Goal: Transaction & Acquisition: Obtain resource

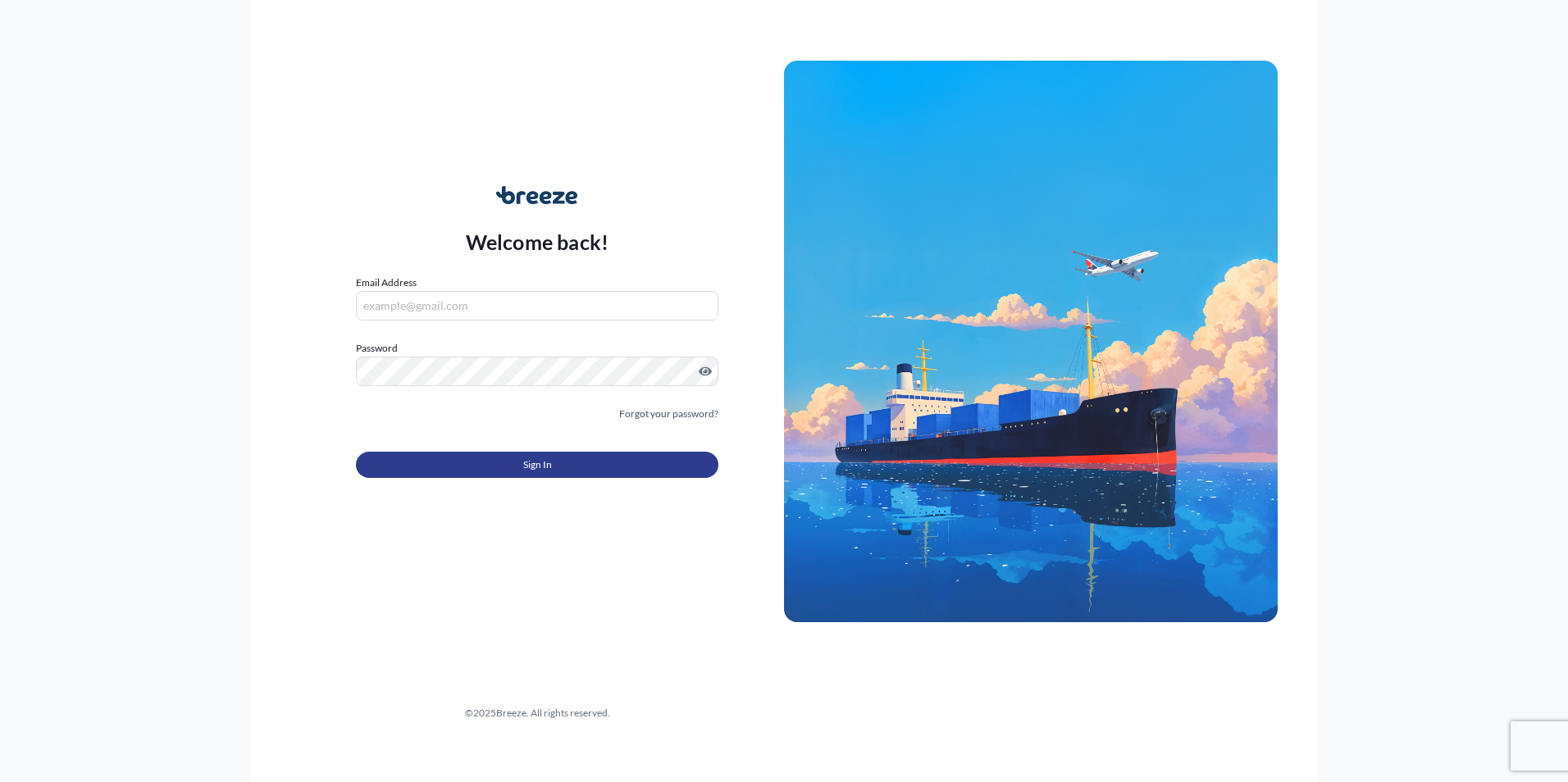
type input "[PERSON_NAME][EMAIL_ADDRESS][DOMAIN_NAME]"
click at [555, 468] on button "Sign In" at bounding box center [537, 465] width 362 height 26
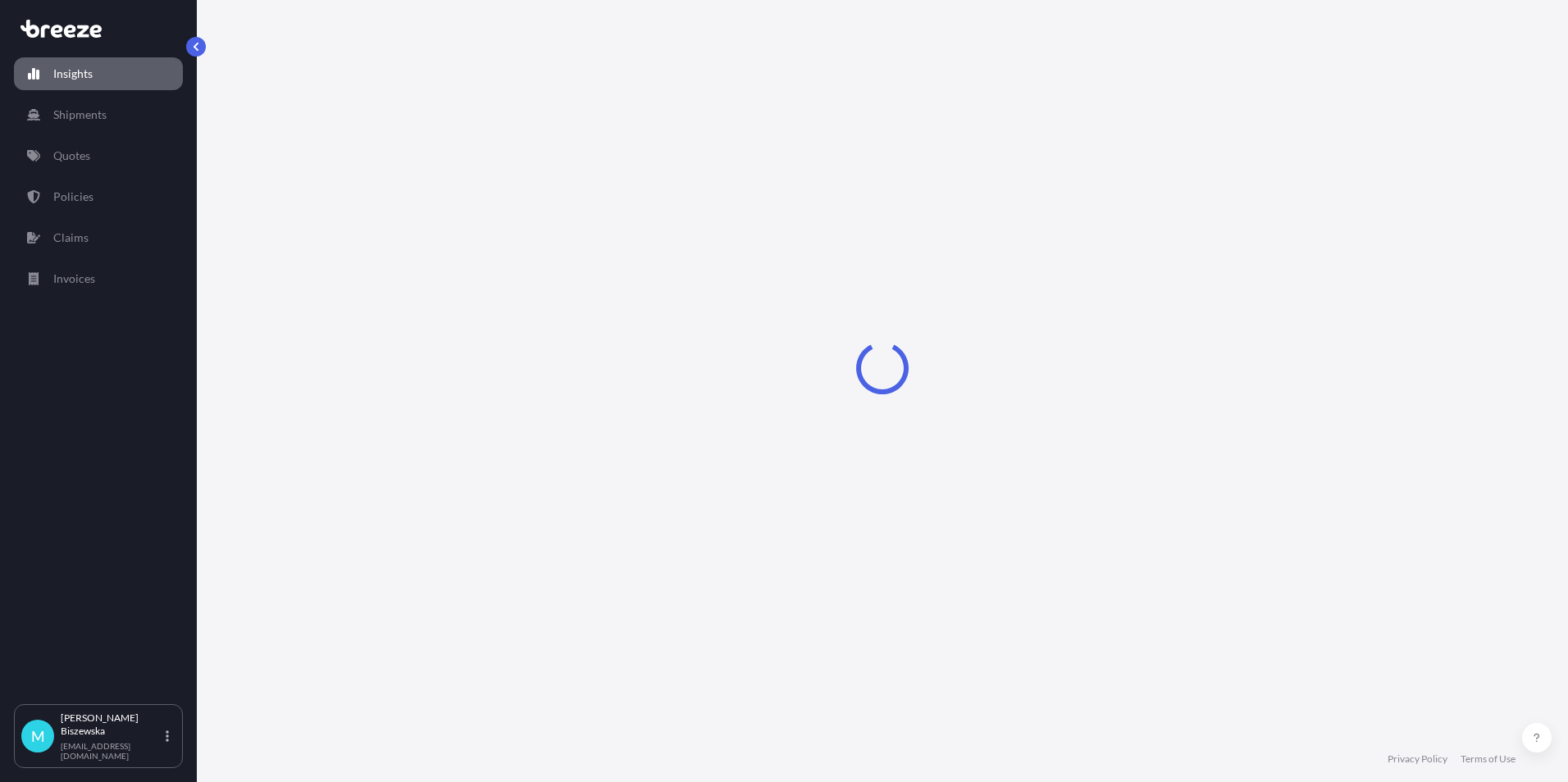
select select "2025"
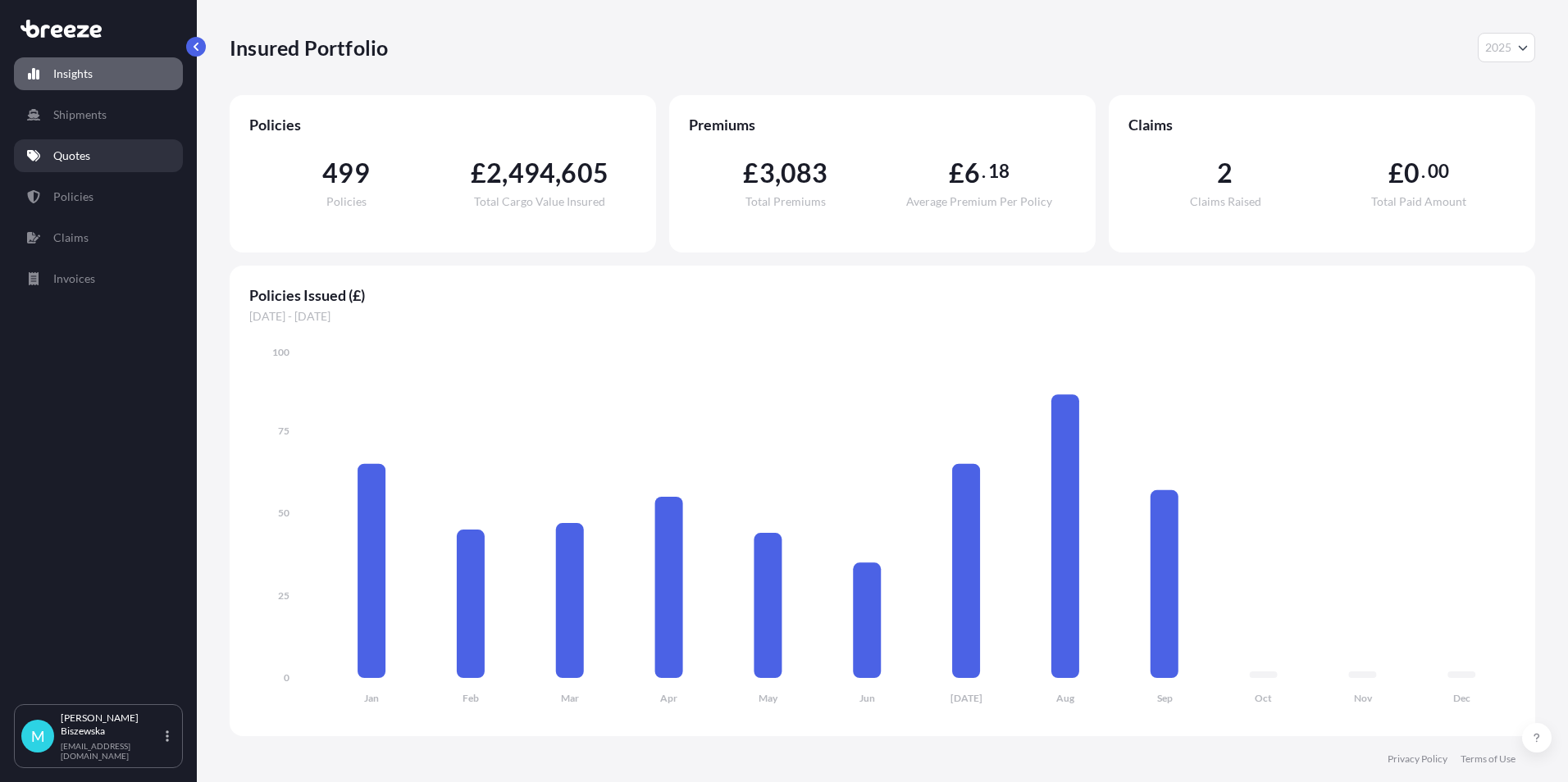
click at [93, 154] on link "Quotes" at bounding box center [98, 155] width 169 height 32
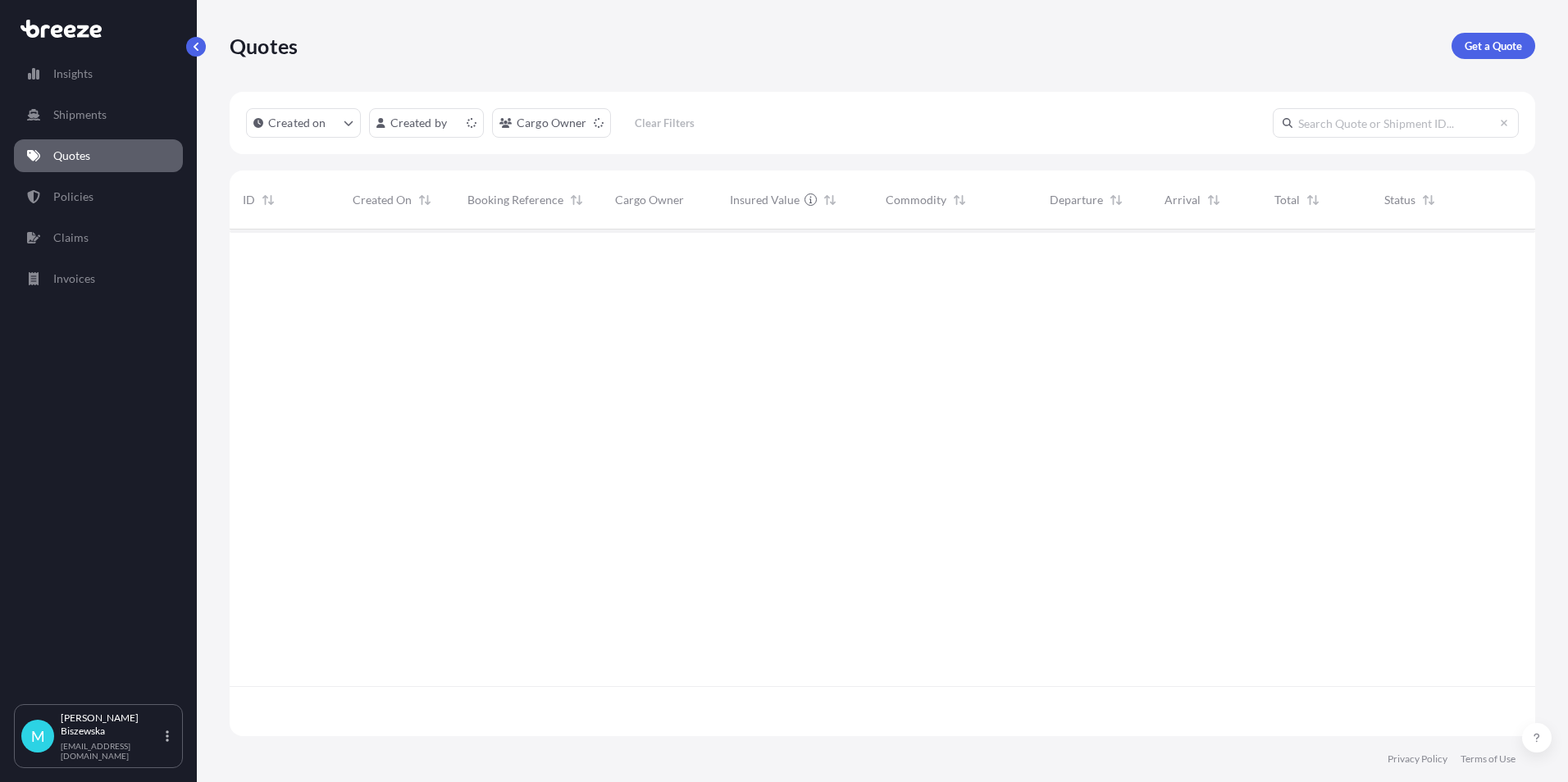
scroll to position [503, 1293]
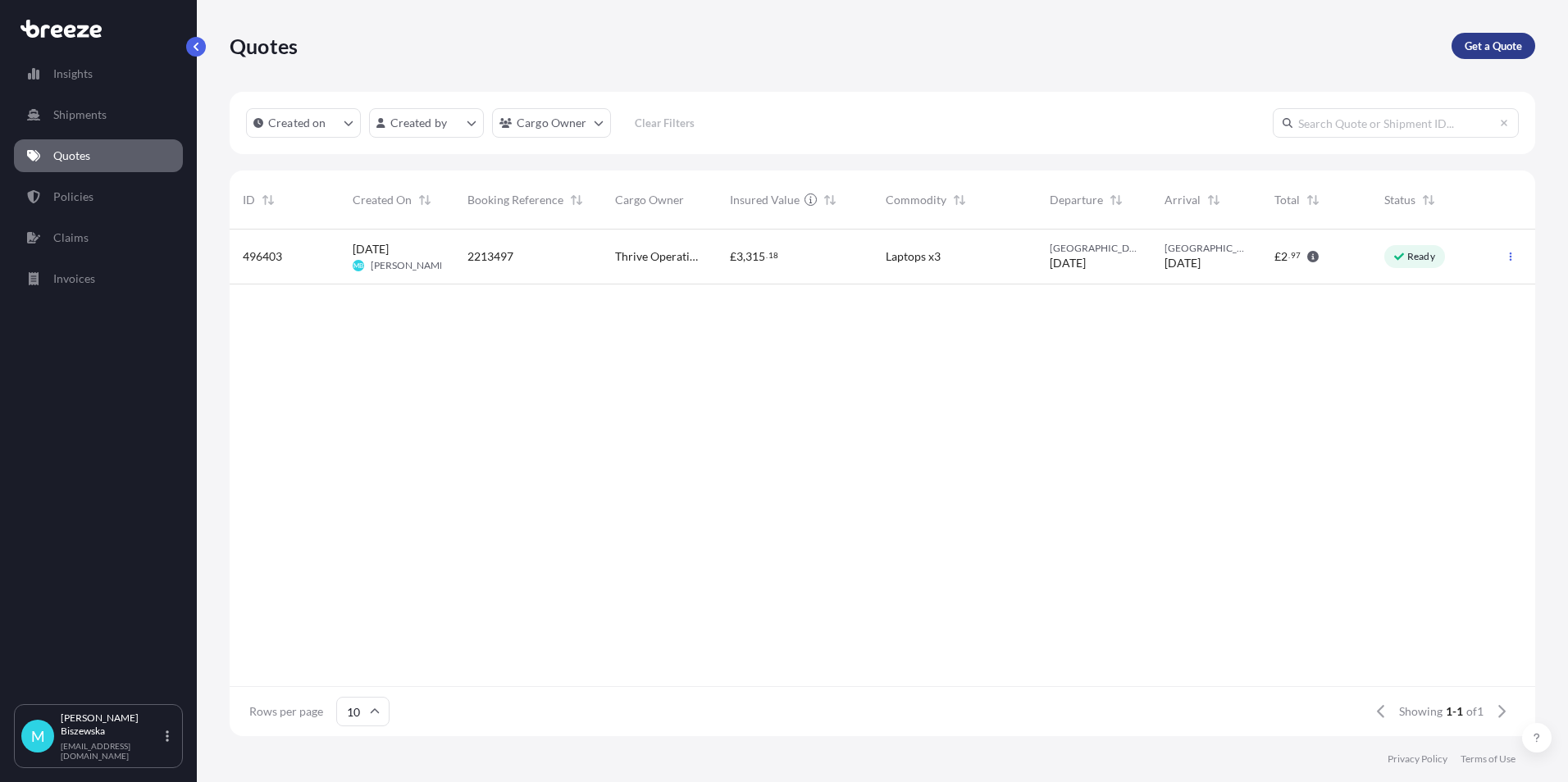
click at [1469, 43] on p "Get a Quote" at bounding box center [1493, 45] width 58 height 17
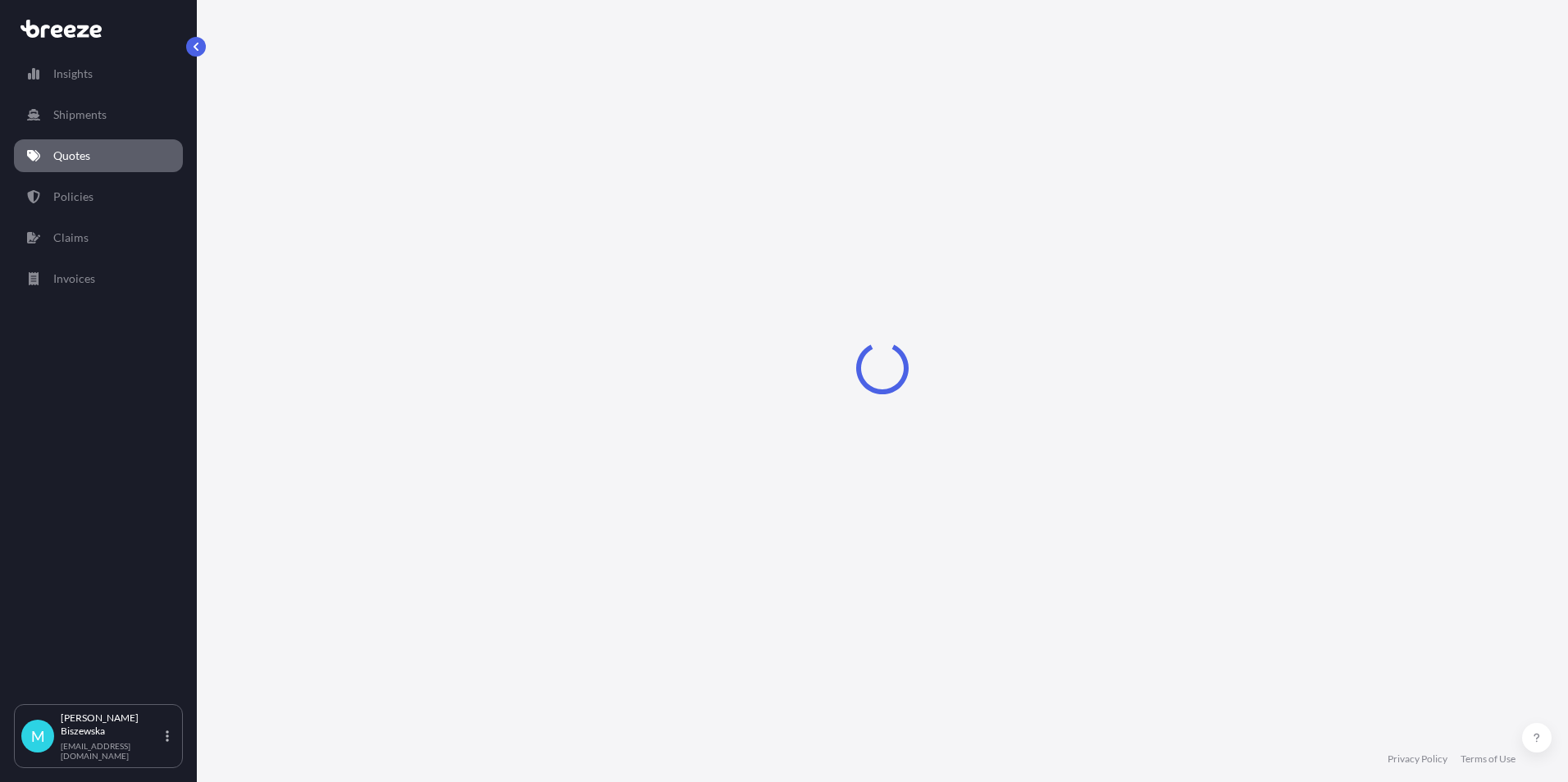
select select "Sea"
select select "1"
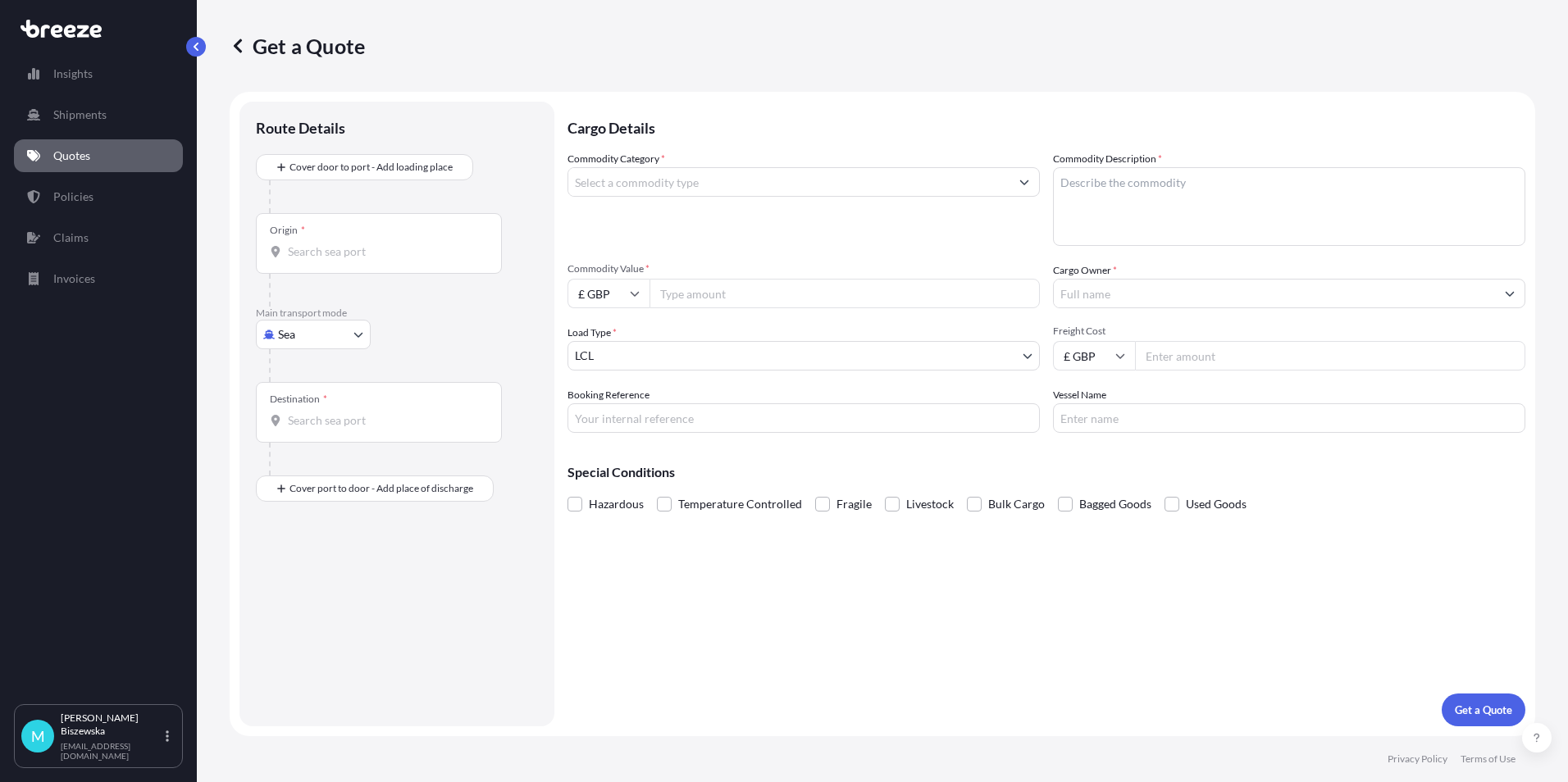
click at [325, 335] on body "Insights Shipments Quotes Policies Claims Invoices M [PERSON_NAME] [PERSON_NAME…" at bounding box center [784, 391] width 1568 height 782
click at [307, 428] on span "Road" at bounding box center [300, 436] width 26 height 17
select select "Road"
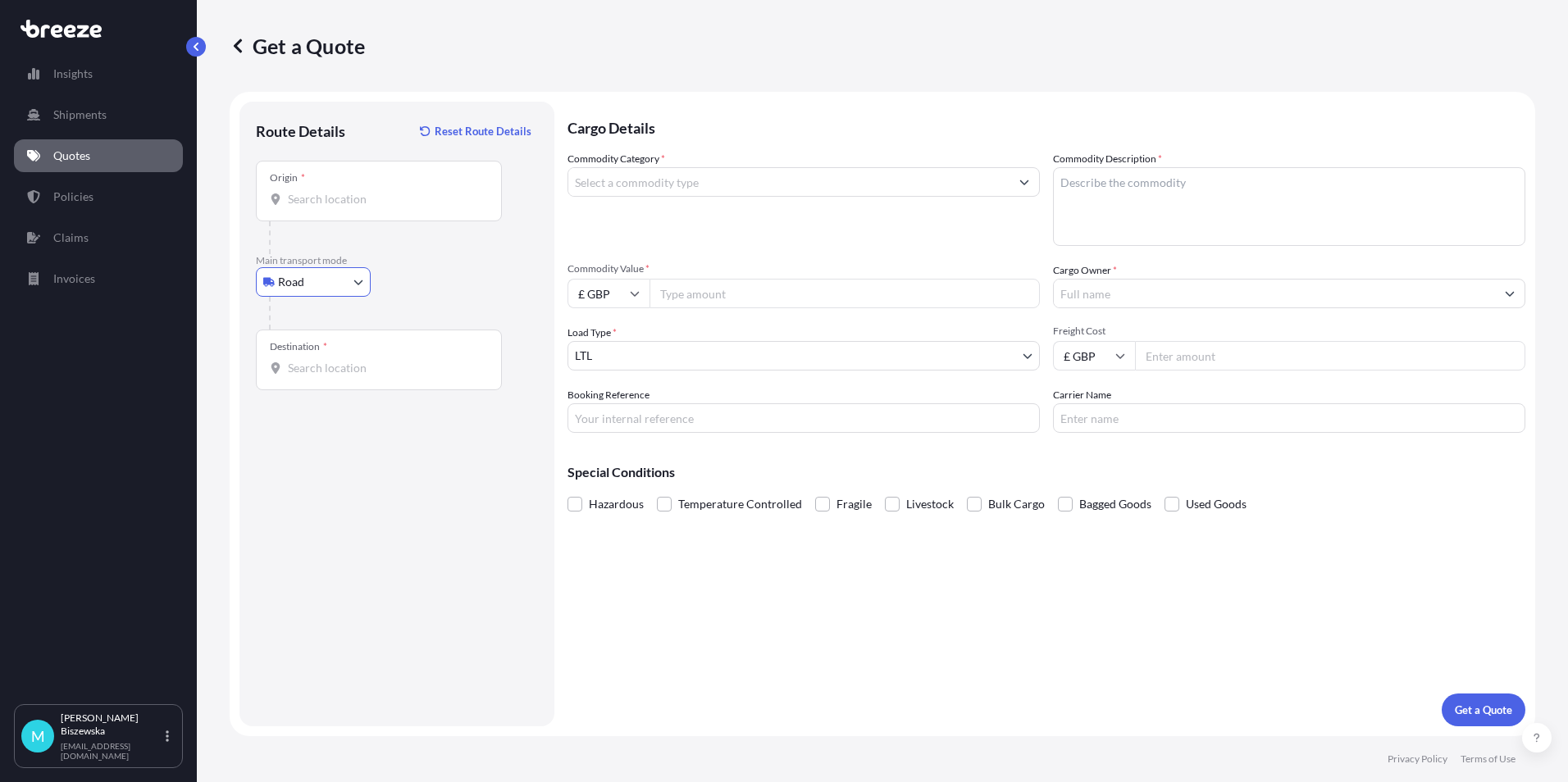
click at [320, 192] on input "Origin *" at bounding box center [384, 199] width 193 height 17
paste input "SW1Y 5JH"
type input "[STREET_ADDRESS]"
click at [438, 293] on div "Road Sea Air Road Rail" at bounding box center [397, 283] width 283 height 29
click at [302, 367] on input "Destination *" at bounding box center [384, 368] width 193 height 17
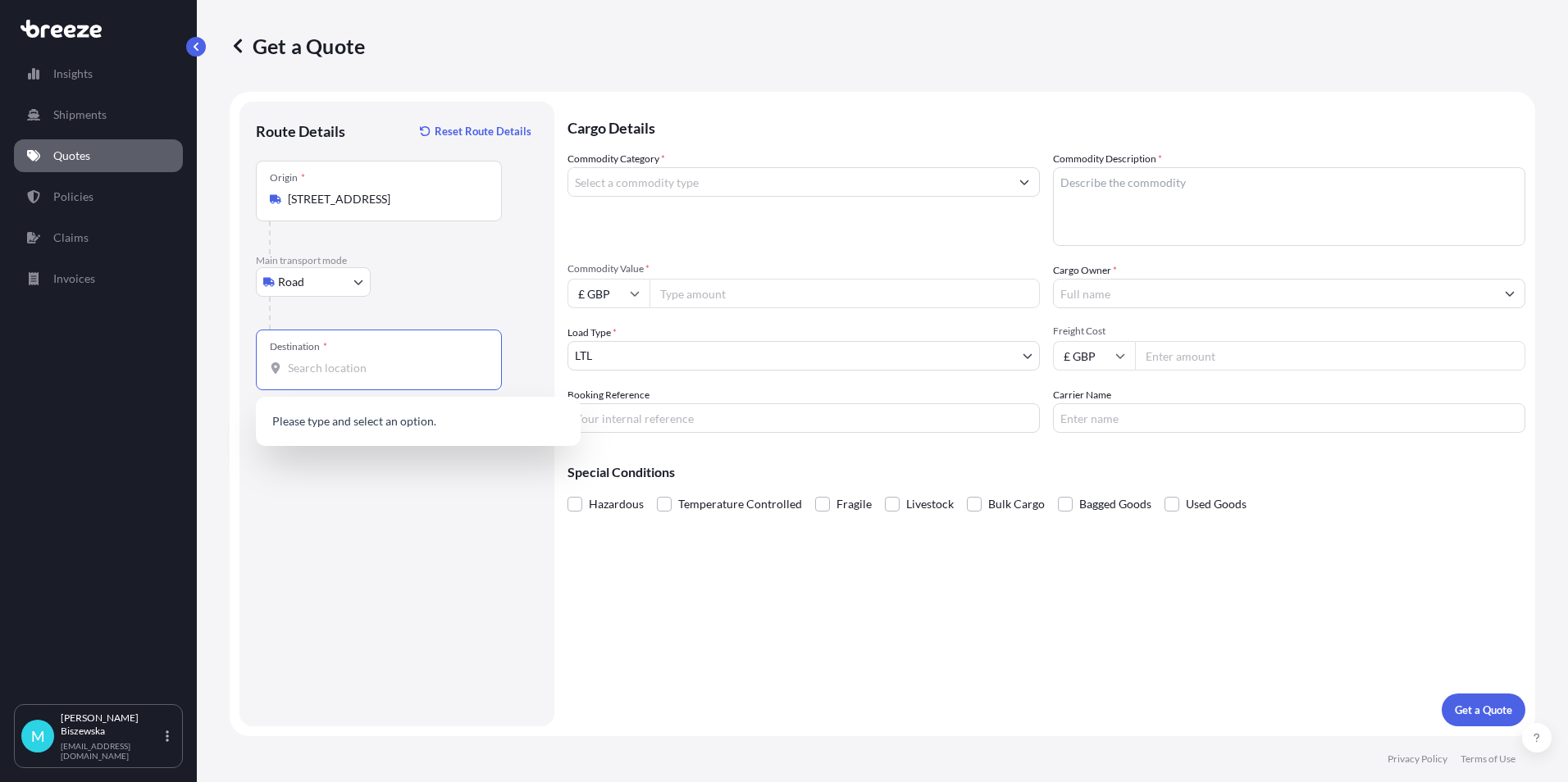
paste input "LS10 4NJ"
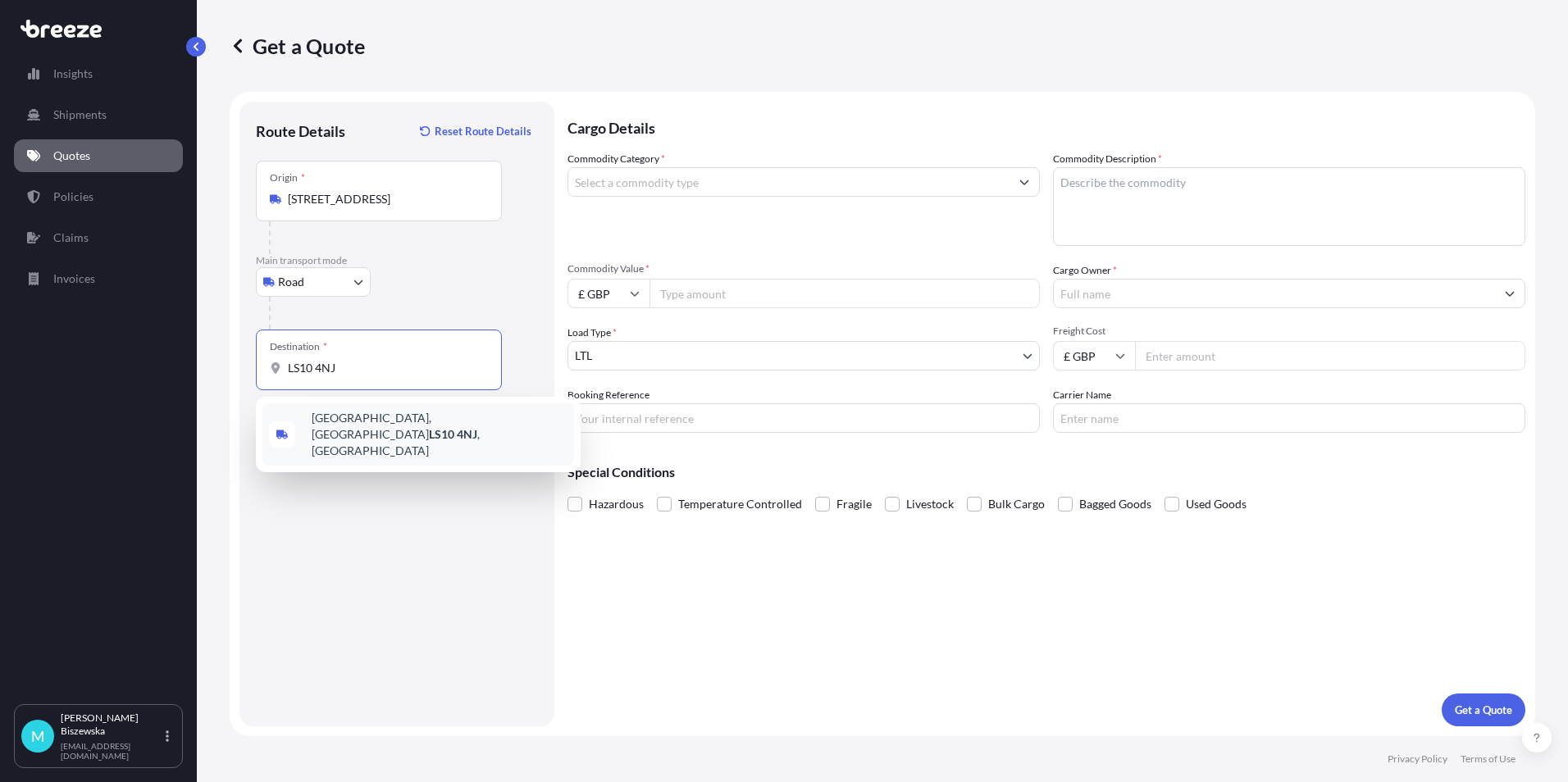
click at [392, 438] on div "[STREET_ADDRESS]" at bounding box center [418, 435] width 312 height 63
type input "[STREET_ADDRESS]"
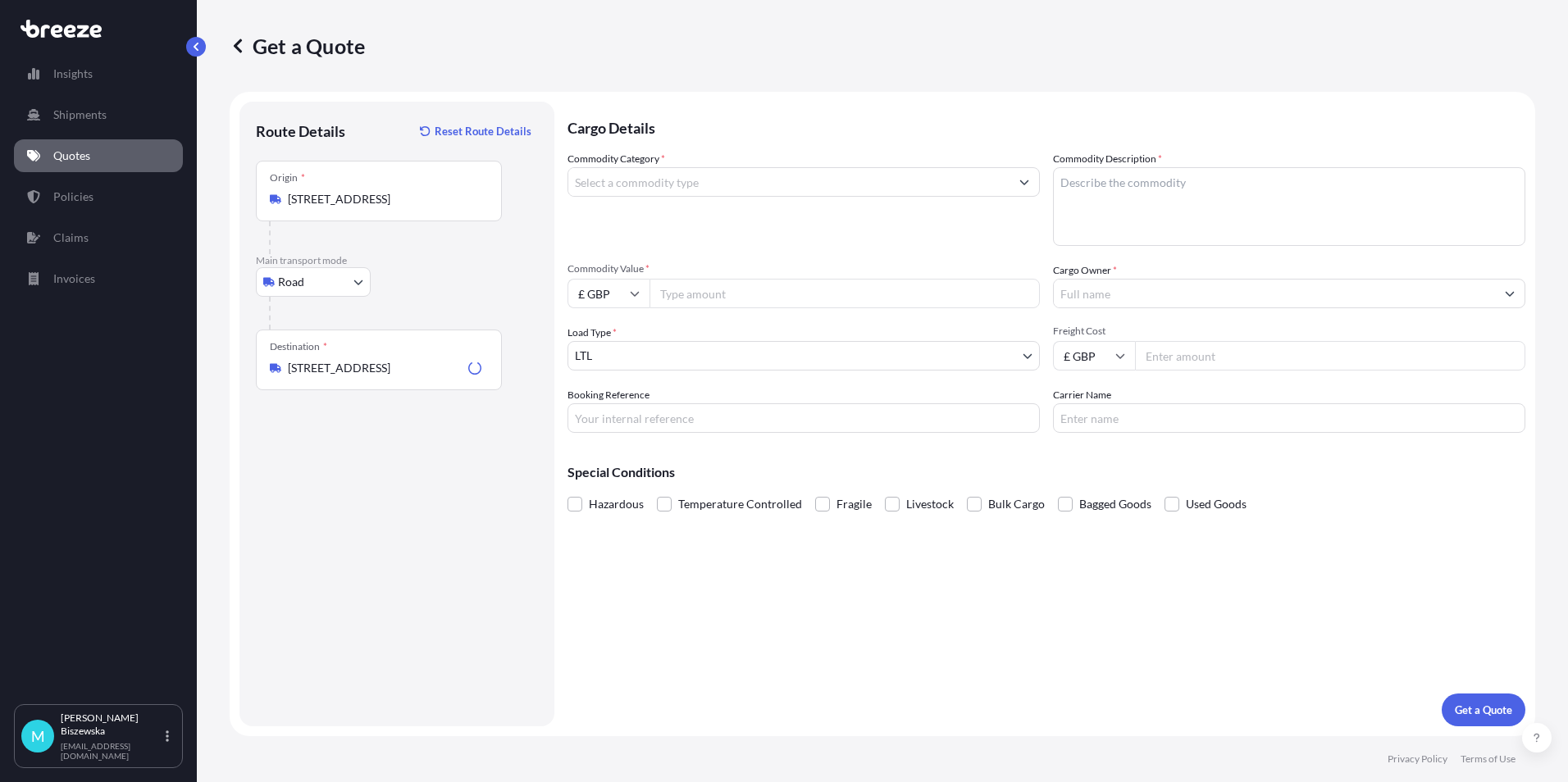
click at [630, 580] on div "Cargo Details Commodity Category * Commodity Description * Commodity Value * £ …" at bounding box center [1046, 414] width 958 height 625
click at [632, 177] on input "Commodity Category *" at bounding box center [789, 182] width 442 height 29
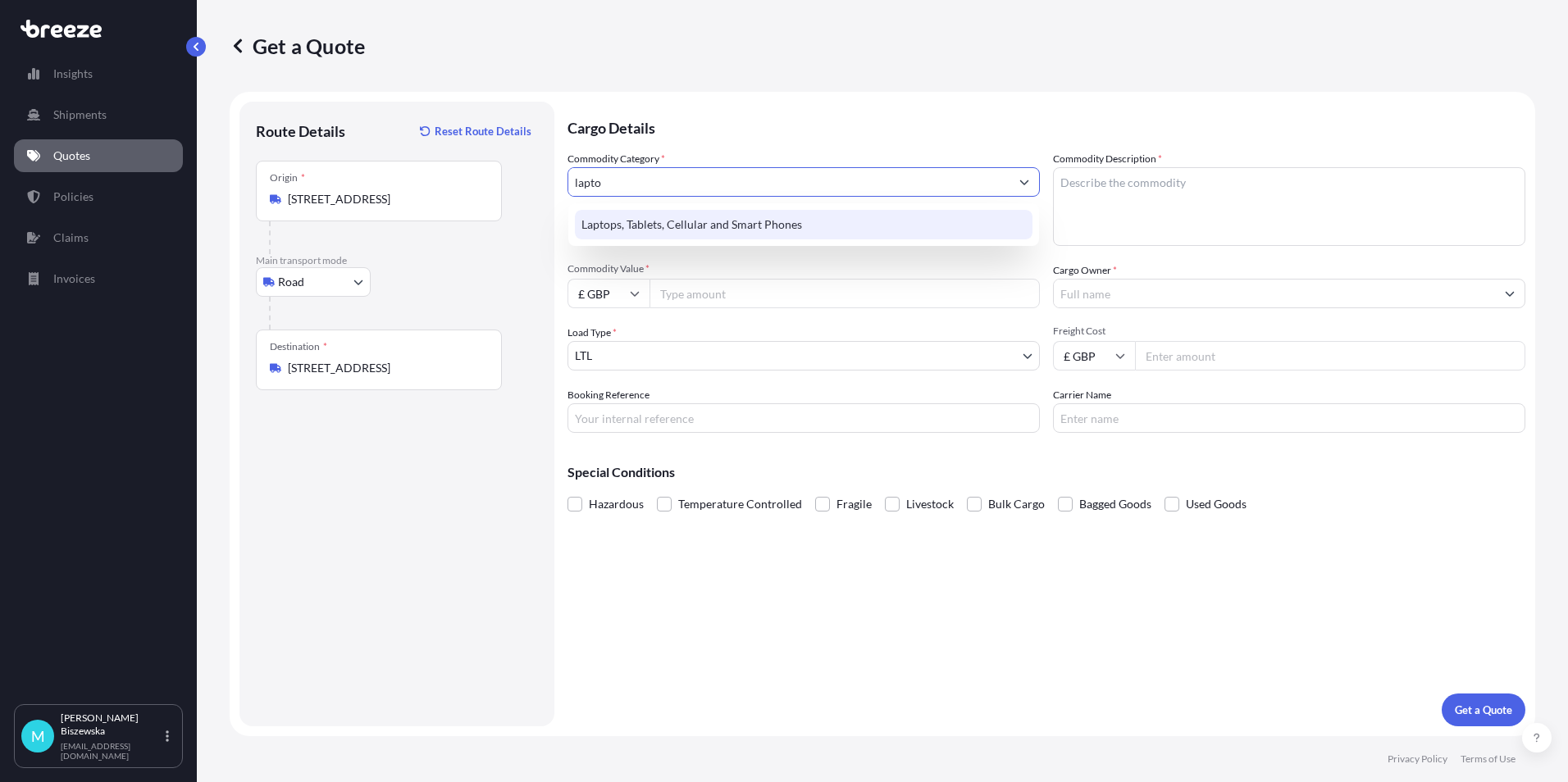
click at [632, 217] on div "Laptops, Tablets, Cellular and Smart Phones" at bounding box center [804, 225] width 457 height 29
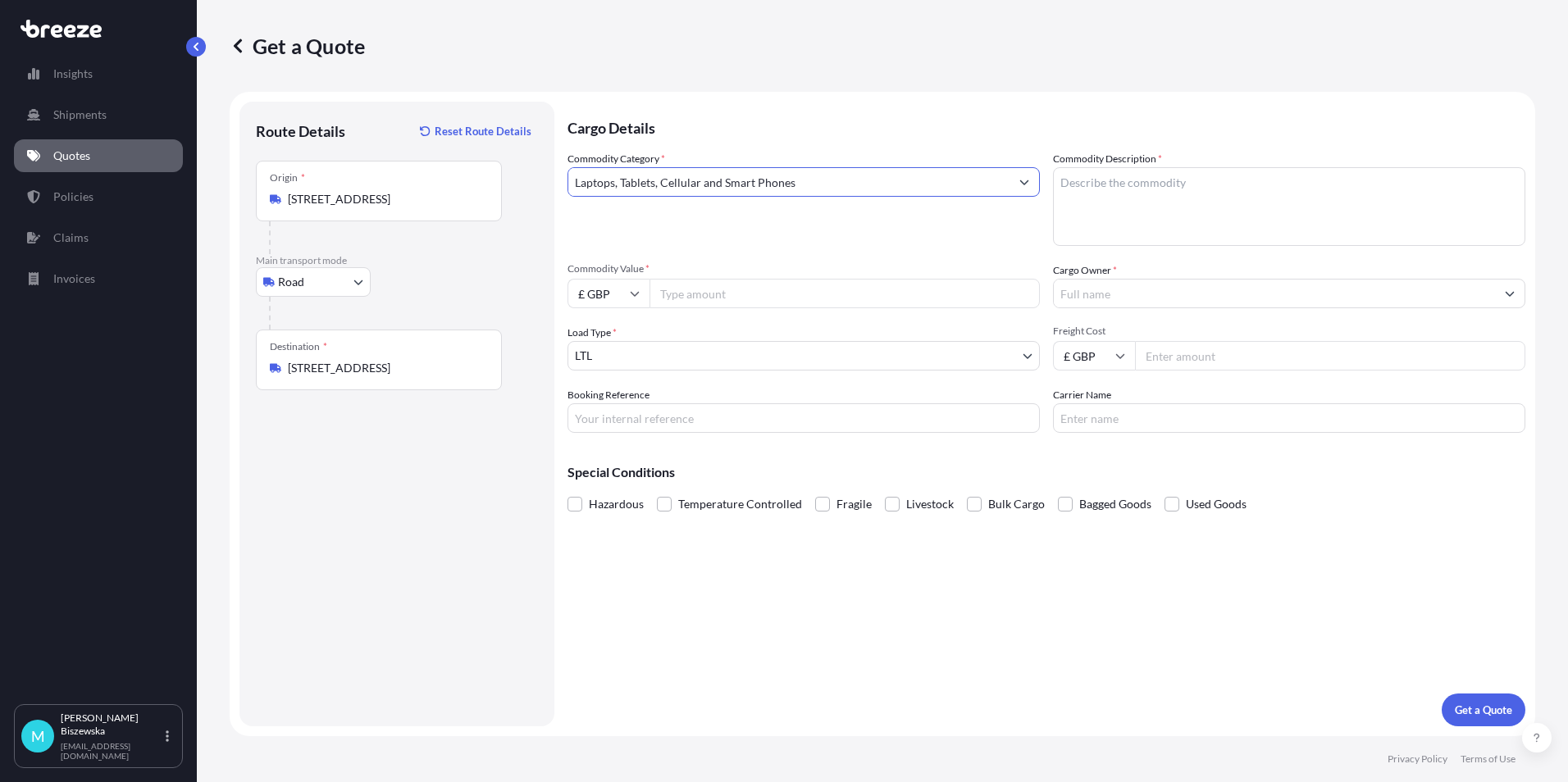
type input "Laptops, Tablets, Cellular and Smart Phones"
click at [776, 298] on input "Commodity Value *" at bounding box center [845, 293] width 391 height 29
type input "1500"
click at [801, 232] on div "Commodity Category * Laptops, Tablets, Cellular and Smart Phones" at bounding box center [803, 198] width 472 height 95
click at [598, 414] on input "Booking Reference" at bounding box center [803, 418] width 472 height 29
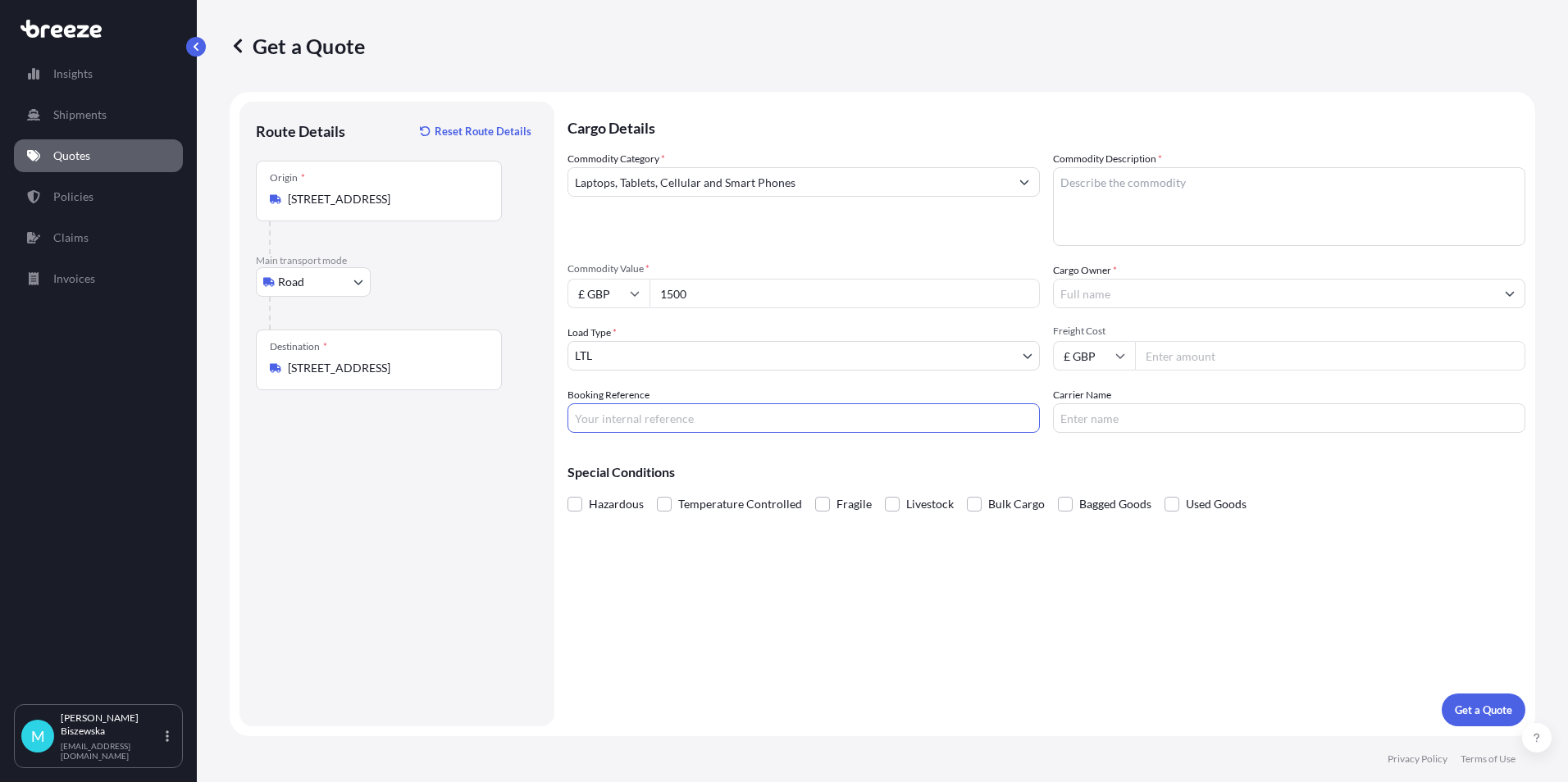
paste input "2218976"
type input "2218976"
click at [643, 580] on div "Cargo Details Commodity Category * Laptops, Tablets, Cellular and Smart Phones …" at bounding box center [1046, 414] width 958 height 625
click at [1071, 198] on textarea "Commodity Description *" at bounding box center [1288, 207] width 472 height 78
paste textarea "Laptop"
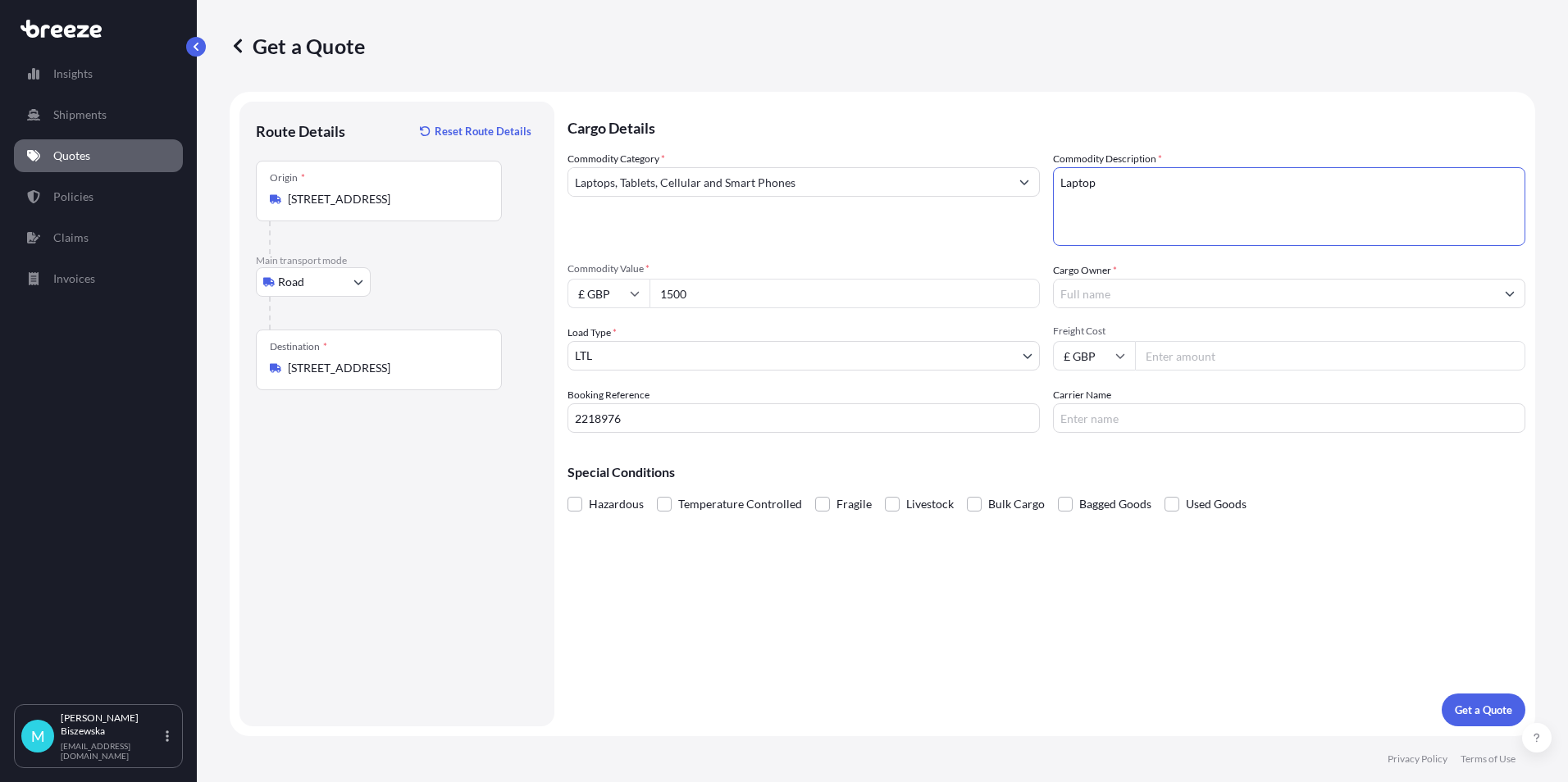
type textarea "Laptop"
click at [991, 219] on div "Commodity Category * Laptops, Tablets, Cellular and Smart Phones" at bounding box center [803, 198] width 472 height 95
click at [1086, 292] on input "Cargo Owner *" at bounding box center [1275, 293] width 442 height 29
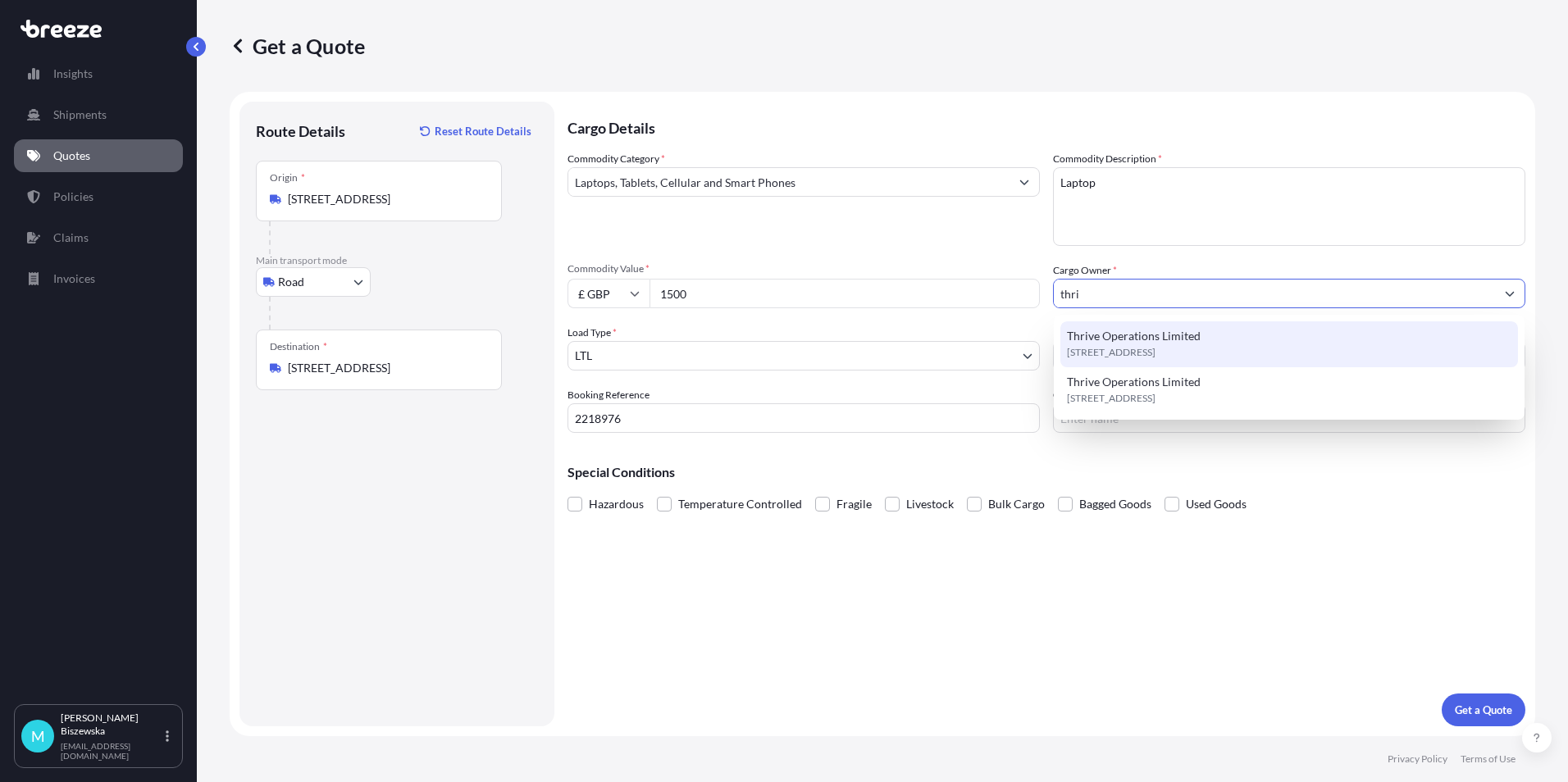
click at [1108, 336] on span "Thrive Operations Limited" at bounding box center [1134, 336] width 133 height 17
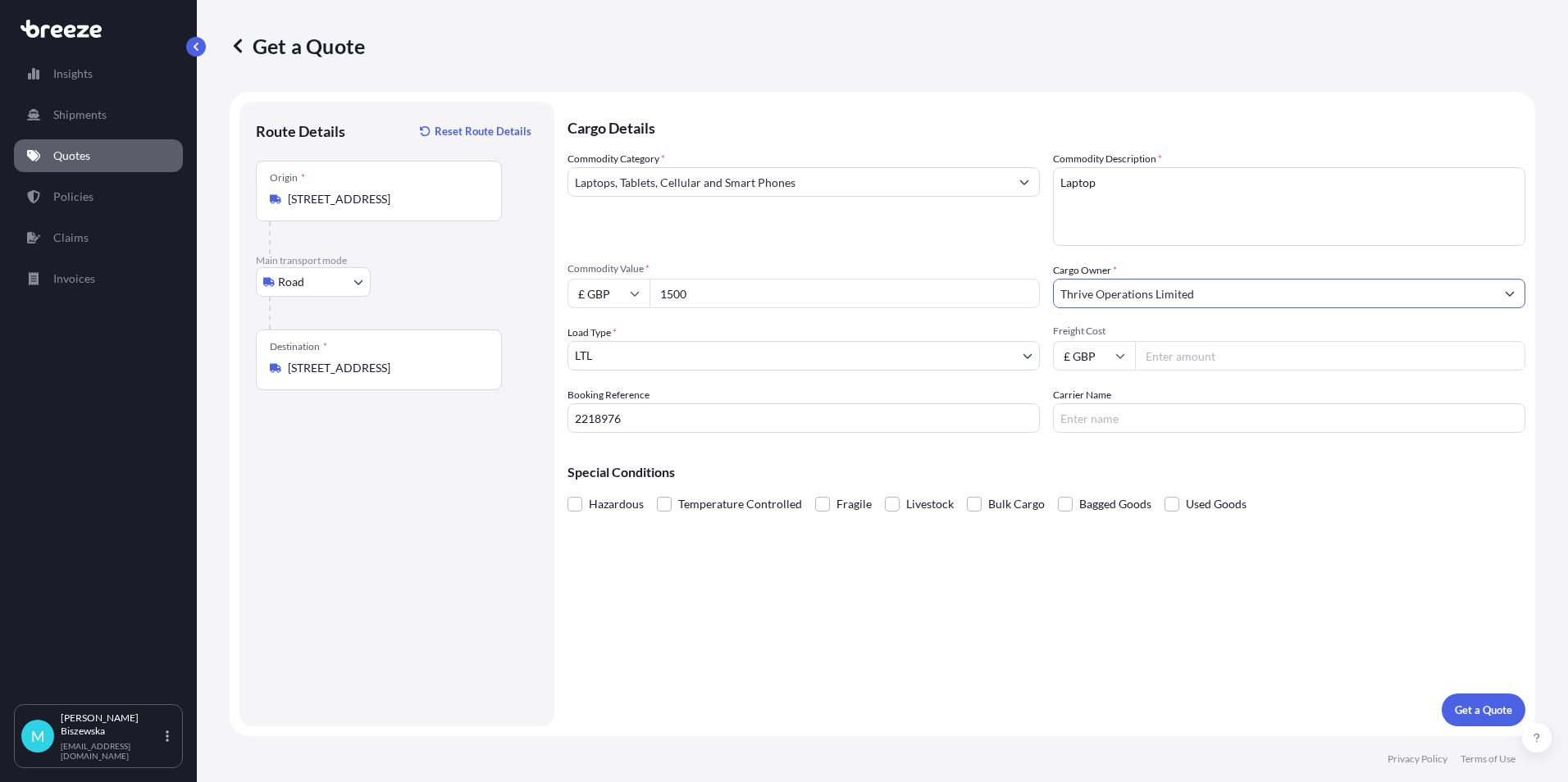
type input "Thrive Operations Limited"
click at [983, 237] on div "Commodity Category * Laptops, Tablets, Cellular and Smart Phones" at bounding box center [803, 198] width 472 height 95
click at [1194, 356] on input "Freight Cost" at bounding box center [1331, 356] width 391 height 29
type input "12.37"
click at [1136, 452] on div "Special Conditions Hazardous Temperature Controlled Fragile Livestock Bulk Carg…" at bounding box center [1046, 482] width 958 height 71
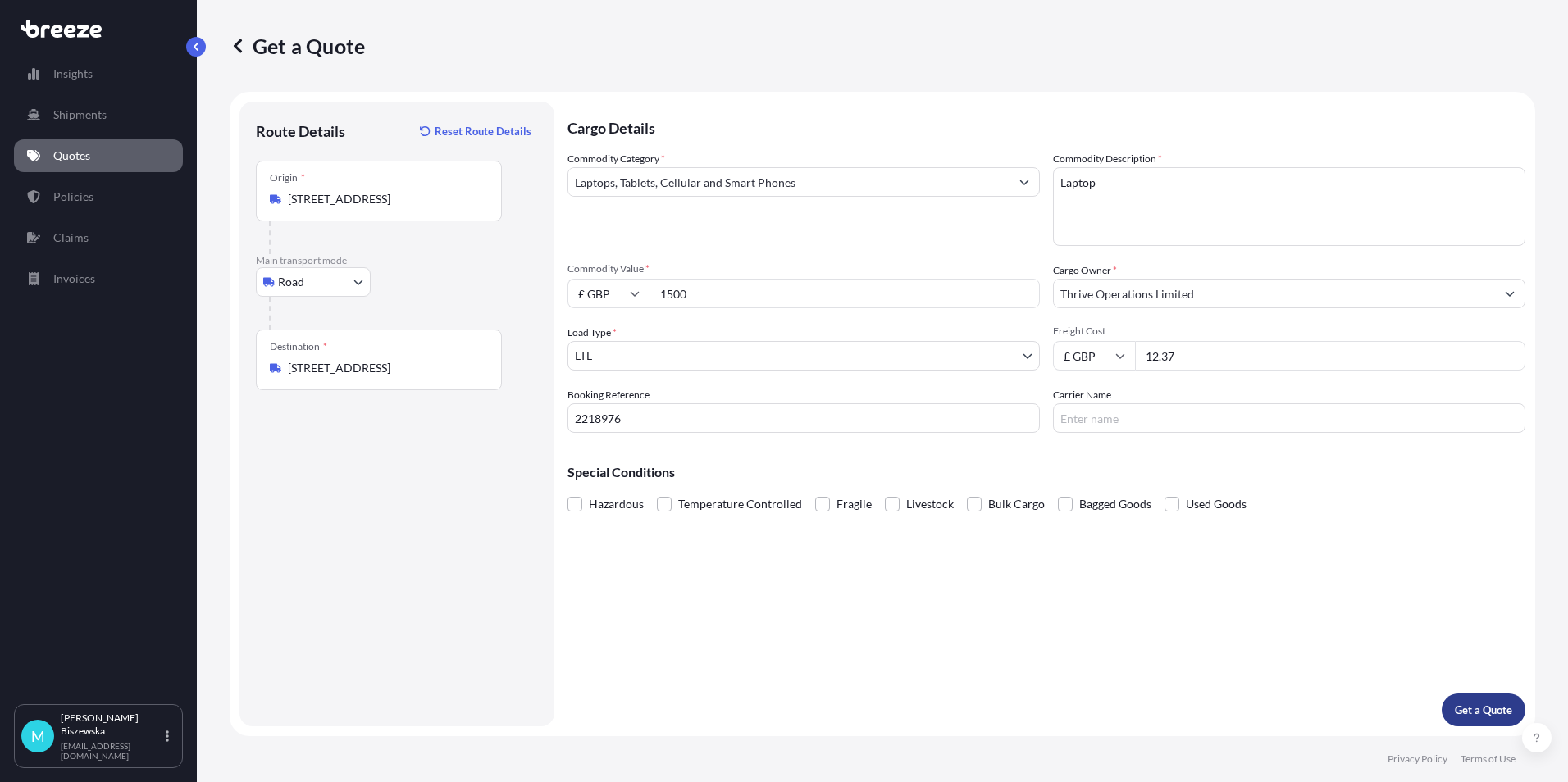
click at [1480, 707] on p "Get a Quote" at bounding box center [1484, 710] width 58 height 17
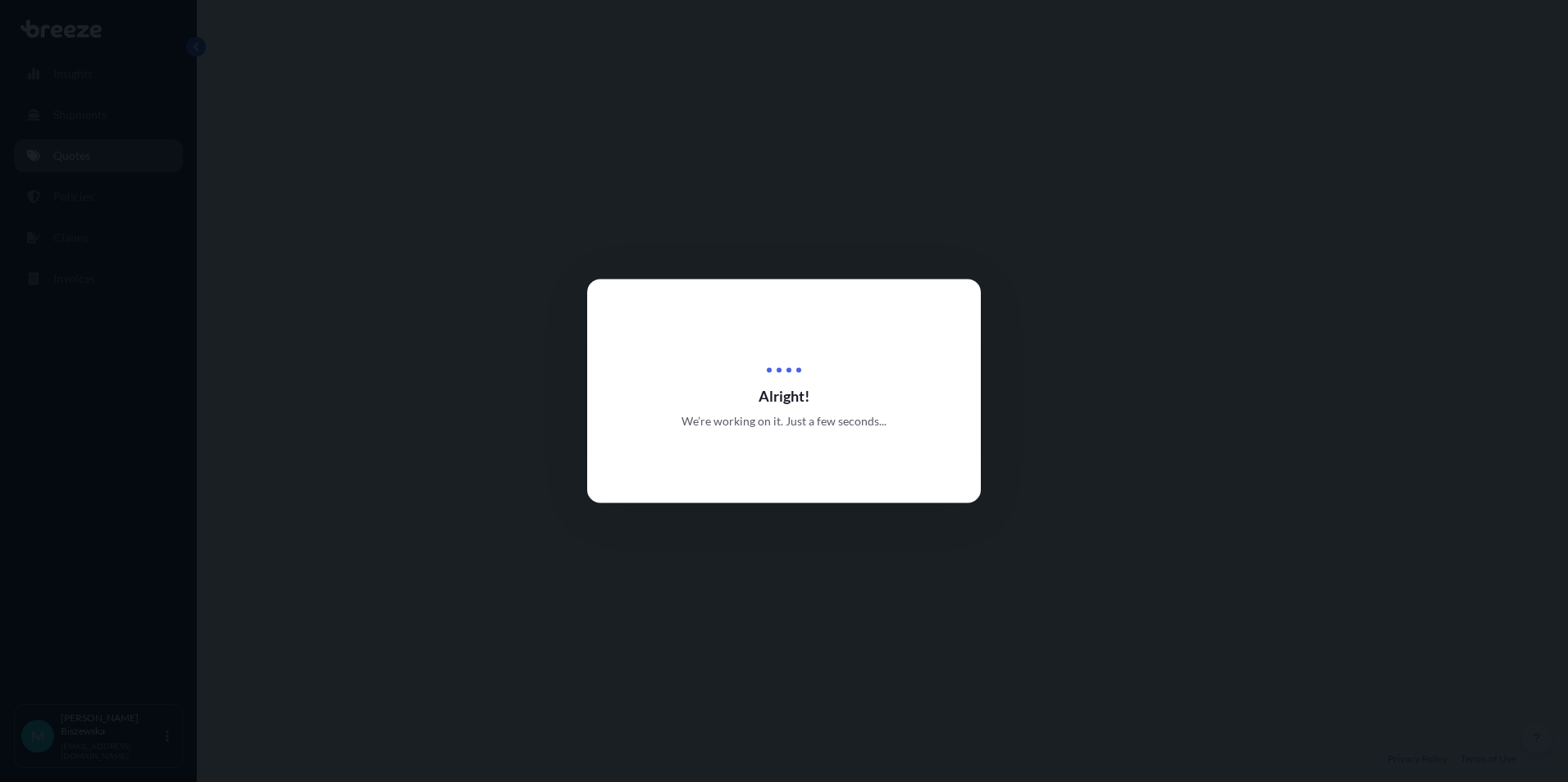
select select "Road"
select select "1"
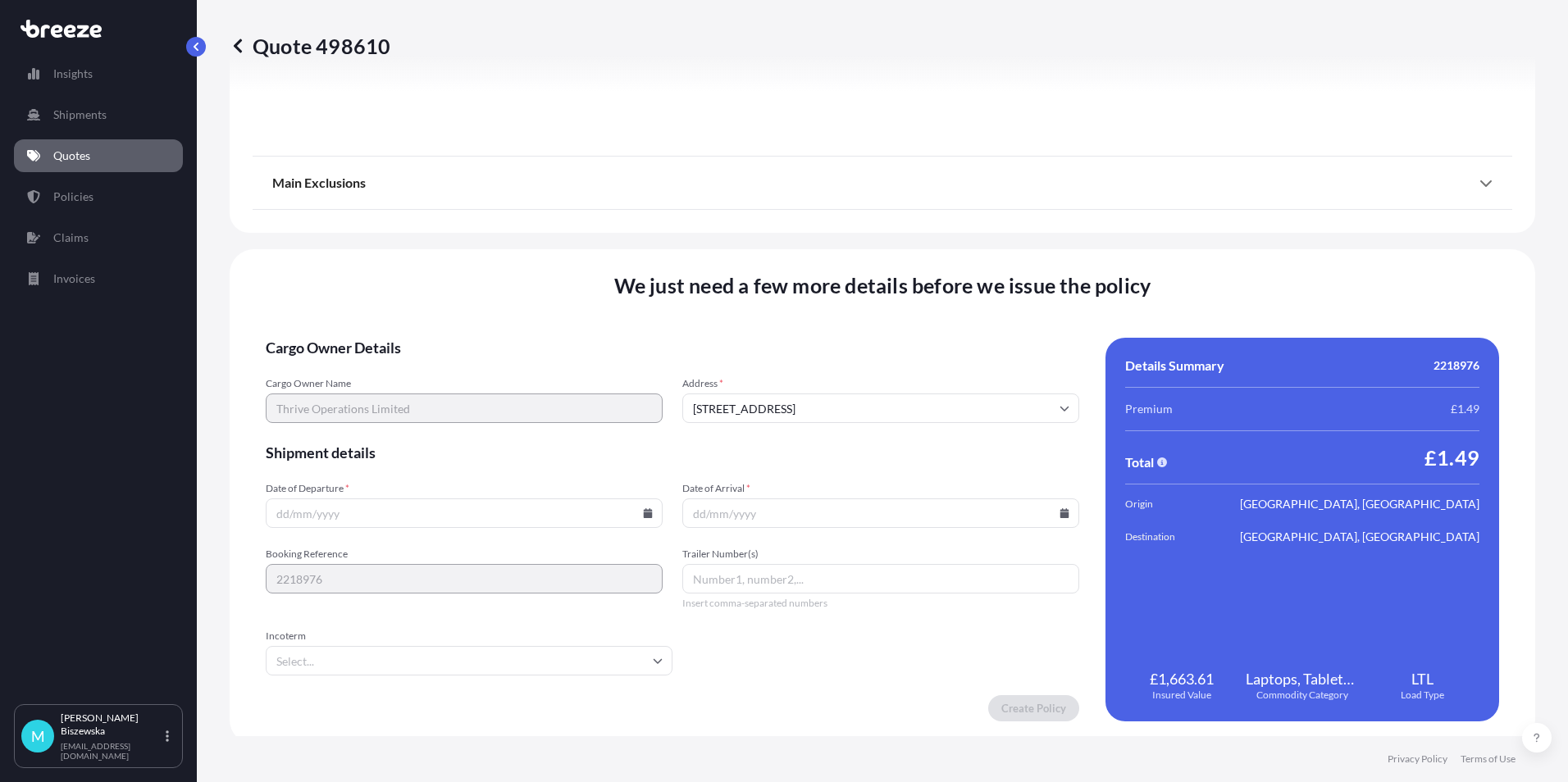
scroll to position [1821, 0]
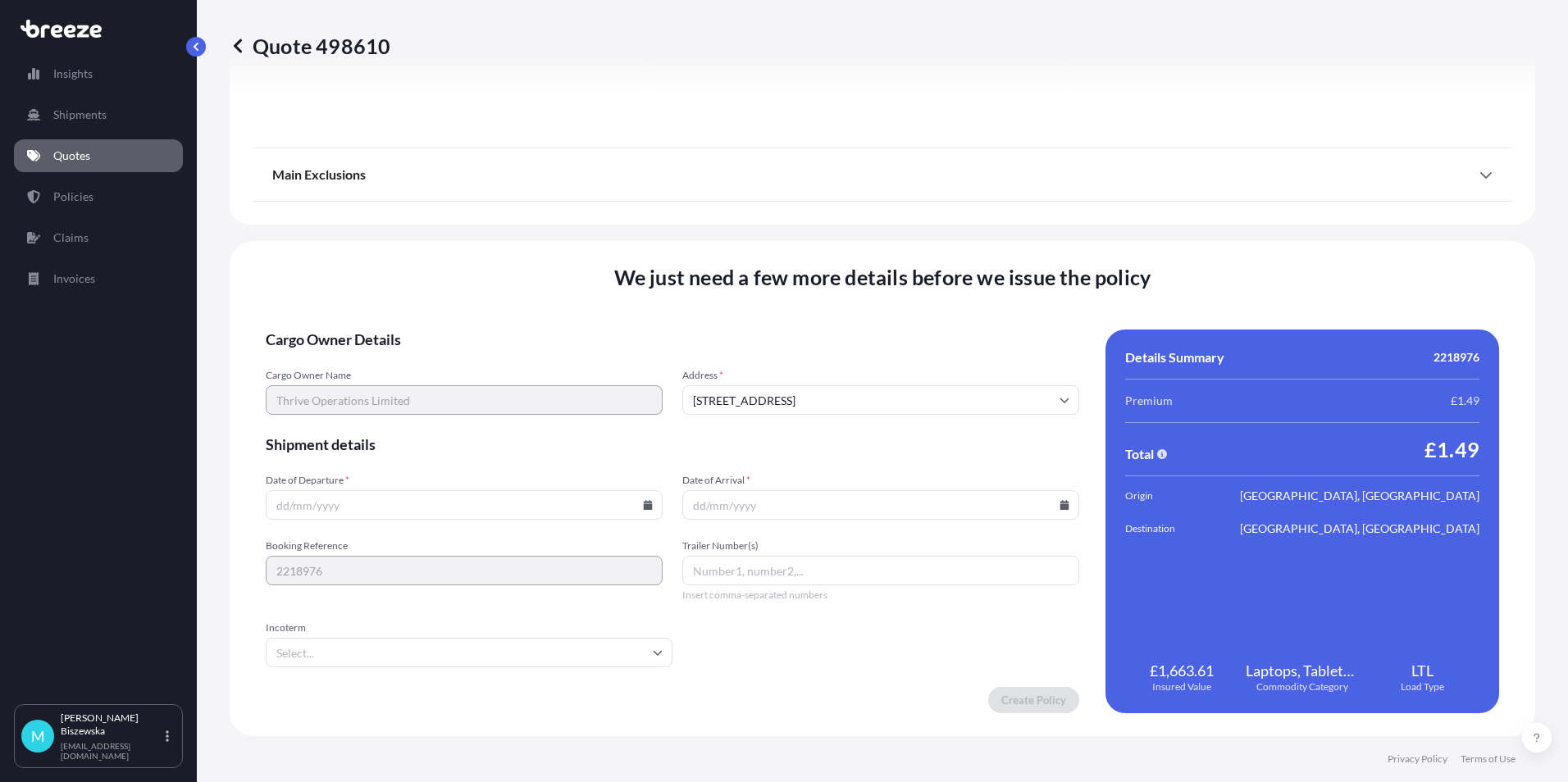
click at [643, 500] on icon at bounding box center [648, 505] width 10 height 10
click at [425, 323] on button "10" at bounding box center [424, 328] width 26 height 26
type input "[DATE]"
click at [1061, 502] on icon at bounding box center [1065, 505] width 9 height 10
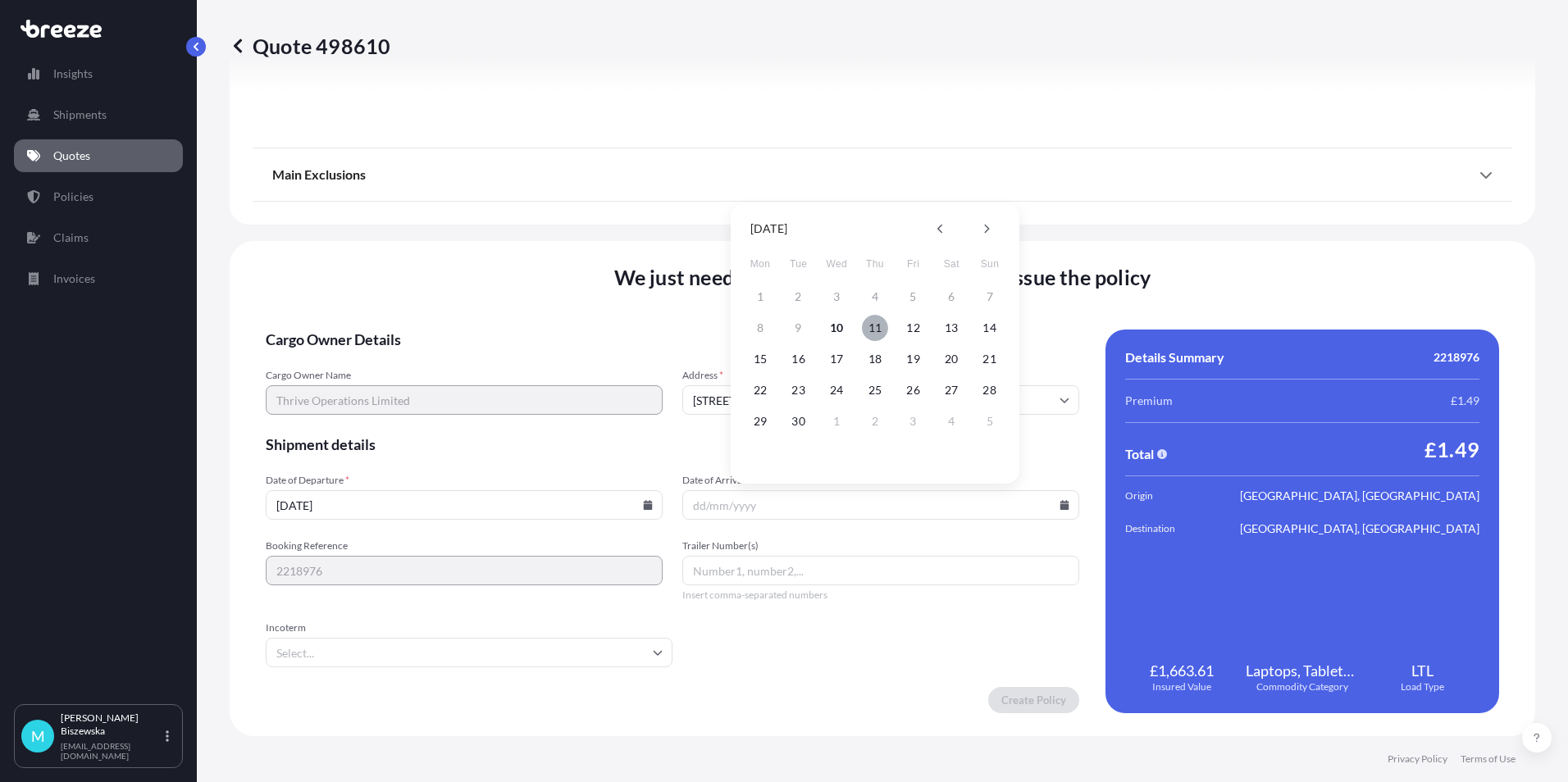
click at [874, 325] on button "11" at bounding box center [875, 328] width 26 height 26
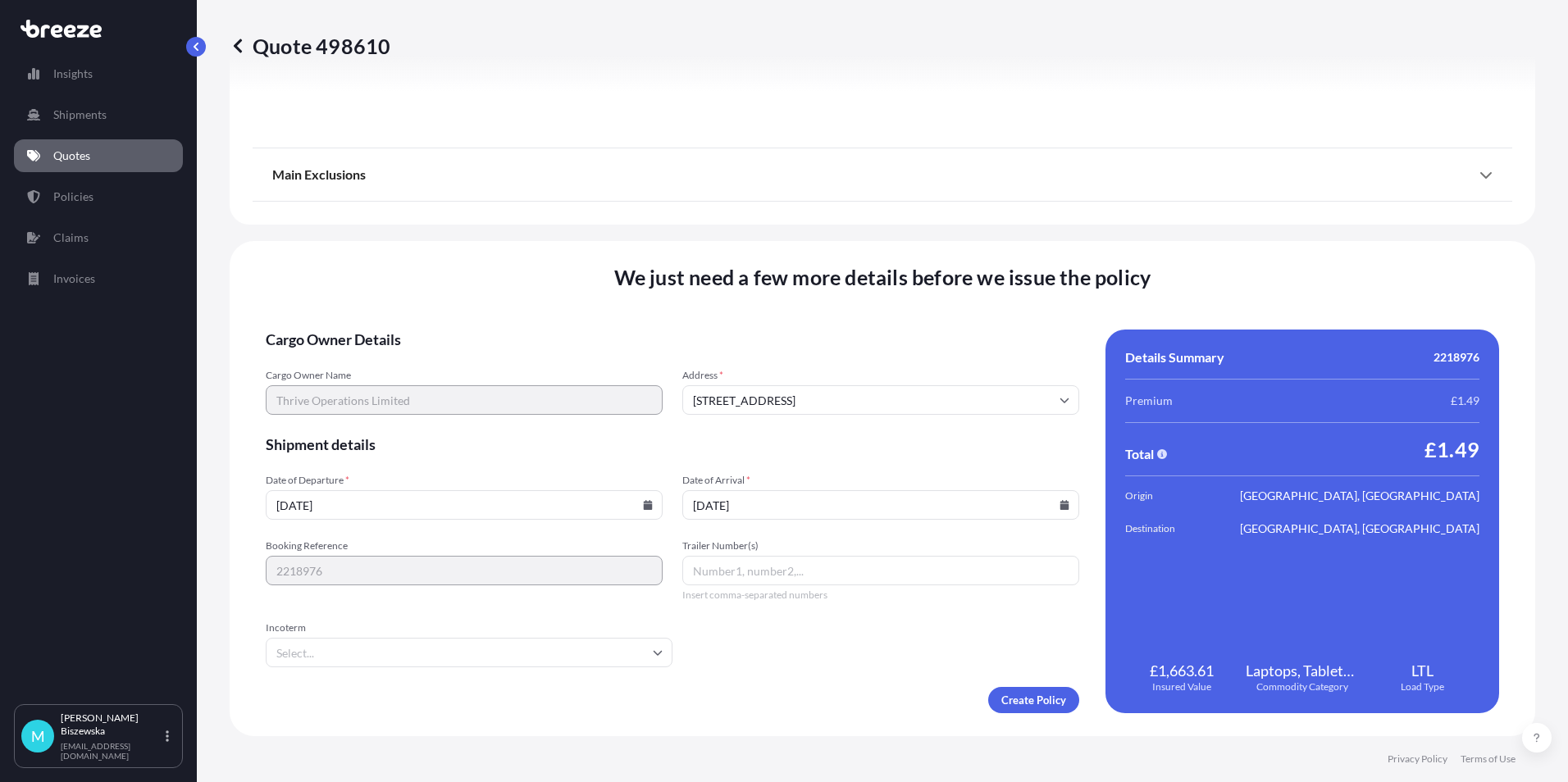
type input "[DATE]"
click at [778, 662] on form "Cargo Owner Details Cargo Owner Name Thrive Operations Limited Address * [GEOGR…" at bounding box center [672, 521] width 813 height 384
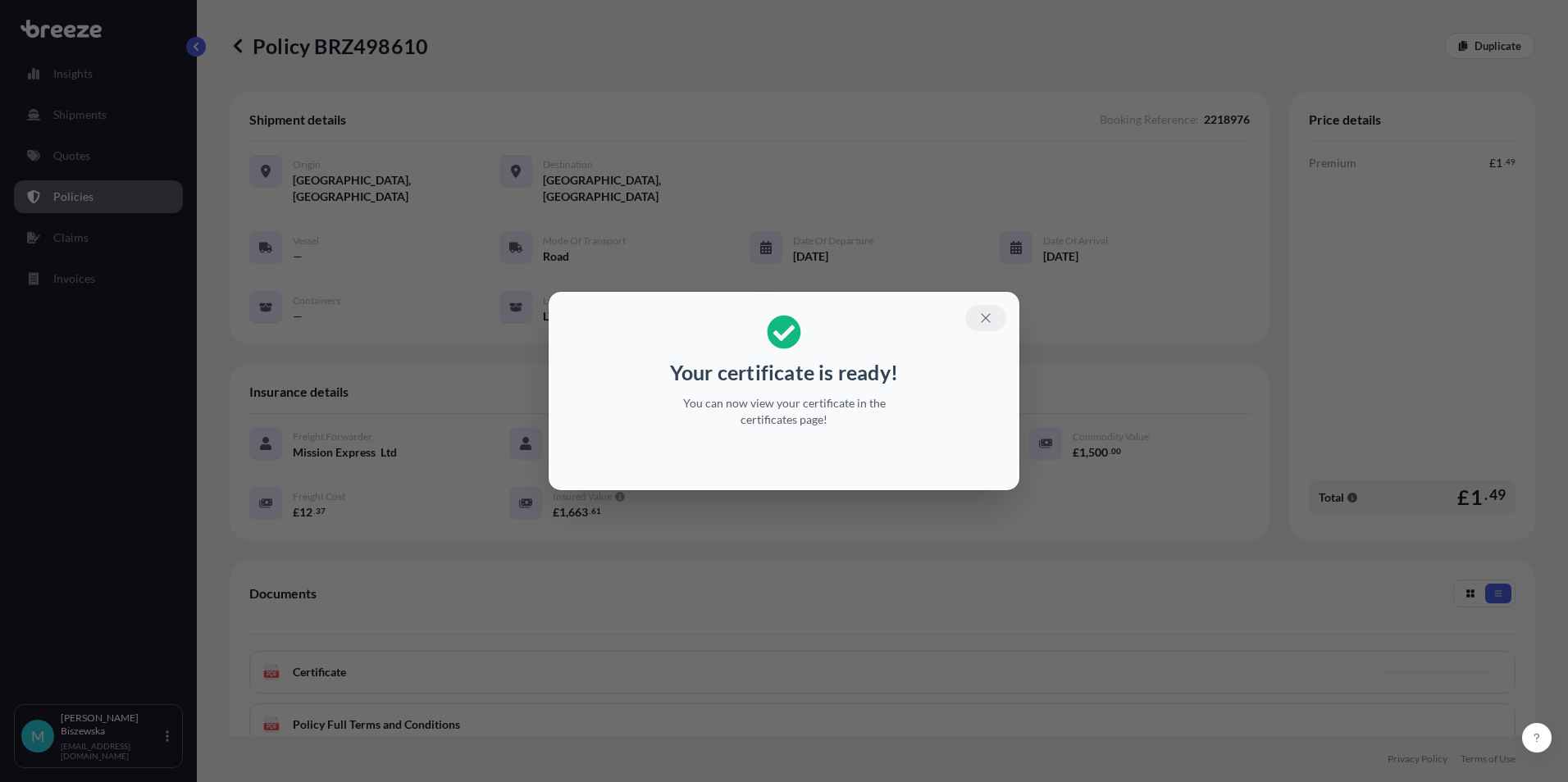
click at [984, 315] on icon "button" at bounding box center [985, 318] width 15 height 15
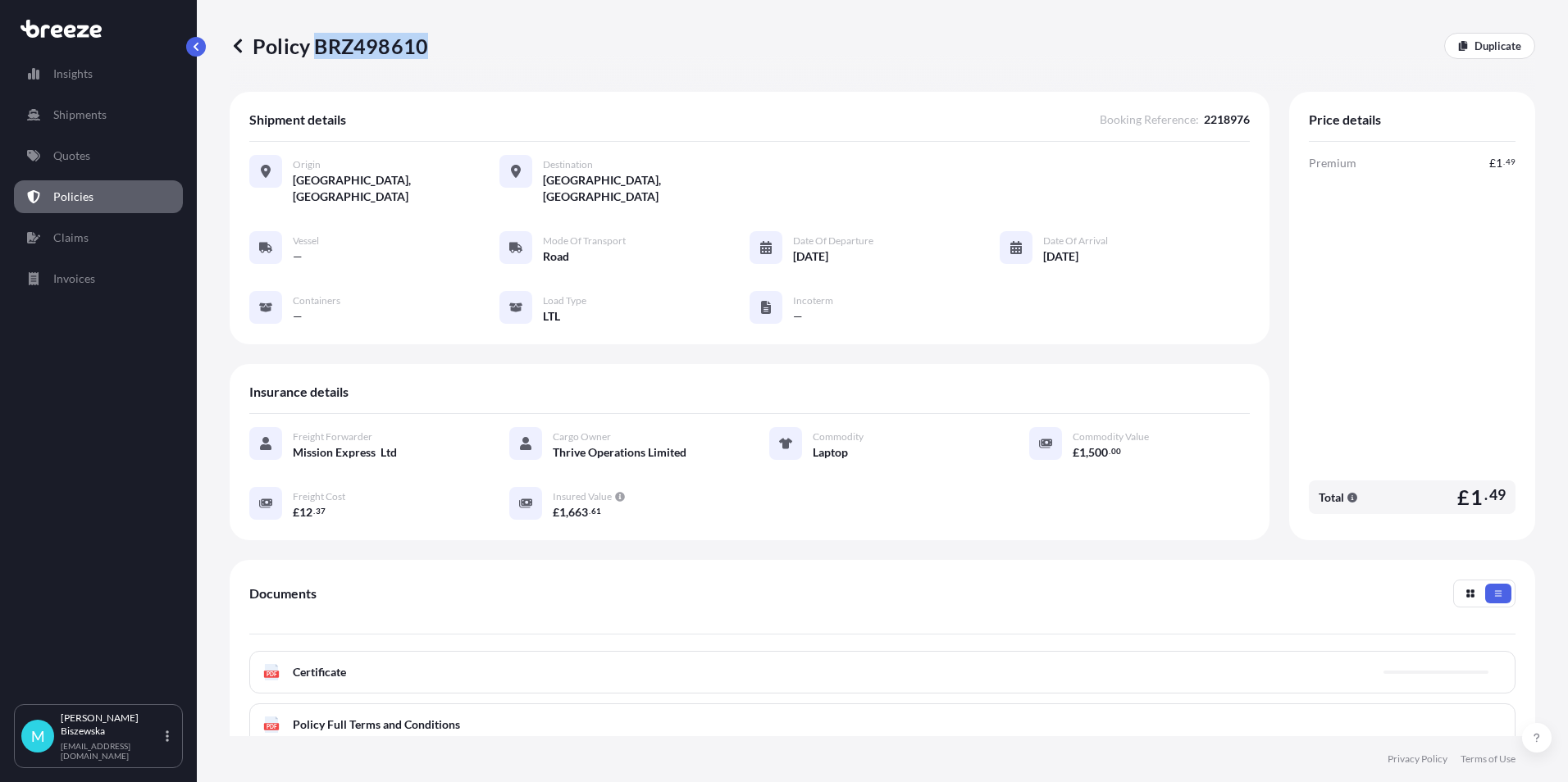
drag, startPoint x: 317, startPoint y: 48, endPoint x: 424, endPoint y: 47, distance: 107.0
click at [424, 47] on p "Policy BRZ498610" at bounding box center [329, 45] width 198 height 26
drag, startPoint x: 425, startPoint y: 47, endPoint x: 403, endPoint y: 46, distance: 22.0
copy p "BRZ498610"
click at [130, 161] on link "Quotes" at bounding box center [98, 155] width 169 height 32
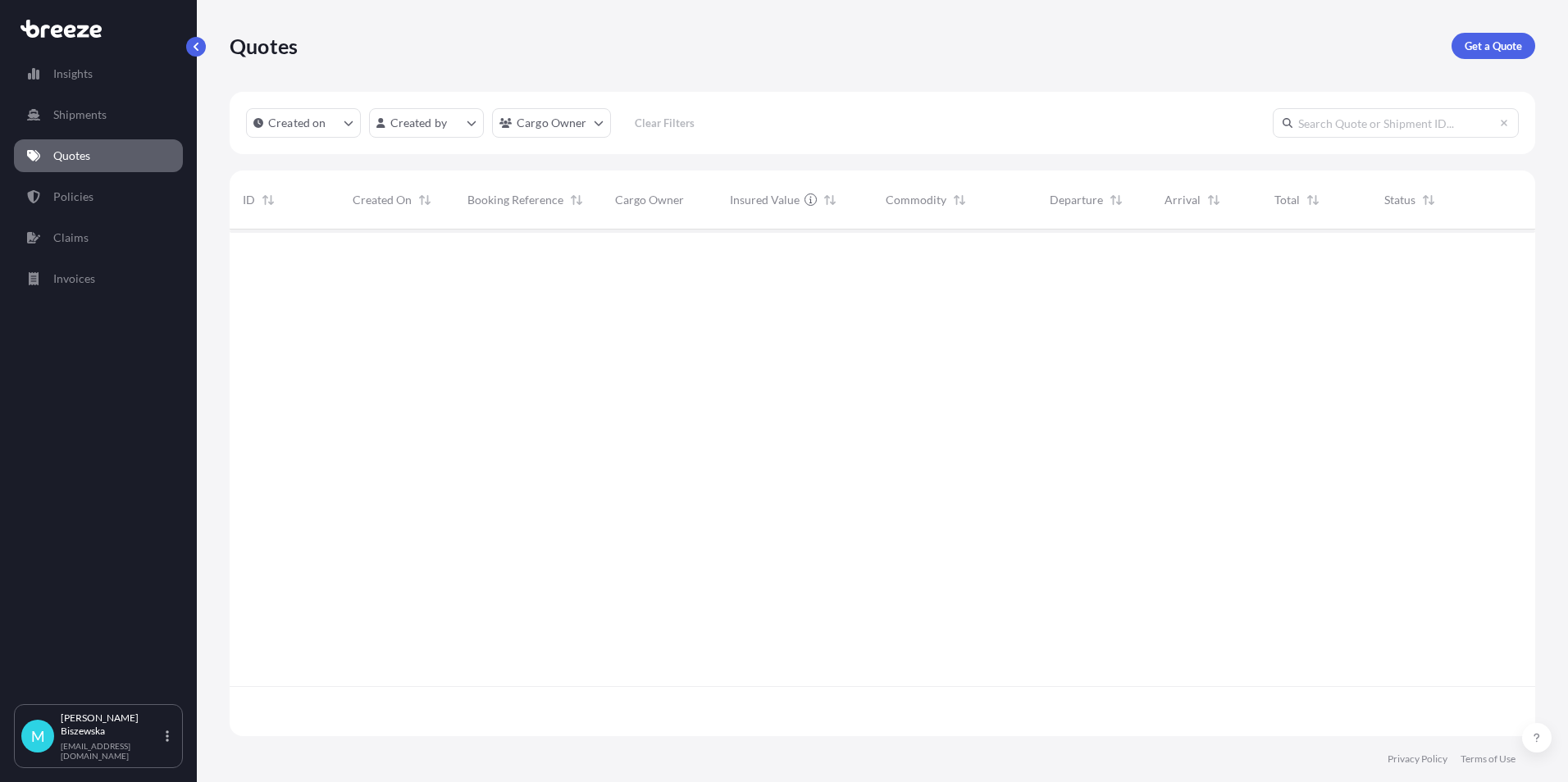
scroll to position [503, 1293]
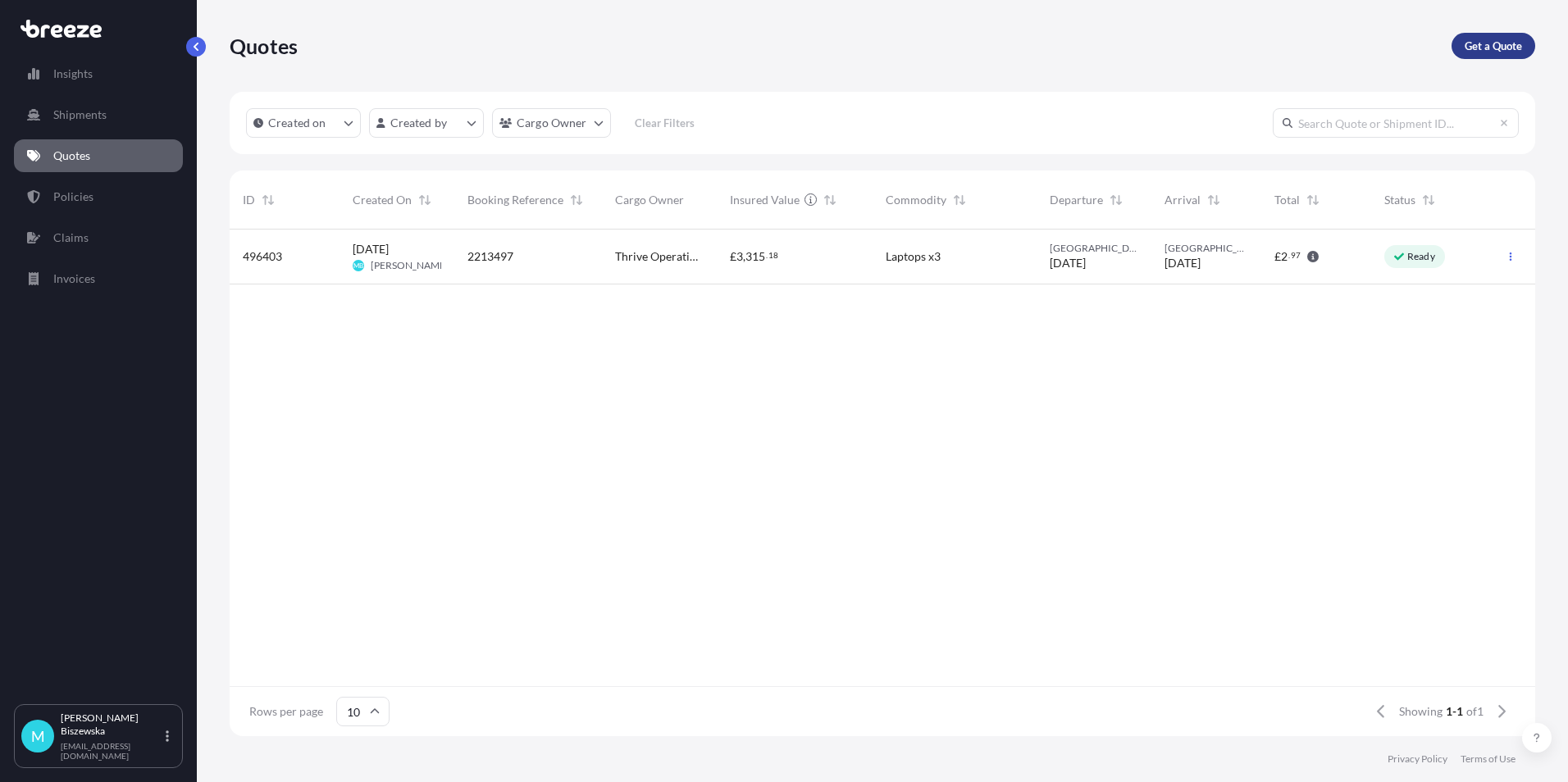
click at [1487, 40] on p "Get a Quote" at bounding box center [1493, 45] width 58 height 17
select select "Sea"
select select "1"
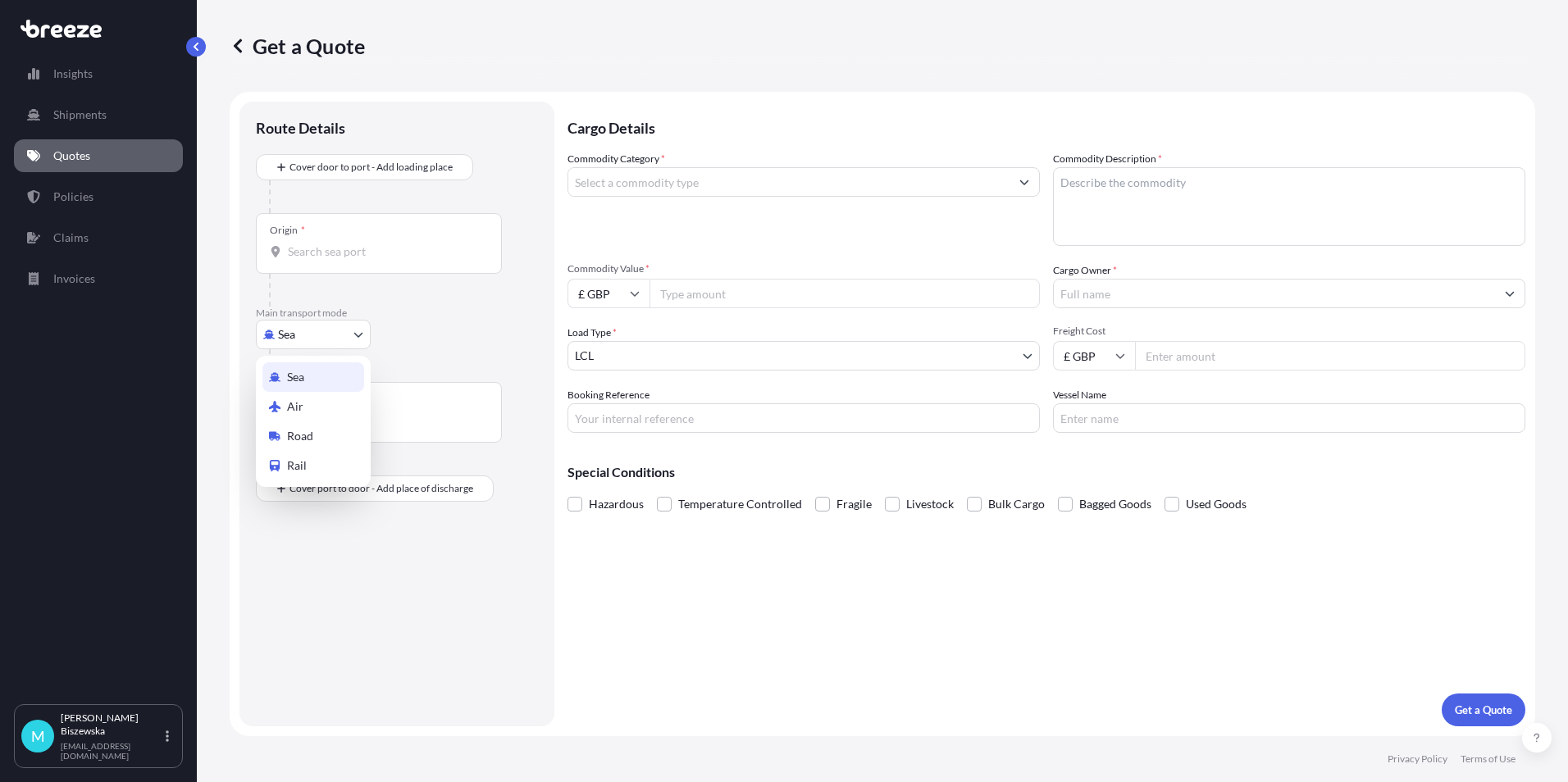
click at [315, 342] on body "Insights Shipments Quotes Policies Claims Invoices M [PERSON_NAME] [PERSON_NAME…" at bounding box center [784, 391] width 1568 height 782
click at [305, 428] on span "Road" at bounding box center [300, 436] width 26 height 17
select select "Road"
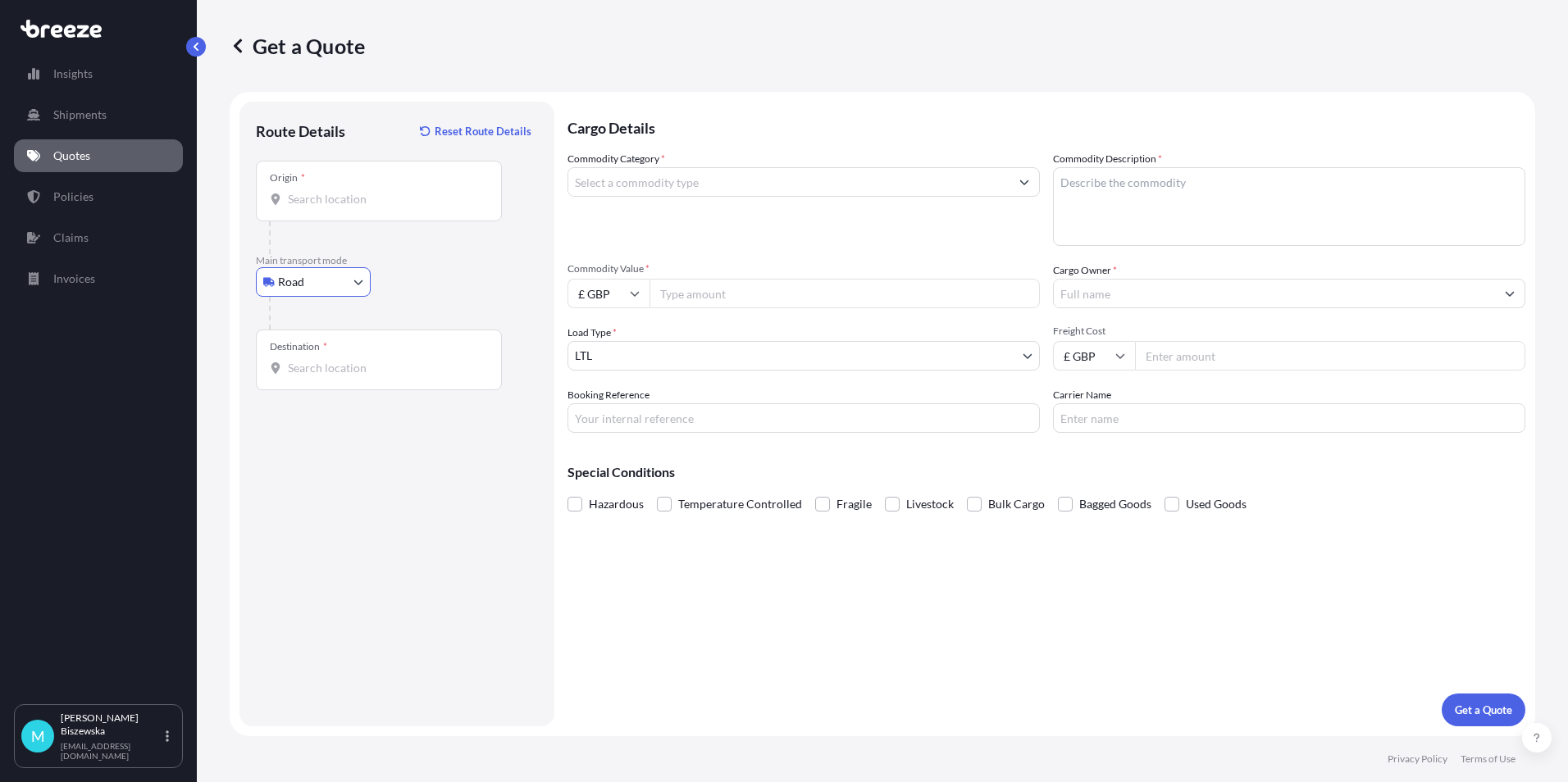
click at [310, 202] on input "Origin *" at bounding box center [384, 199] width 193 height 17
paste input "NW1 7AW"
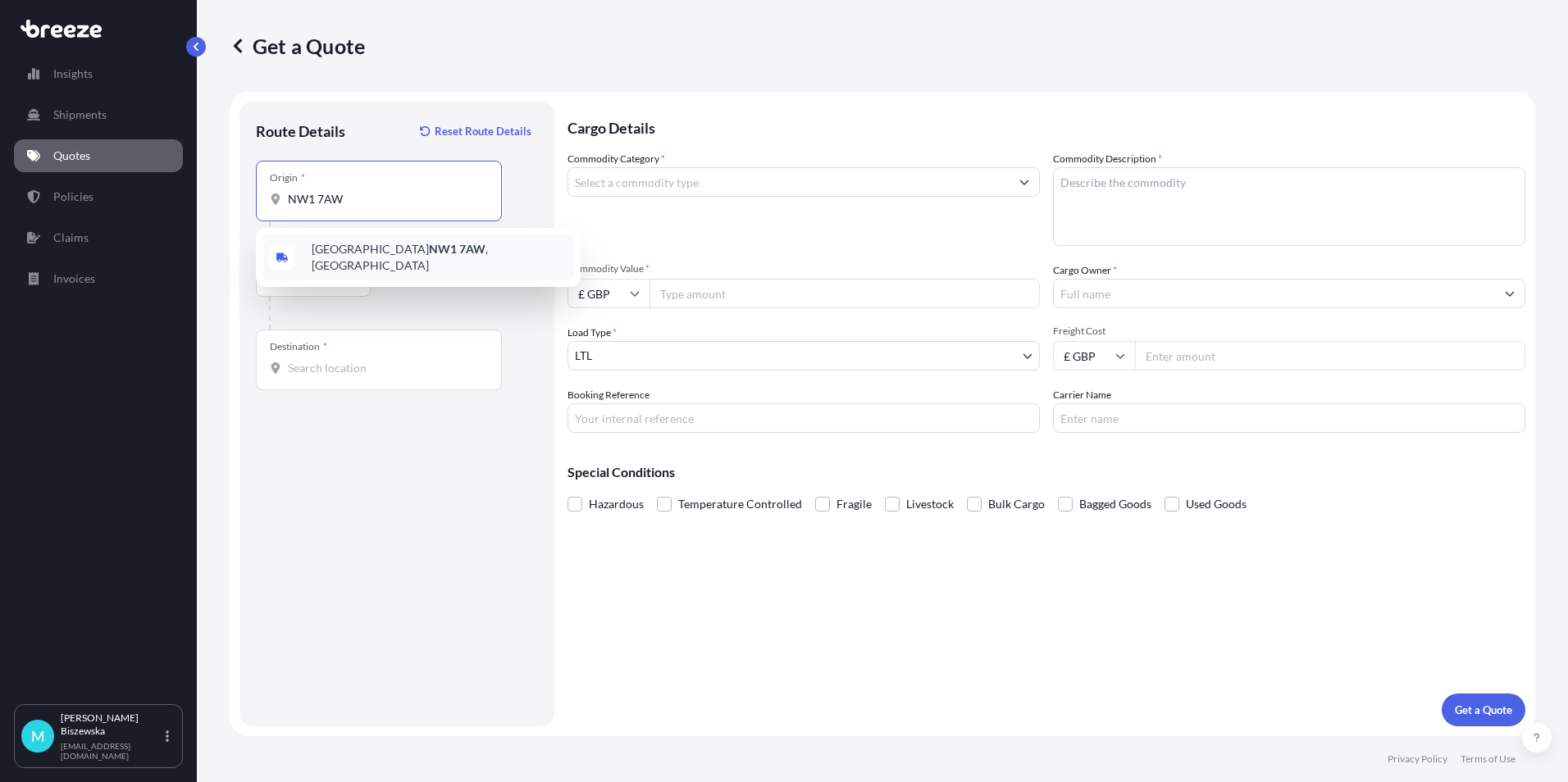
click at [405, 263] on div "London NW1 7AW , [GEOGRAPHIC_DATA]" at bounding box center [418, 257] width 312 height 46
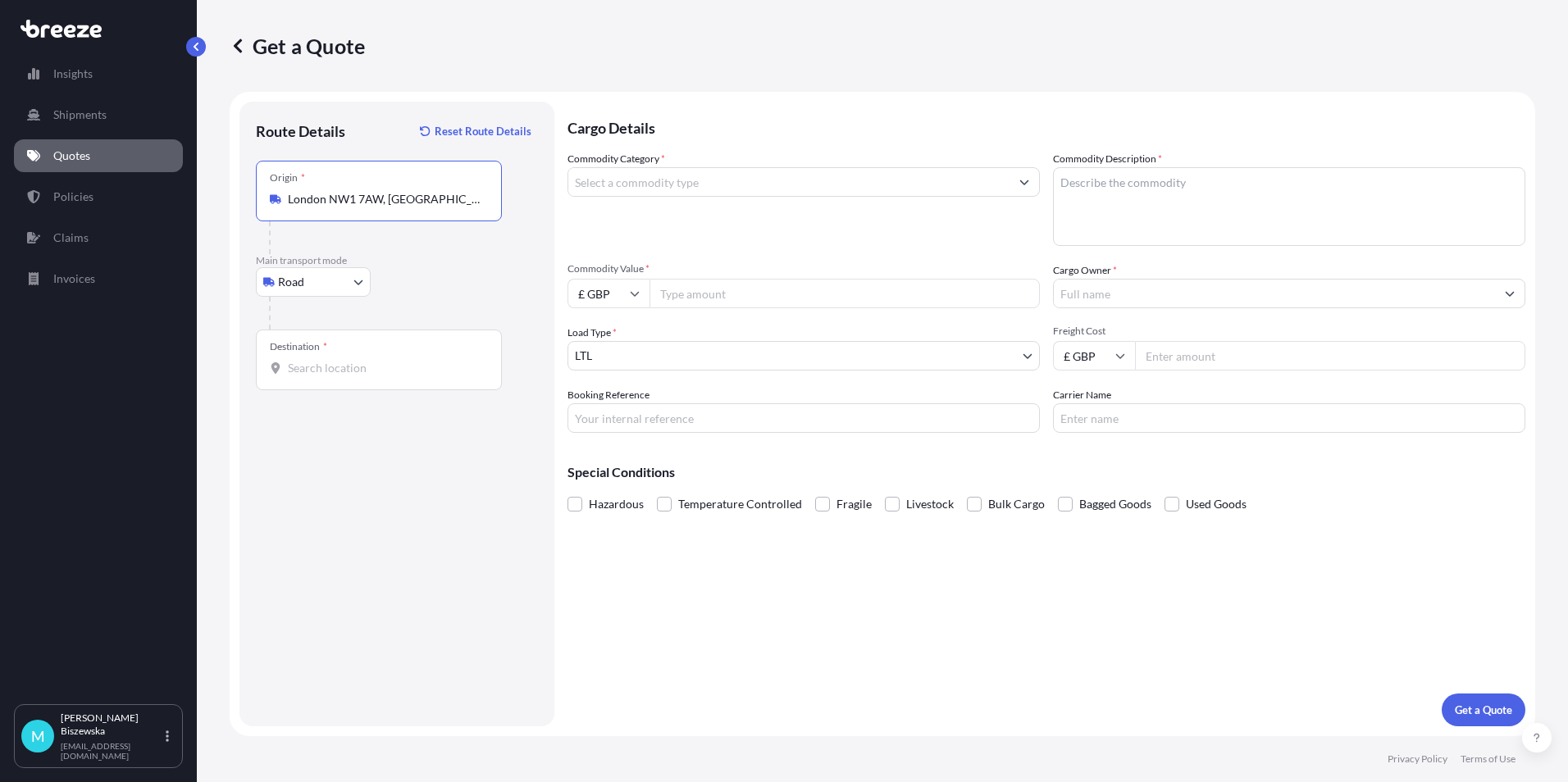
type input "London NW1 7AW, [GEOGRAPHIC_DATA]"
click at [433, 276] on div "Road Sea Air Road Rail" at bounding box center [397, 283] width 283 height 29
click at [307, 370] on input "Destination *" at bounding box center [384, 368] width 193 height 17
paste input "WS6 6PT"
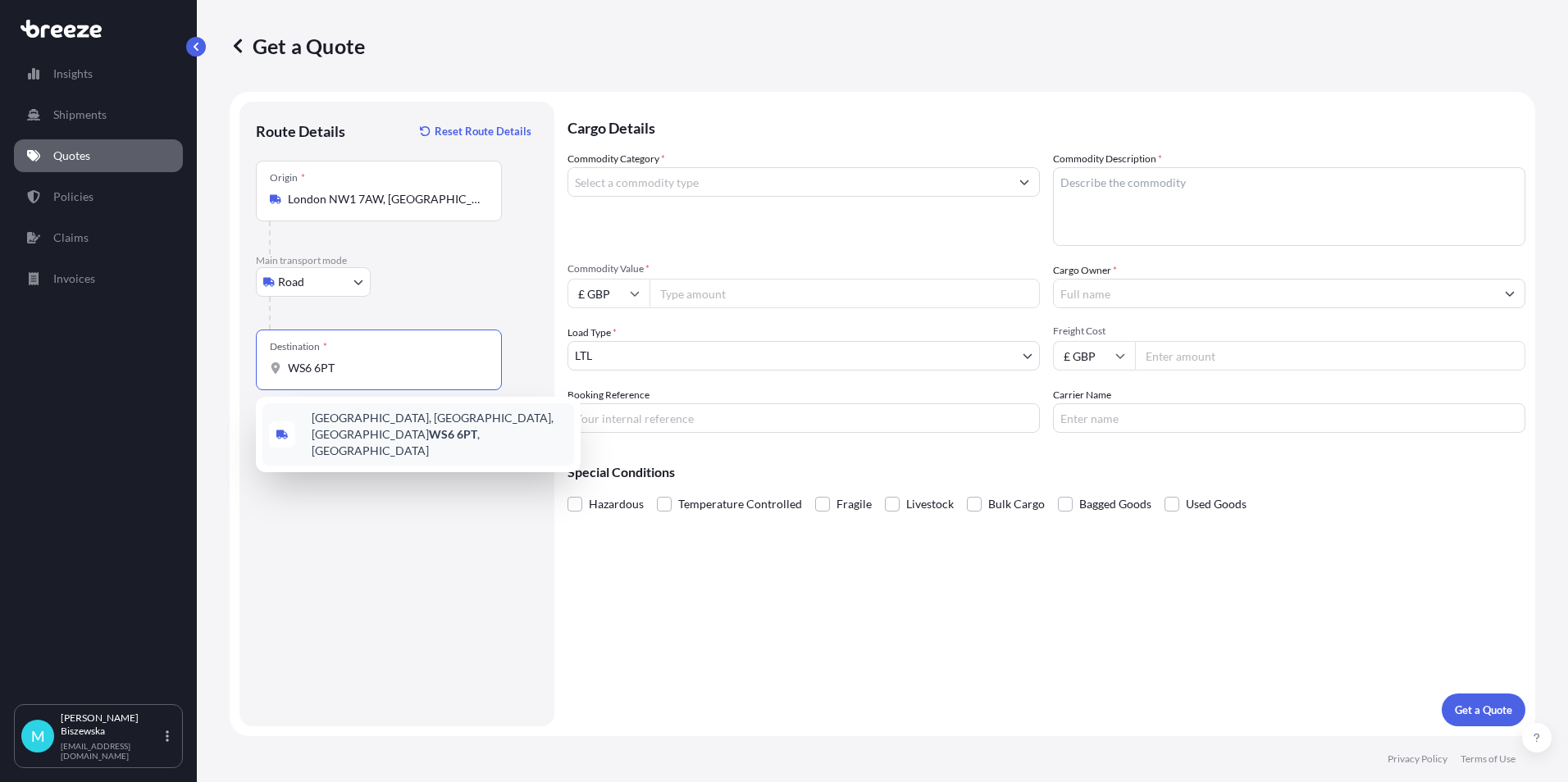
click at [366, 431] on span "[STREET_ADDRESS]" at bounding box center [440, 435] width 256 height 49
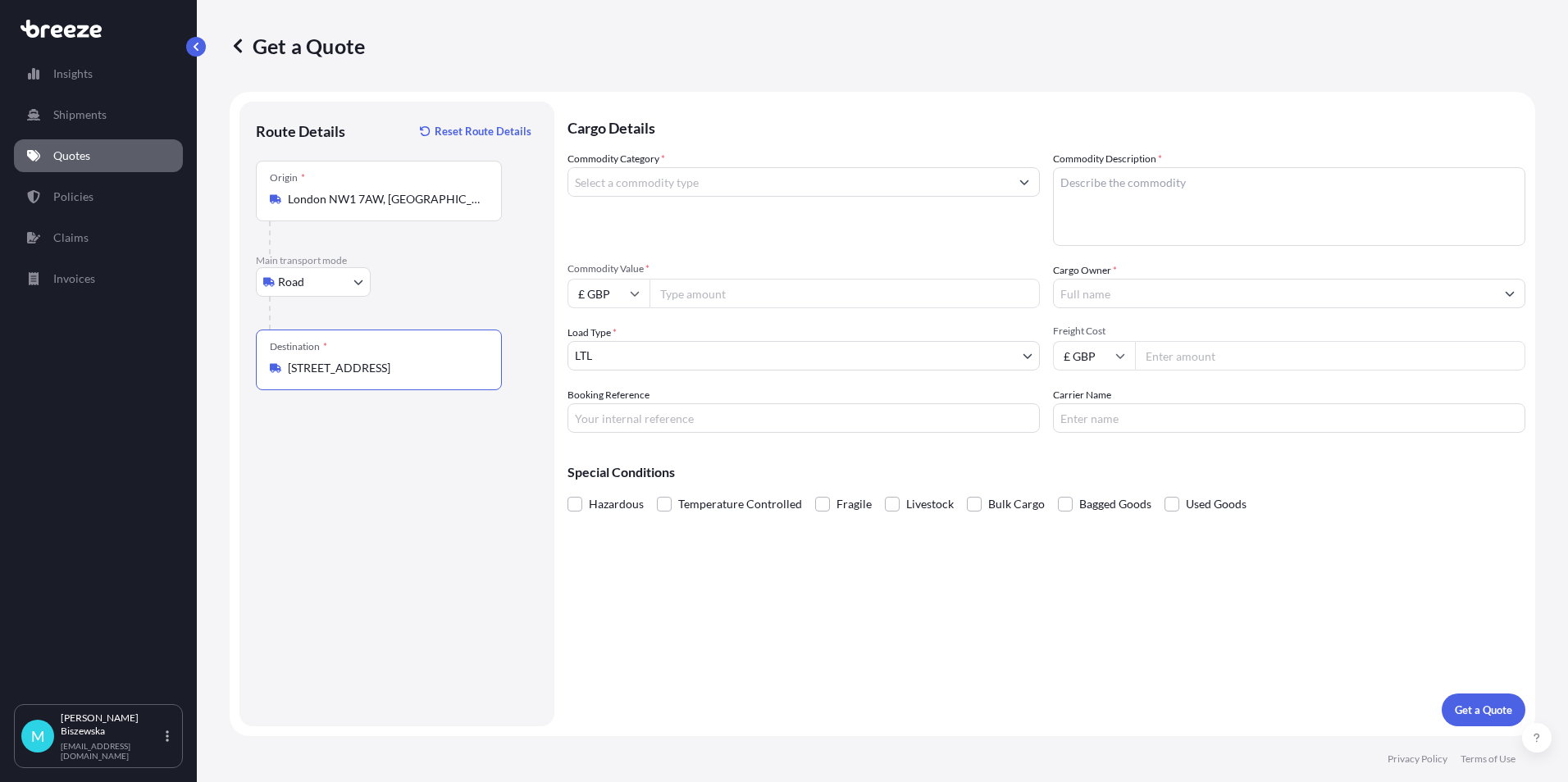
type input "[STREET_ADDRESS]"
click at [622, 600] on div "Cargo Details Commodity Category * Commodity Description * Commodity Value * £ …" at bounding box center [1046, 414] width 958 height 625
click at [760, 178] on input "Commodity Category *" at bounding box center [789, 182] width 442 height 29
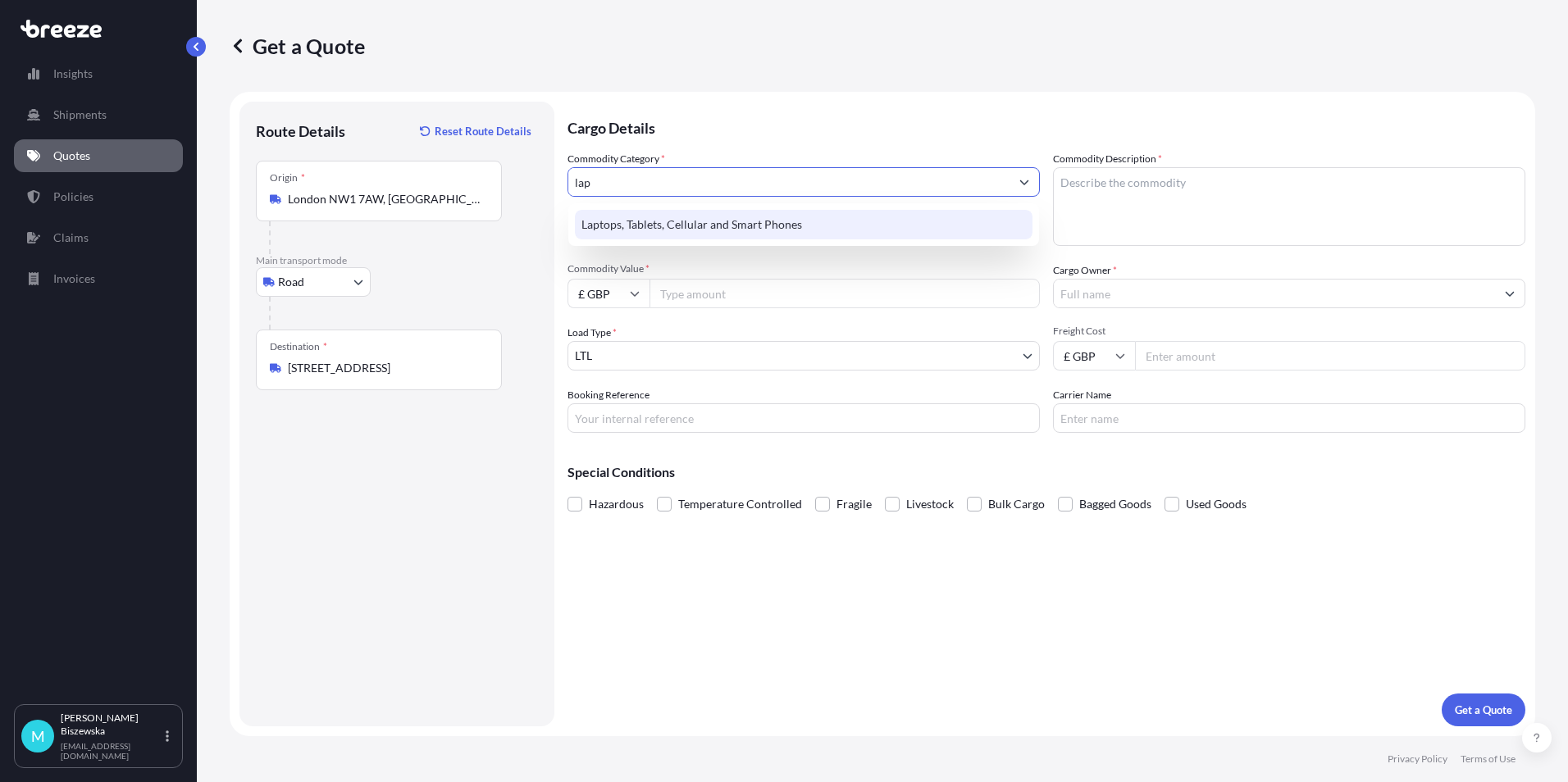
click at [758, 231] on div "Laptops, Tablets, Cellular and Smart Phones" at bounding box center [804, 225] width 457 height 29
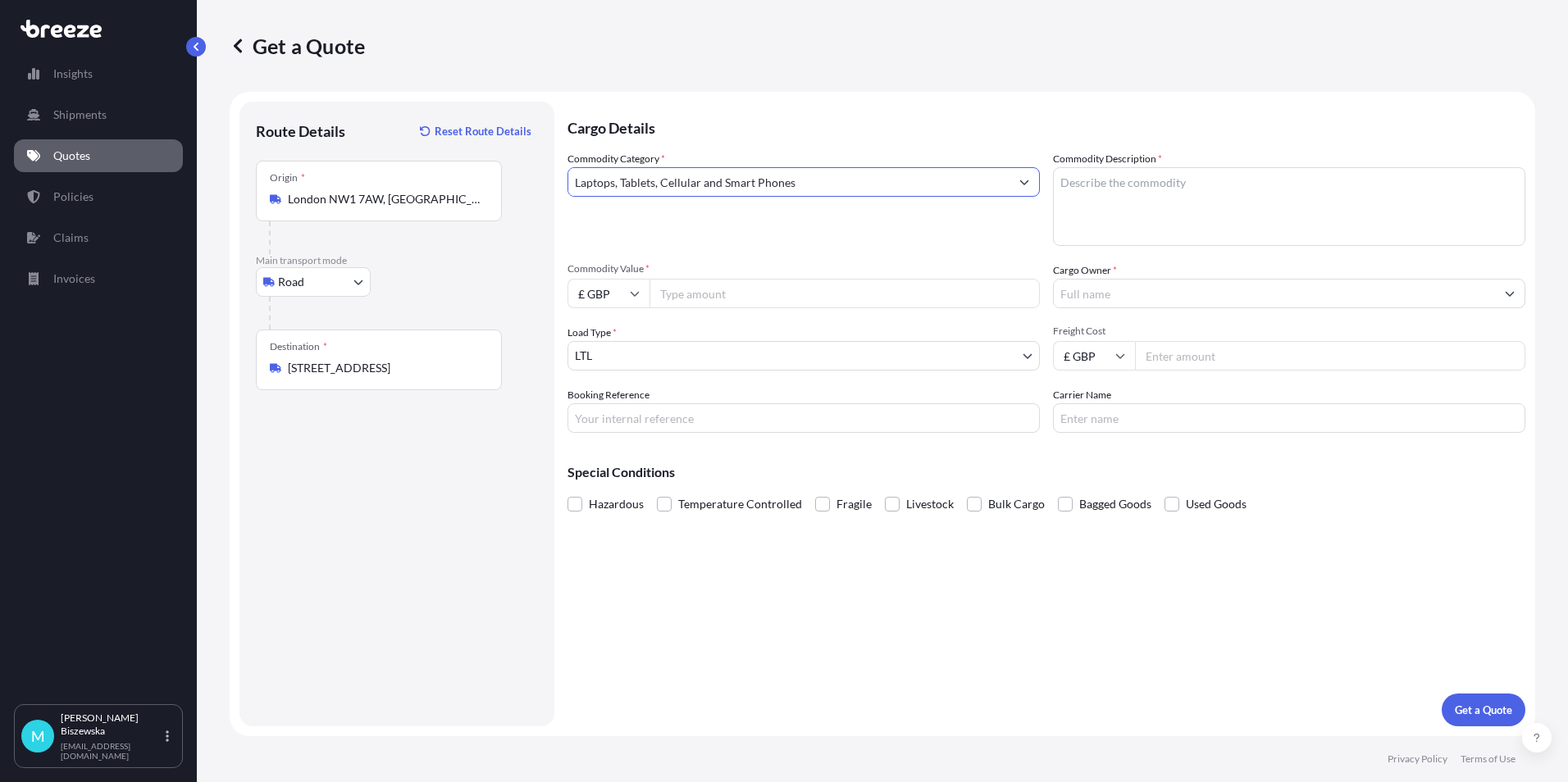
type input "Laptops, Tablets, Cellular and Smart Phones"
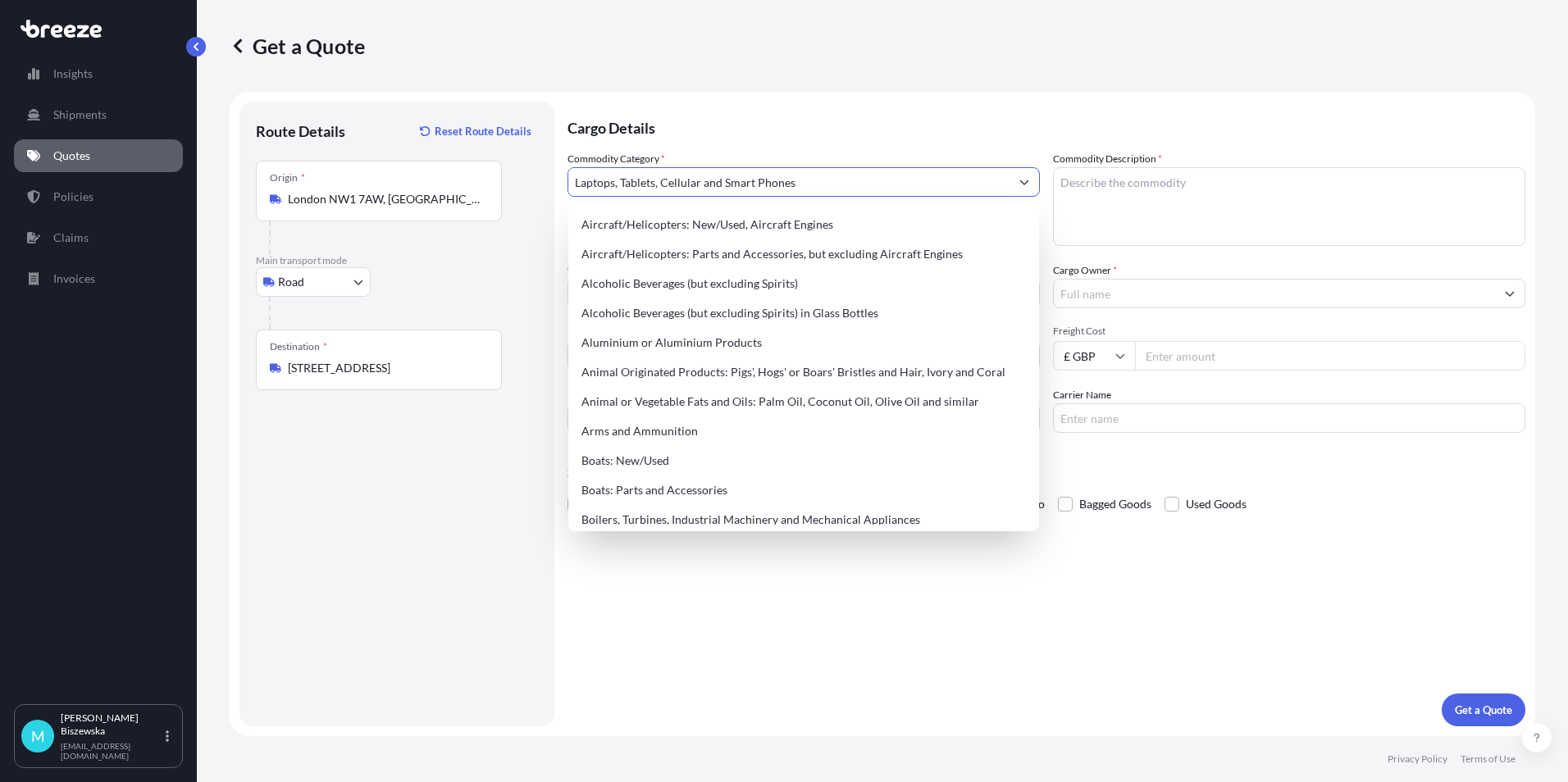
click at [846, 123] on p "Cargo Details" at bounding box center [1046, 127] width 958 height 49
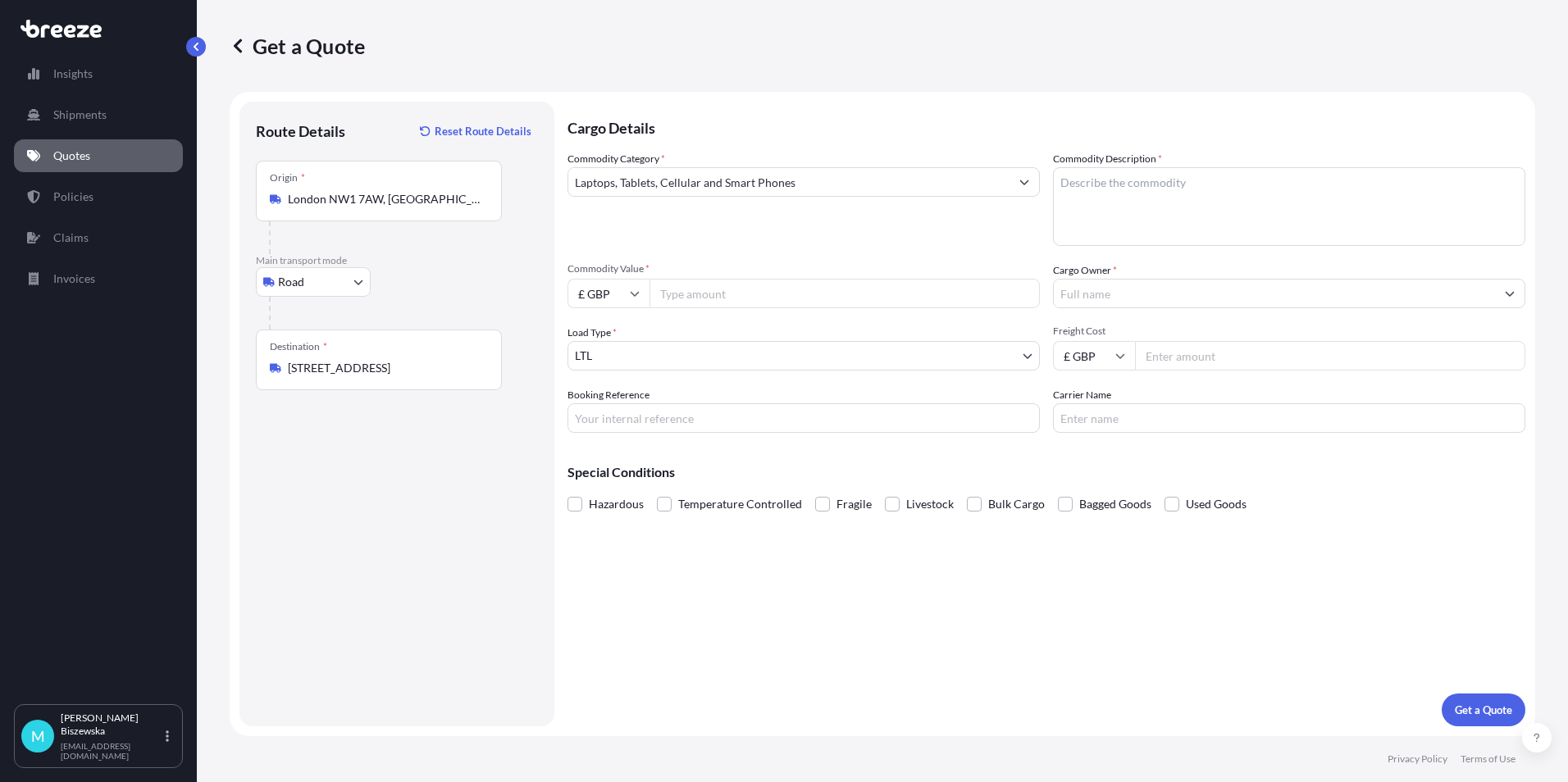
click at [807, 286] on input "Commodity Value *" at bounding box center [845, 293] width 391 height 29
type input "1200"
click at [817, 239] on div "Commodity Category * Laptops, Tablets, Cellular and Smart Phones" at bounding box center [803, 198] width 472 height 95
click at [1095, 179] on textarea "Commodity Description *" at bounding box center [1288, 207] width 472 height 78
paste textarea "2218811"
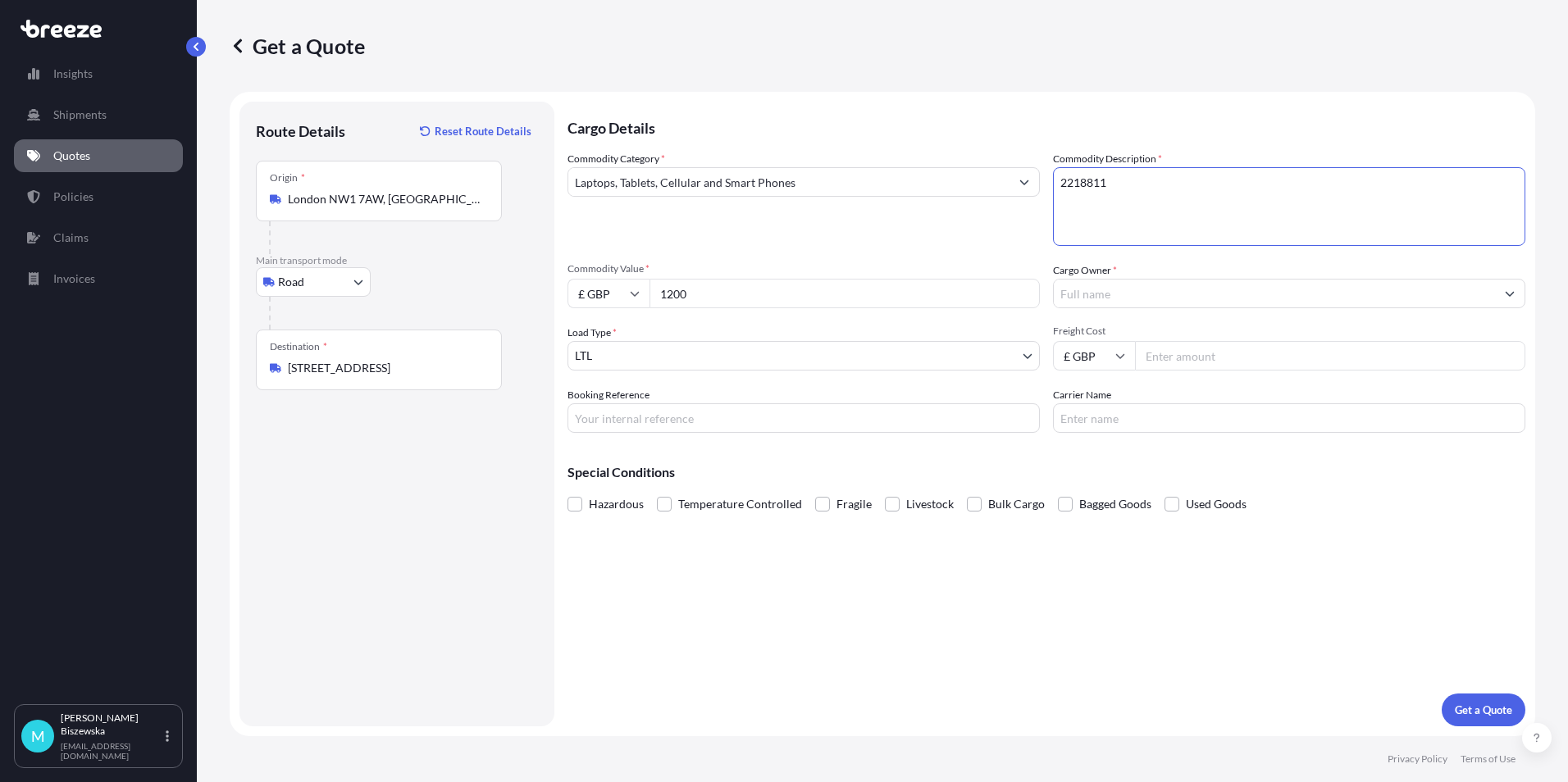
type textarea "2218811"
click at [1011, 252] on div "Commodity Category * Laptops, Tablets, Cellular and Smart Phones Commodity Desc…" at bounding box center [1046, 292] width 958 height 283
click at [1088, 293] on input "Cargo Owner *" at bounding box center [1275, 293] width 442 height 29
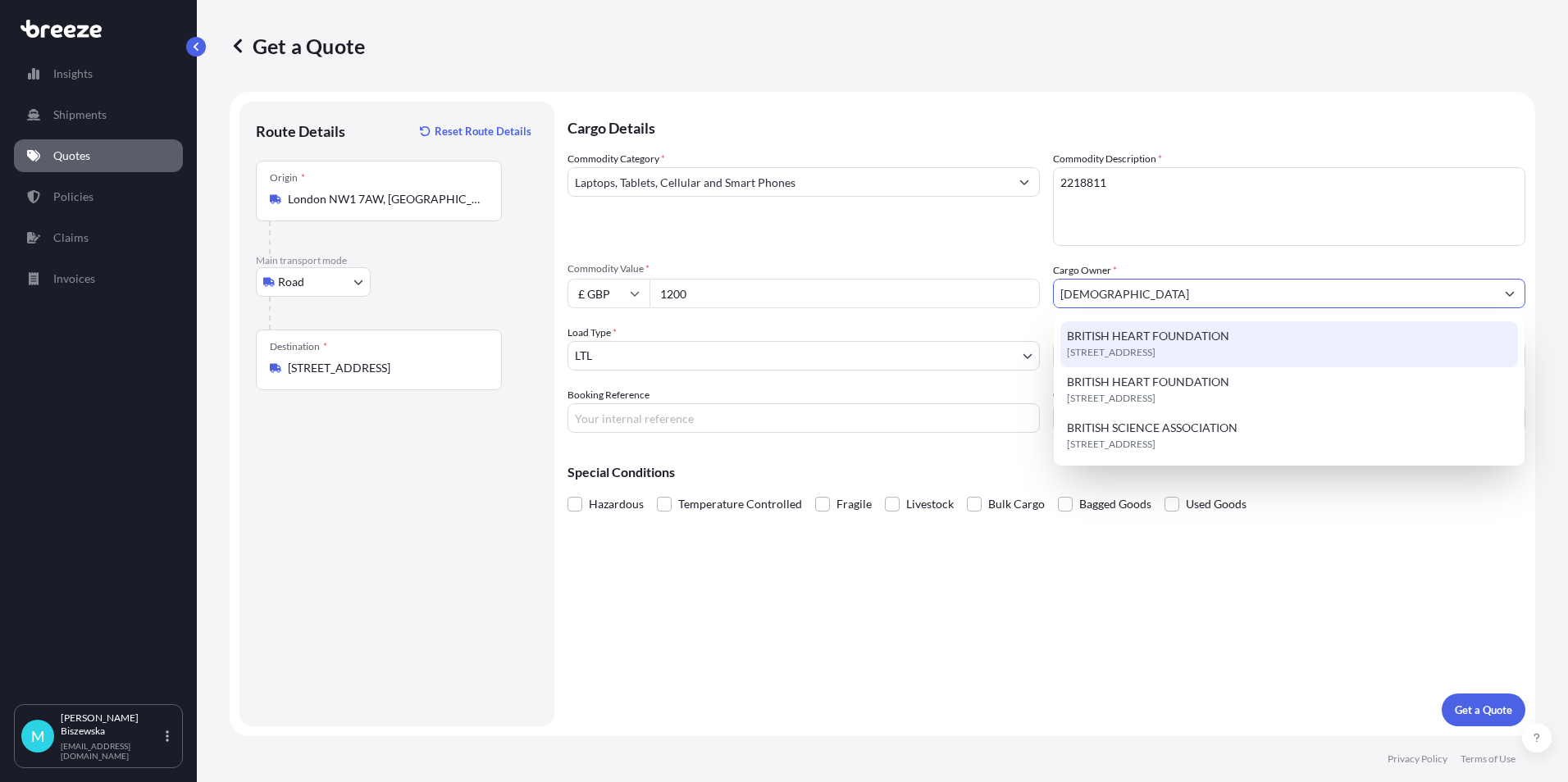
click at [1095, 337] on span "BRITISH HEART FOUNDATION" at bounding box center [1149, 336] width 163 height 17
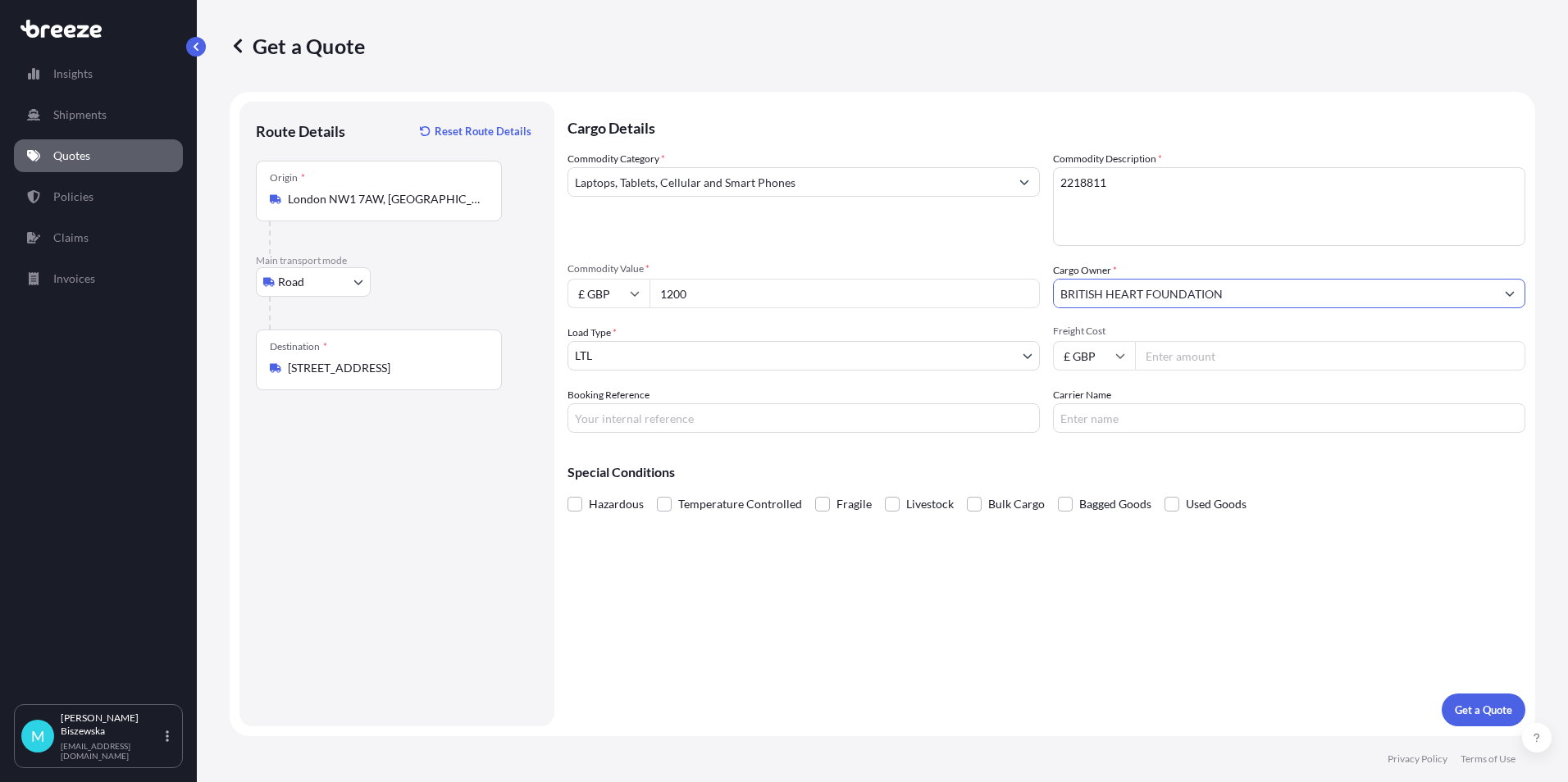
type input "BRITISH HEART FOUNDATION"
click at [997, 250] on div "Commodity Category * Laptops, Tablets, Cellular and Smart Phones Commodity Desc…" at bounding box center [1046, 292] width 958 height 283
click at [1166, 349] on input "Freight Cost" at bounding box center [1331, 356] width 391 height 29
type input "15.43"
click at [1115, 454] on div "Special Conditions Hazardous Temperature Controlled Fragile Livestock Bulk Carg…" at bounding box center [1046, 482] width 958 height 71
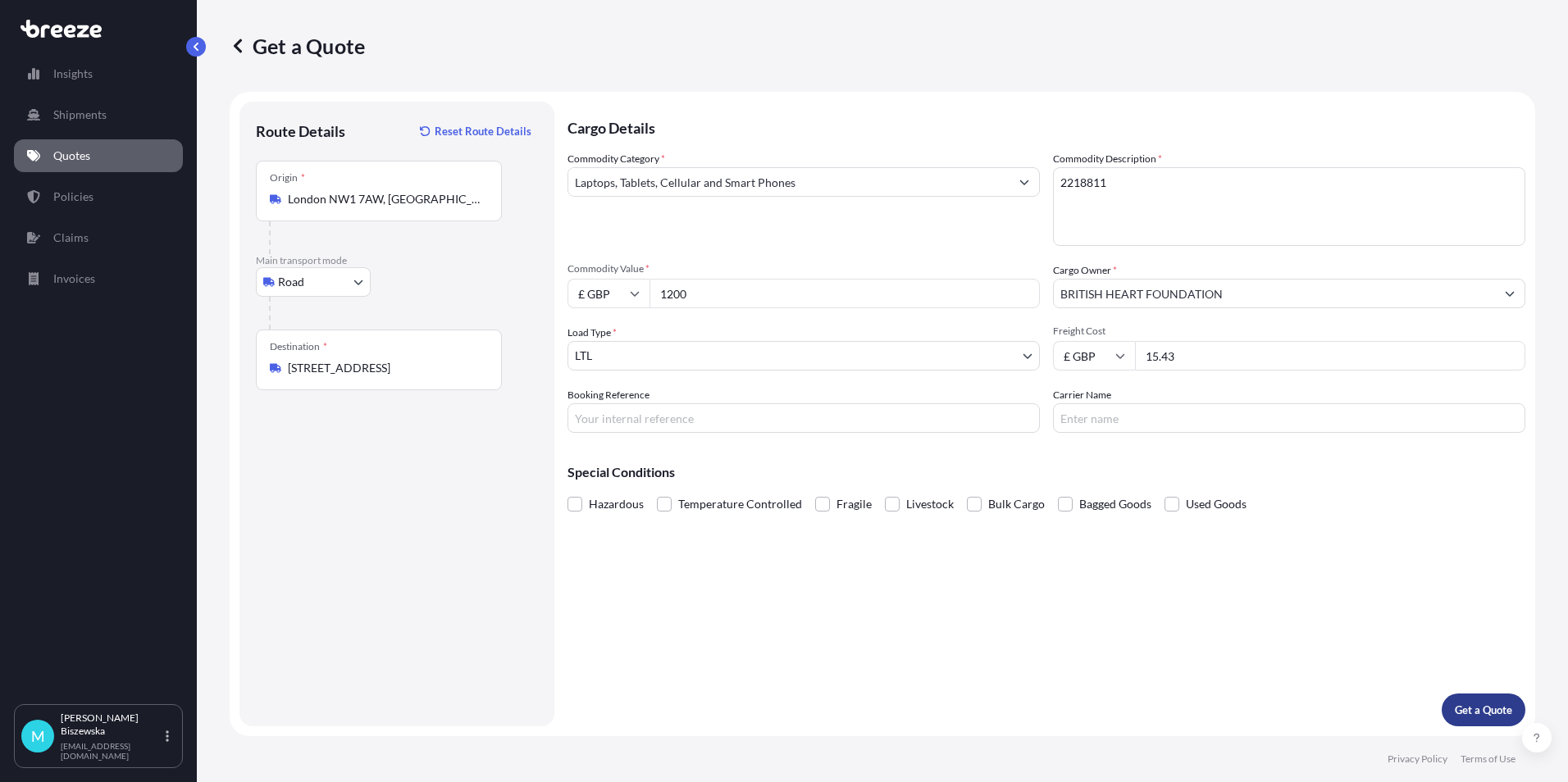
click at [1464, 702] on button "Get a Quote" at bounding box center [1484, 709] width 83 height 32
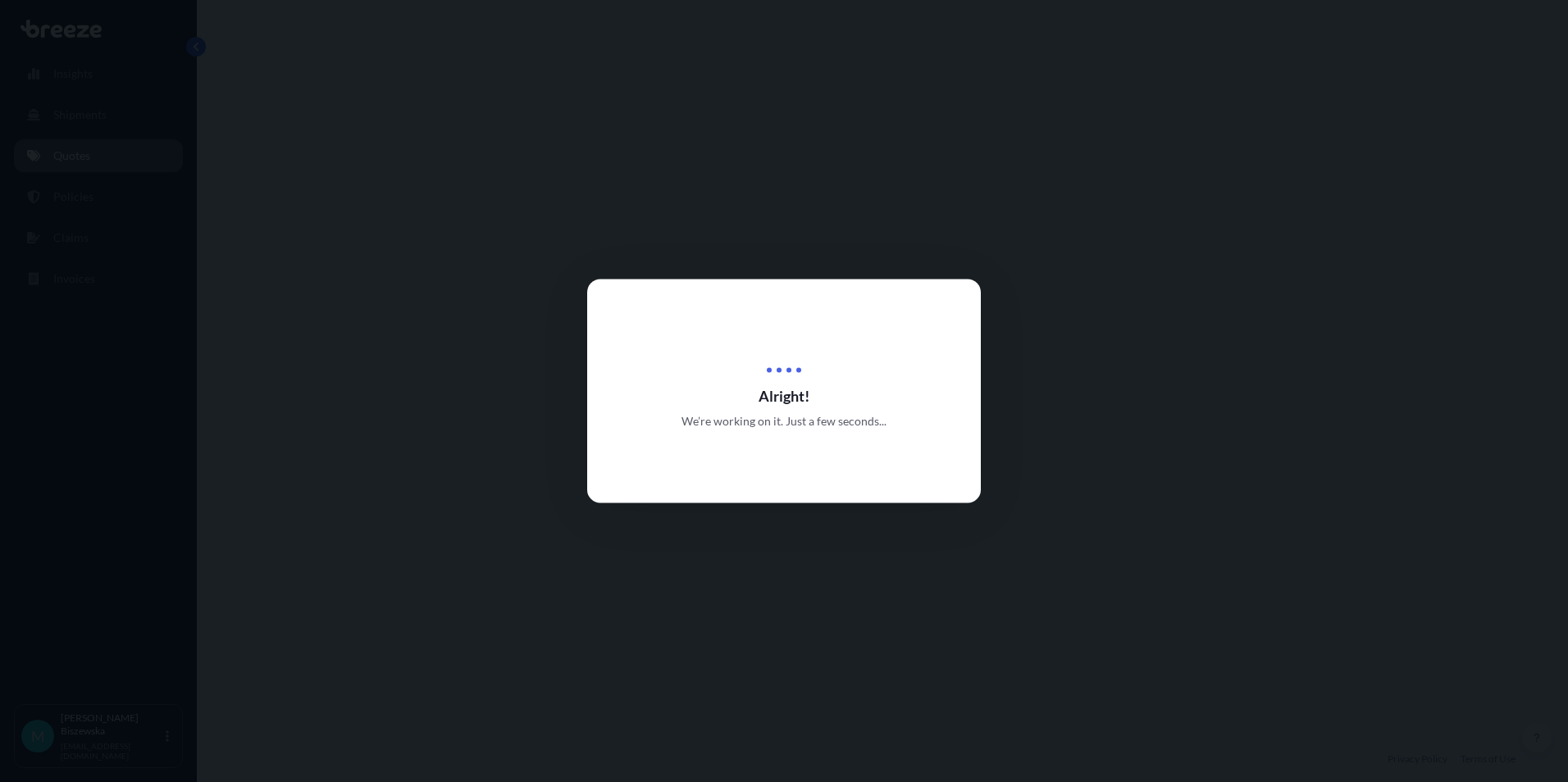
select select "Road"
select select "1"
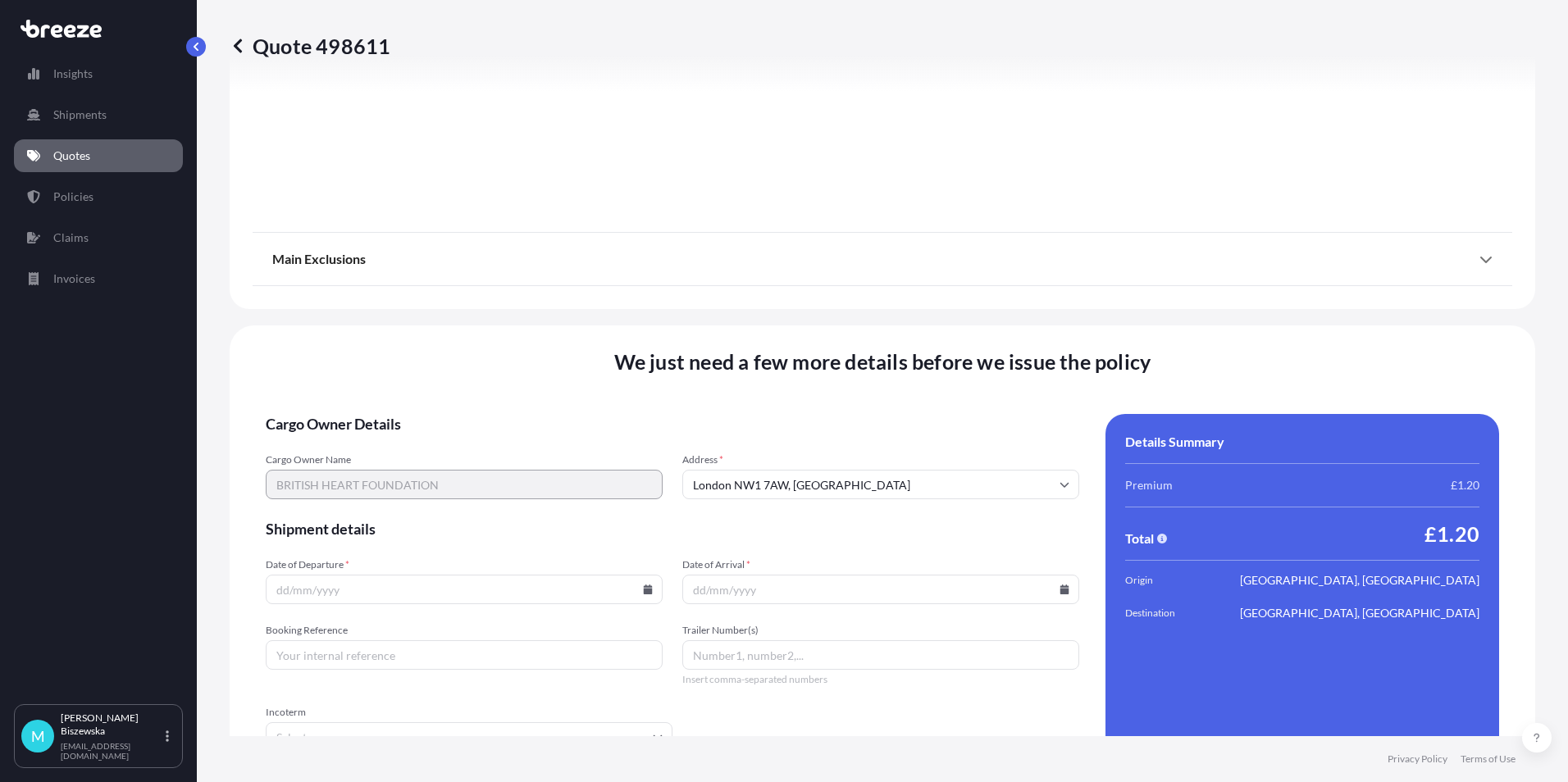
scroll to position [1768, 0]
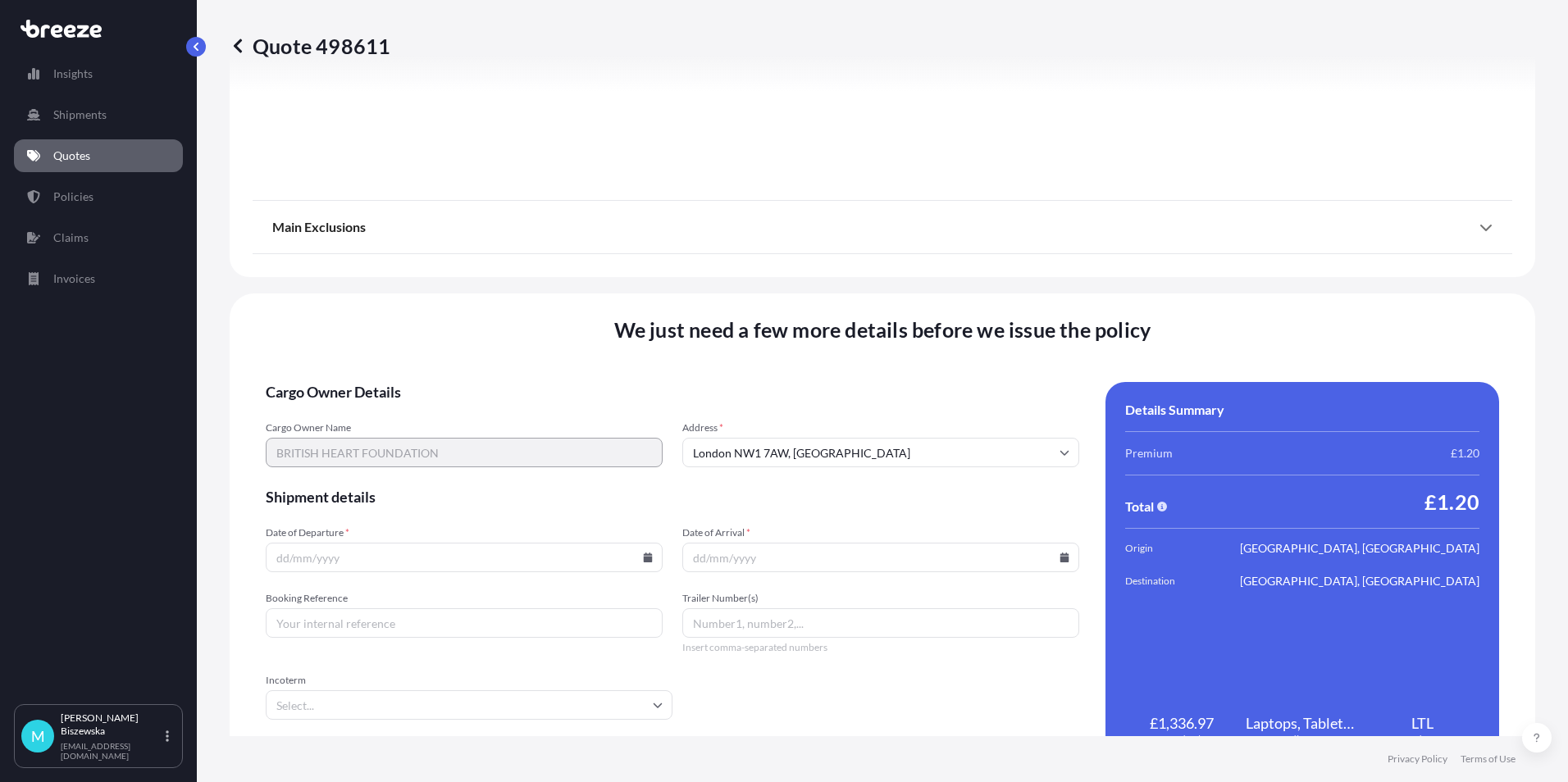
click at [644, 557] on icon at bounding box center [648, 557] width 9 height 10
click at [416, 383] on button "10" at bounding box center [424, 380] width 26 height 26
type input "[DATE]"
click at [1061, 554] on icon at bounding box center [1065, 557] width 9 height 10
click at [882, 379] on button "11" at bounding box center [875, 380] width 26 height 26
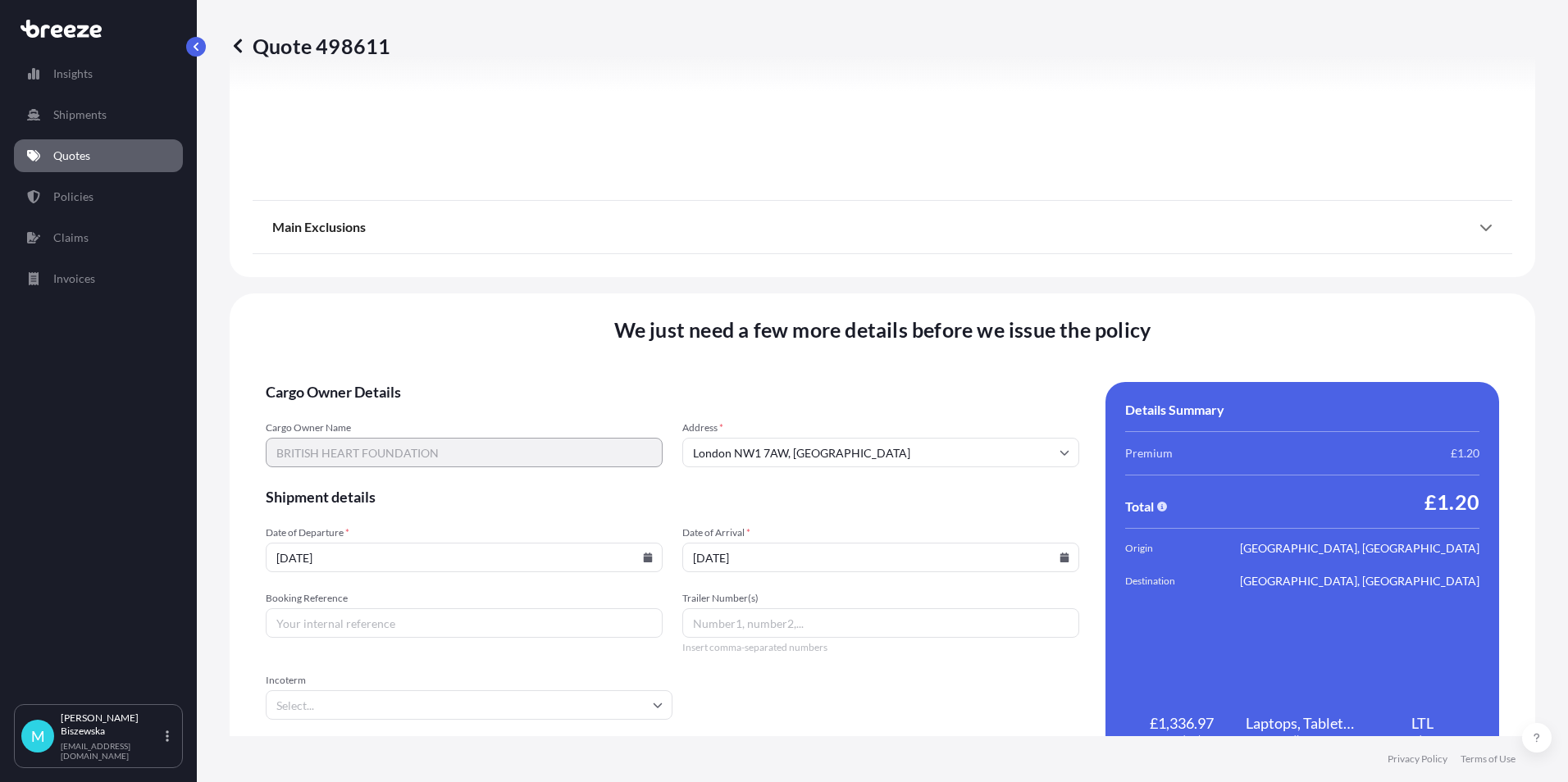
type input "[DATE]"
click at [854, 693] on form "Cargo Owner Details Cargo Owner Name BRITISH HEART FOUNDATION Address * [GEOGRA…" at bounding box center [672, 574] width 813 height 384
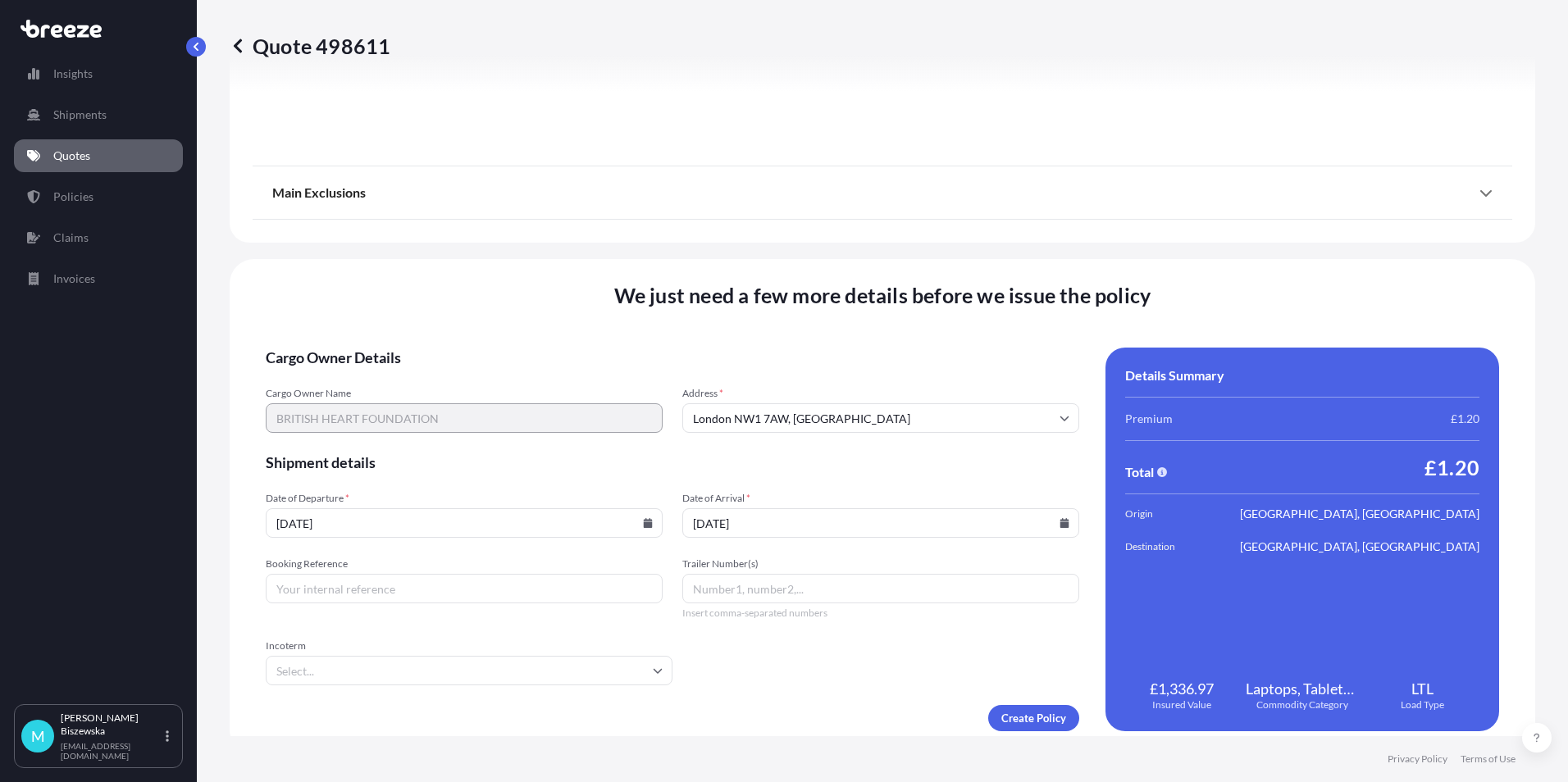
scroll to position [1821, 0]
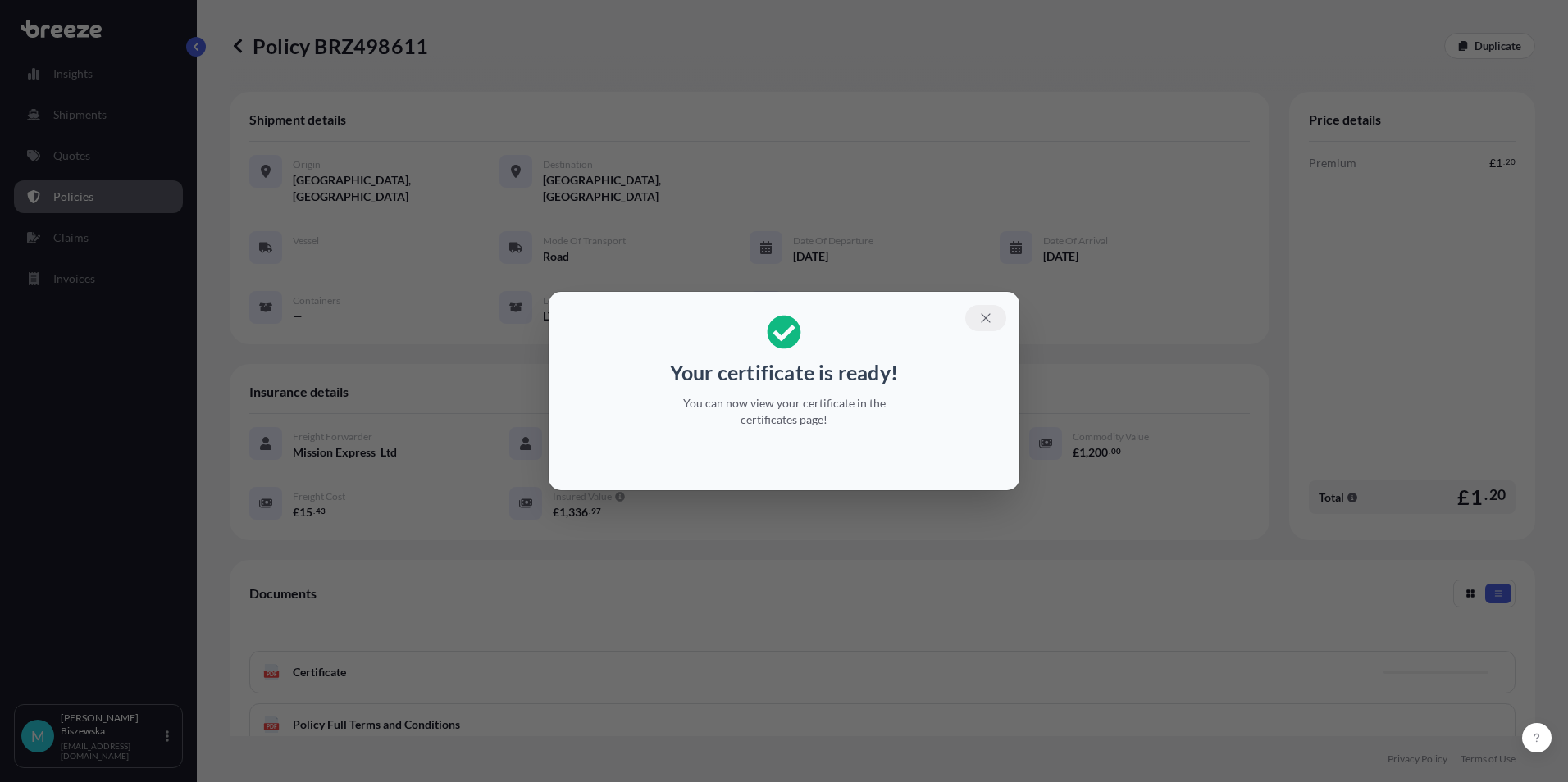
click at [983, 316] on icon "button" at bounding box center [985, 317] width 9 height 9
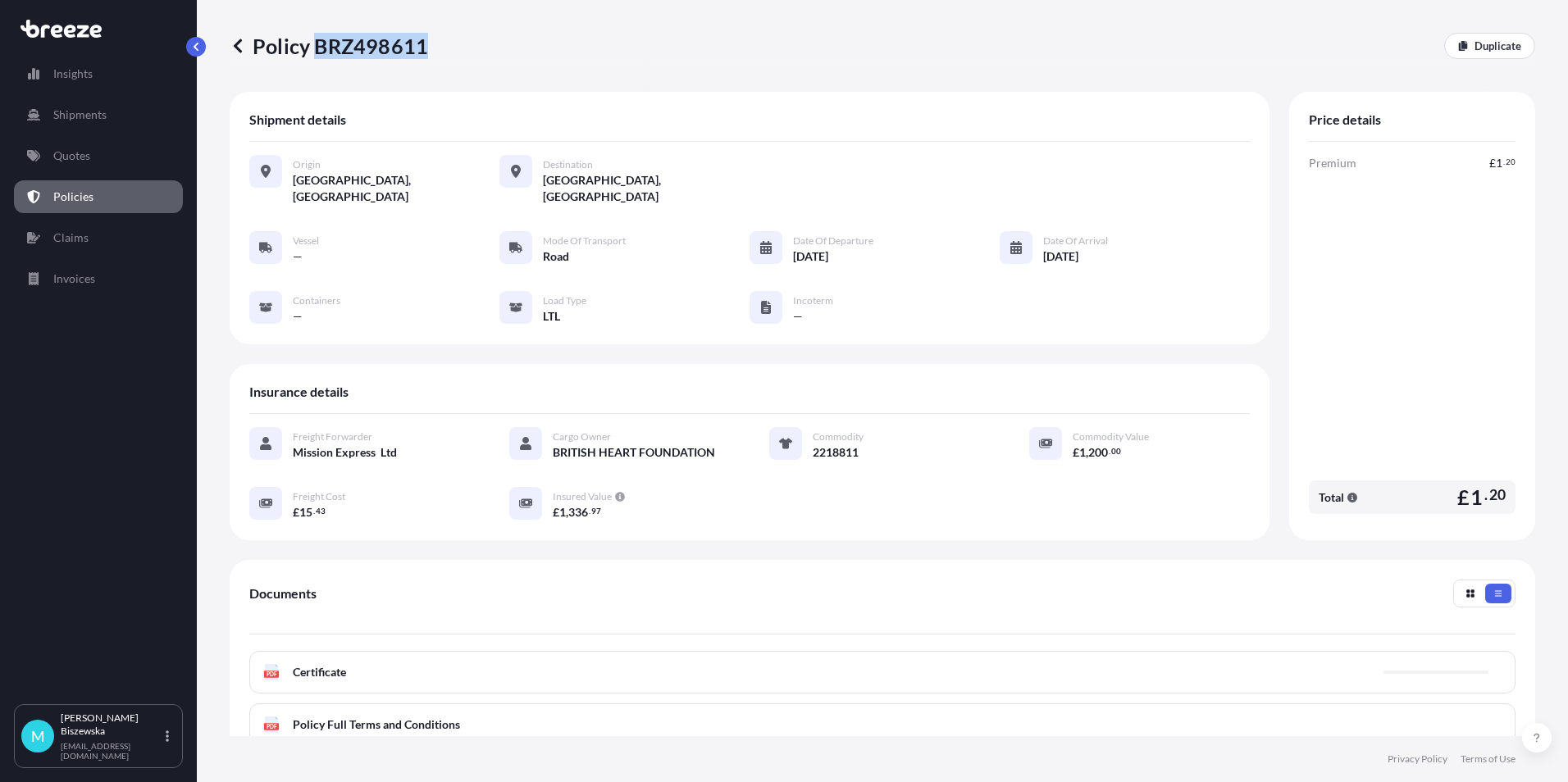
drag, startPoint x: 315, startPoint y: 46, endPoint x: 424, endPoint y: 45, distance: 109.0
click at [424, 45] on p "Policy BRZ498611" at bounding box center [329, 45] width 198 height 26
drag, startPoint x: 424, startPoint y: 45, endPoint x: 404, endPoint y: 42, distance: 20.2
copy p "BRZ498611"
click at [92, 159] on link "Quotes" at bounding box center [98, 155] width 169 height 32
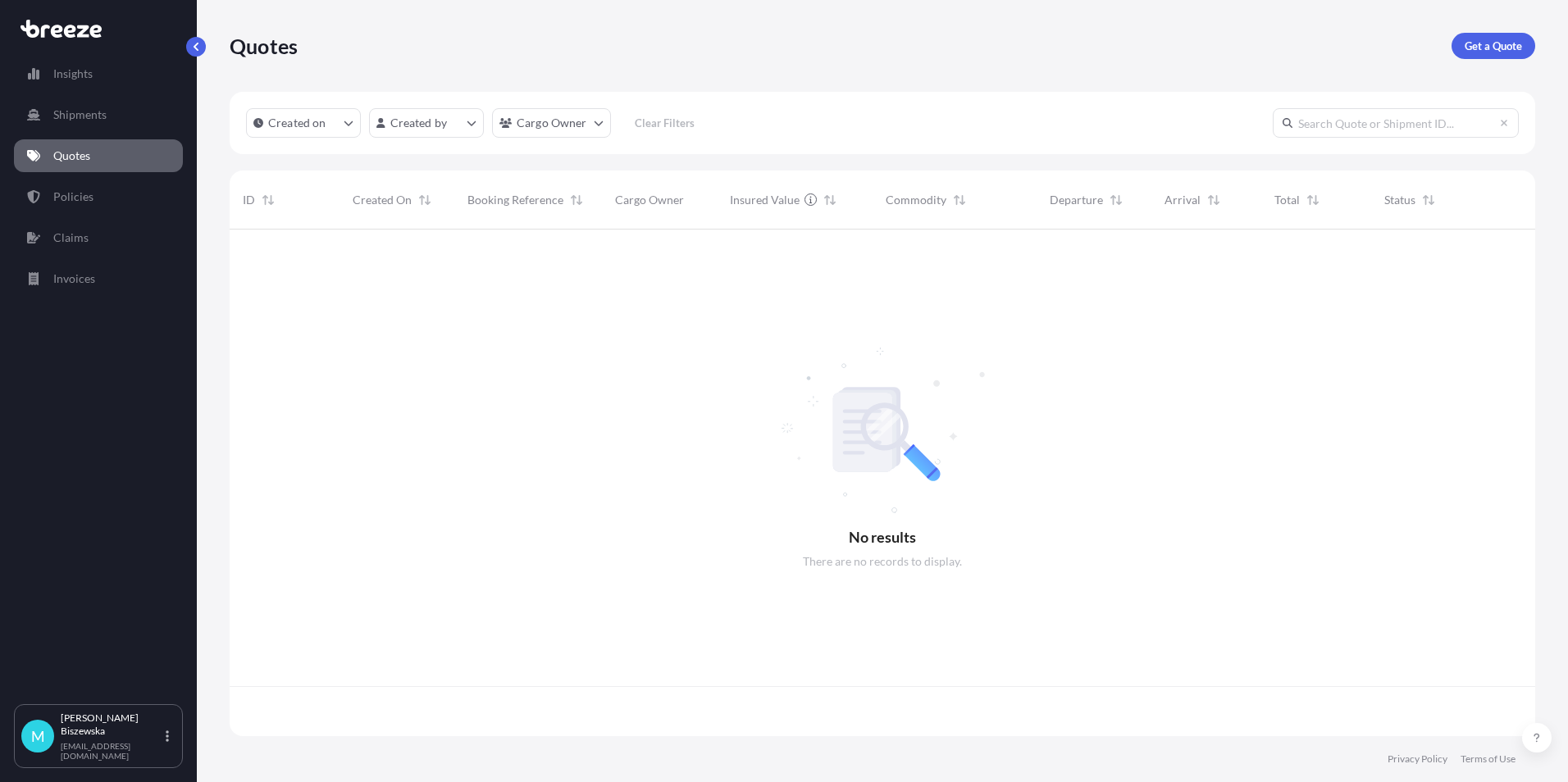
scroll to position [503, 1293]
click at [1482, 43] on p "Get a Quote" at bounding box center [1493, 45] width 58 height 17
select select "Sea"
select select "1"
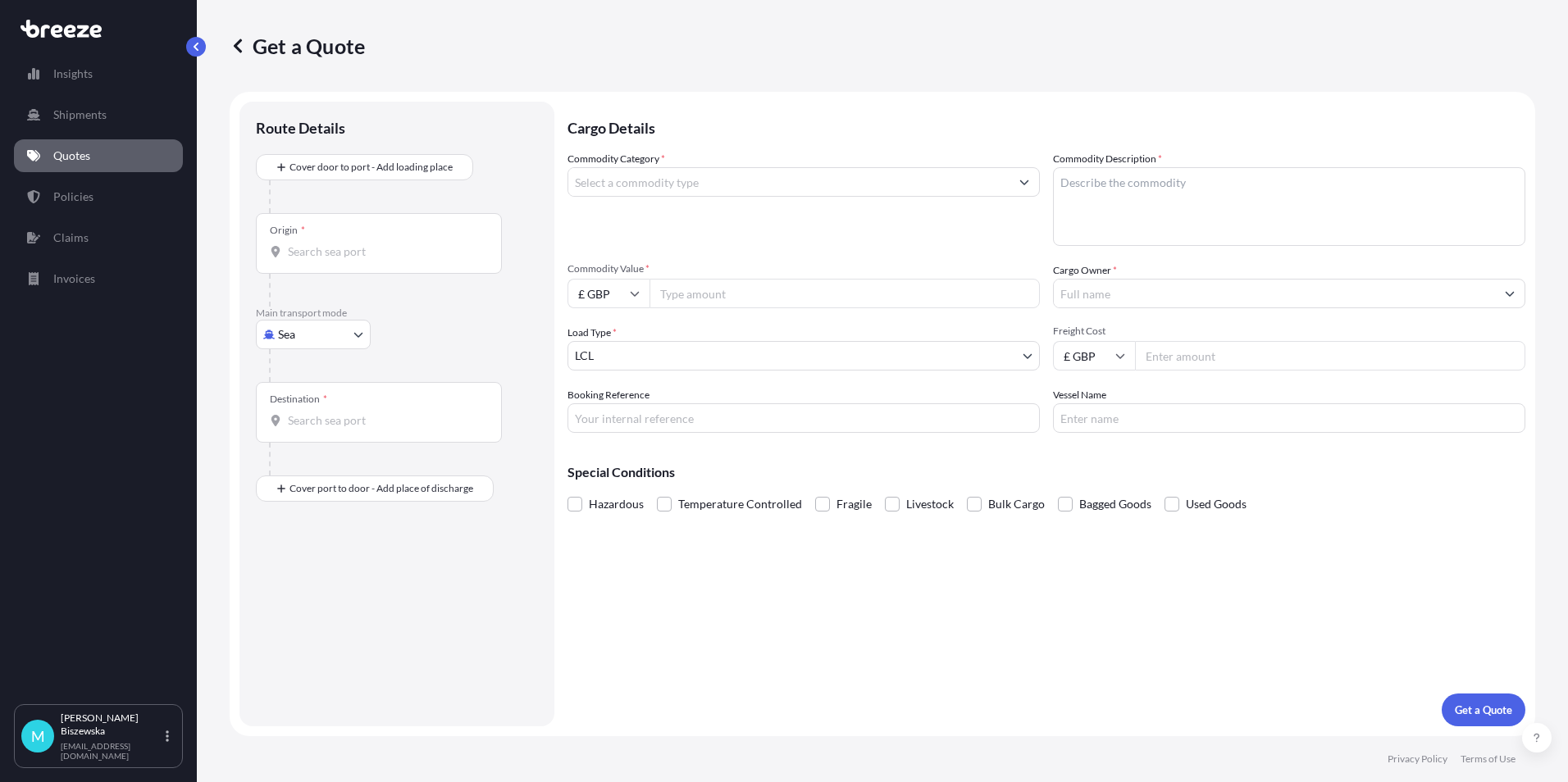
click at [321, 334] on body "Insights Shipments Quotes Policies Claims Invoices M [PERSON_NAME] [PERSON_NAME…" at bounding box center [784, 391] width 1568 height 782
click at [307, 433] on span "Road" at bounding box center [300, 436] width 26 height 17
select select "Road"
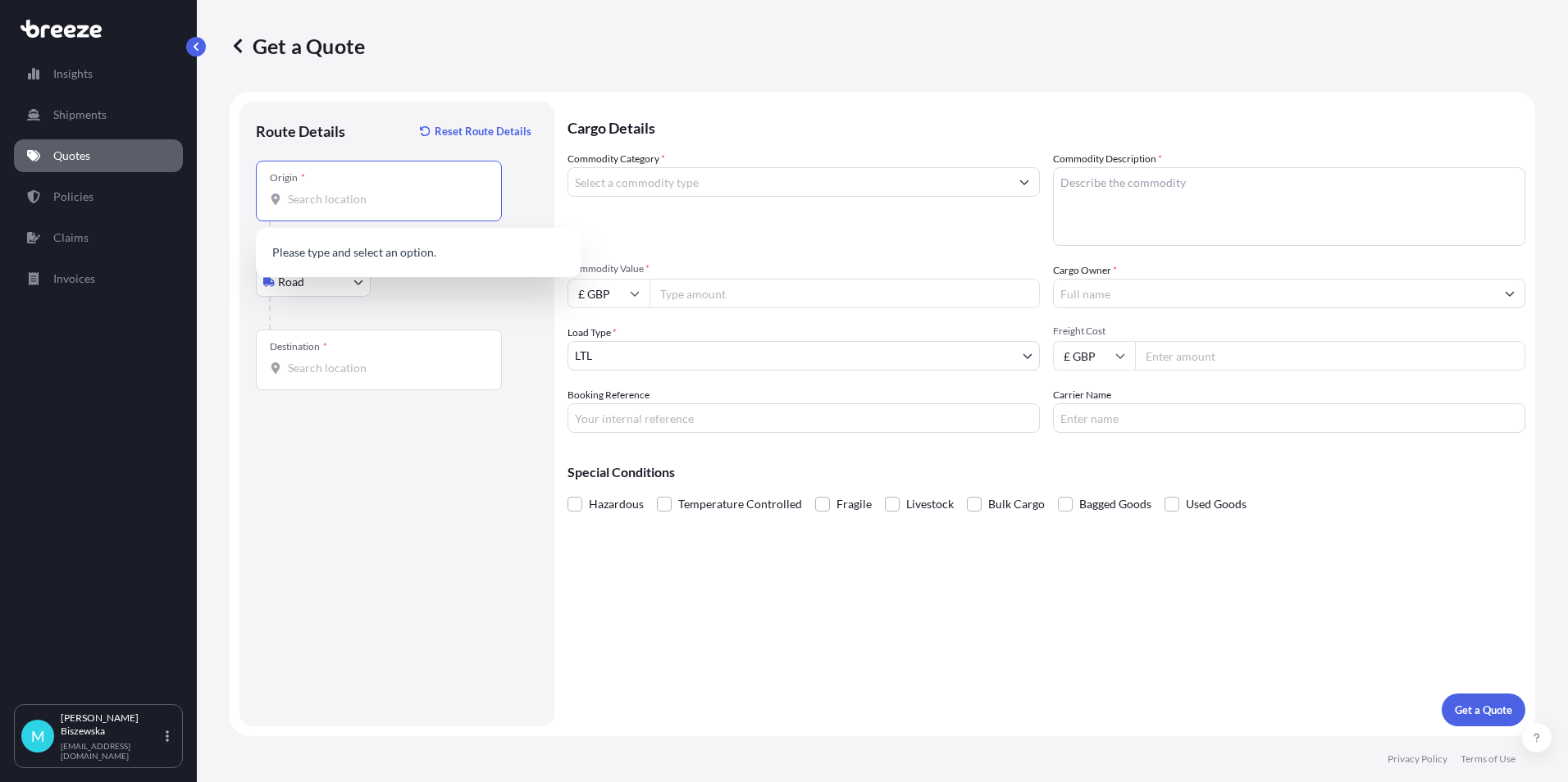
click at [313, 194] on input "Origin *" at bounding box center [384, 199] width 193 height 17
paste input "SE11 5DE"
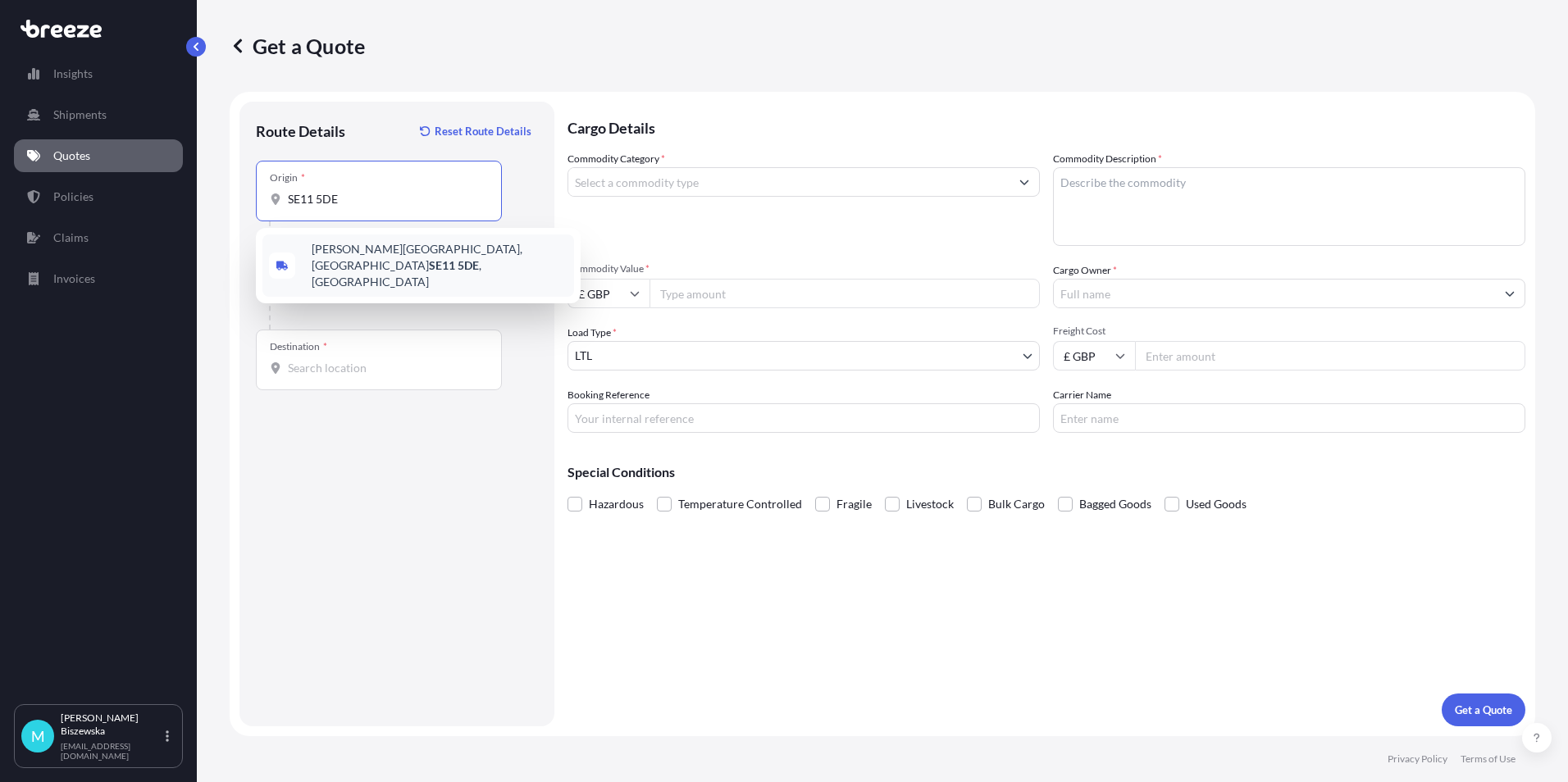
click at [397, 251] on span "[PERSON_NAME][STREET_ADDRESS]" at bounding box center [440, 266] width 256 height 49
type input "[PERSON_NAME][STREET_ADDRESS]"
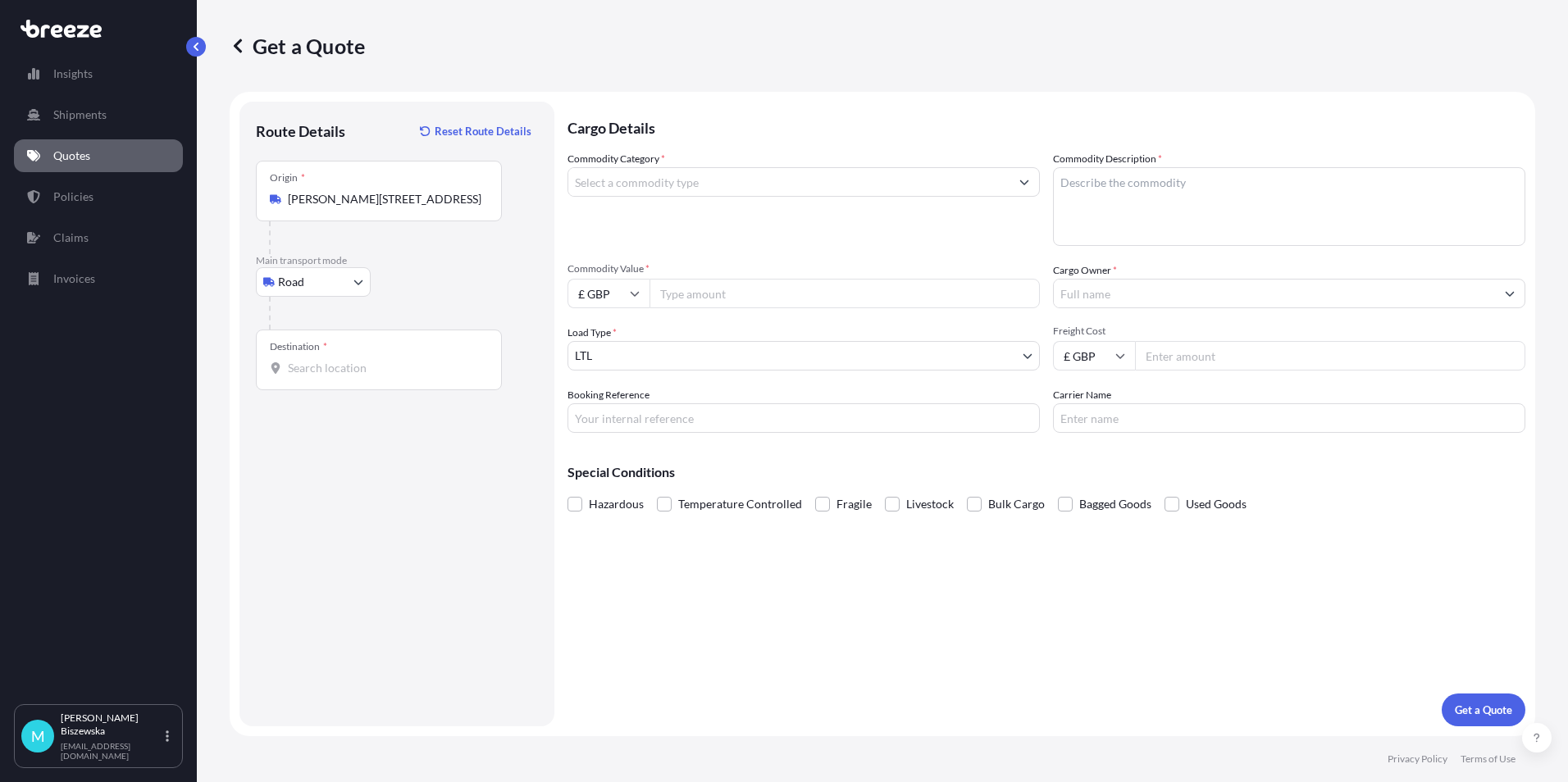
click at [433, 298] on div at bounding box center [403, 313] width 269 height 32
click at [293, 367] on input "Destination *" at bounding box center [384, 368] width 193 height 17
paste input "W4 5YG"
type input "[GEOGRAPHIC_DATA] W4 5YG, [GEOGRAPHIC_DATA]"
drag, startPoint x: 634, startPoint y: 617, endPoint x: 681, endPoint y: 395, distance: 226.9
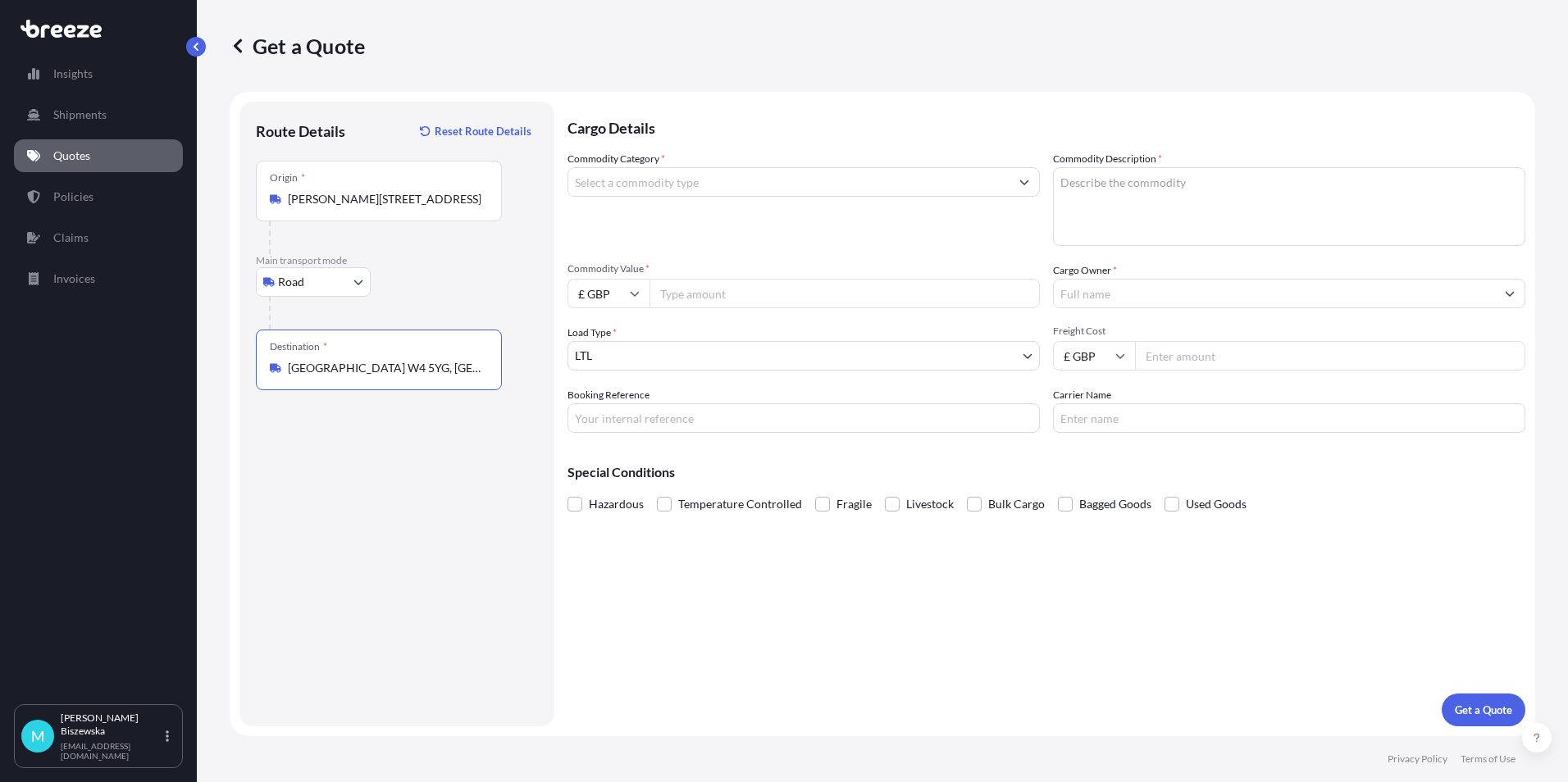
click at [635, 617] on div "Cargo Details Commodity Category * Commodity Description * Commodity Value * £ …" at bounding box center [1046, 414] width 958 height 625
click at [706, 182] on input "Commodity Category *" at bounding box center [789, 182] width 442 height 29
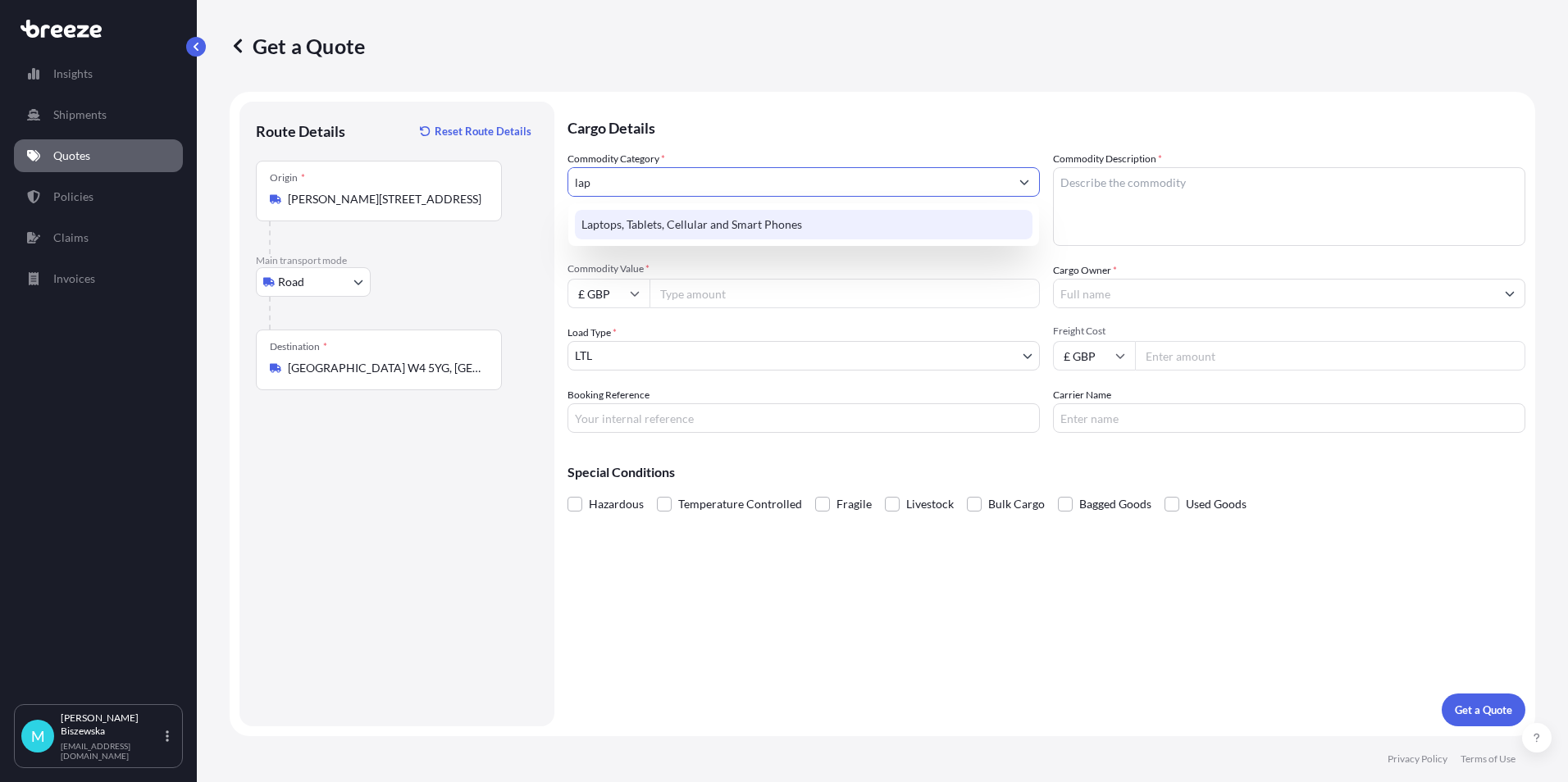
click at [701, 221] on div "Laptops, Tablets, Cellular and Smart Phones" at bounding box center [804, 225] width 457 height 29
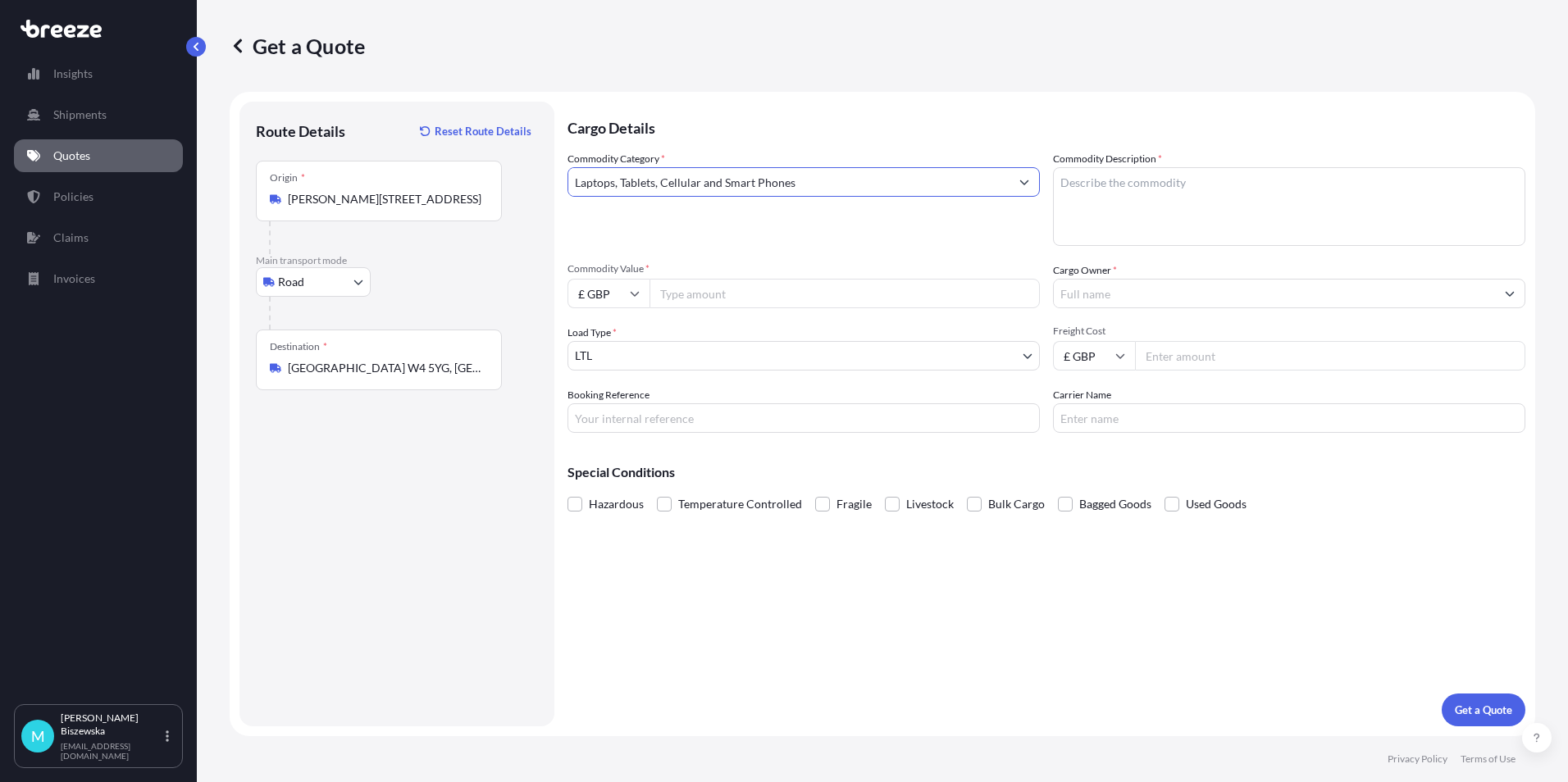
type input "Laptops, Tablets, Cellular and Smart Phones"
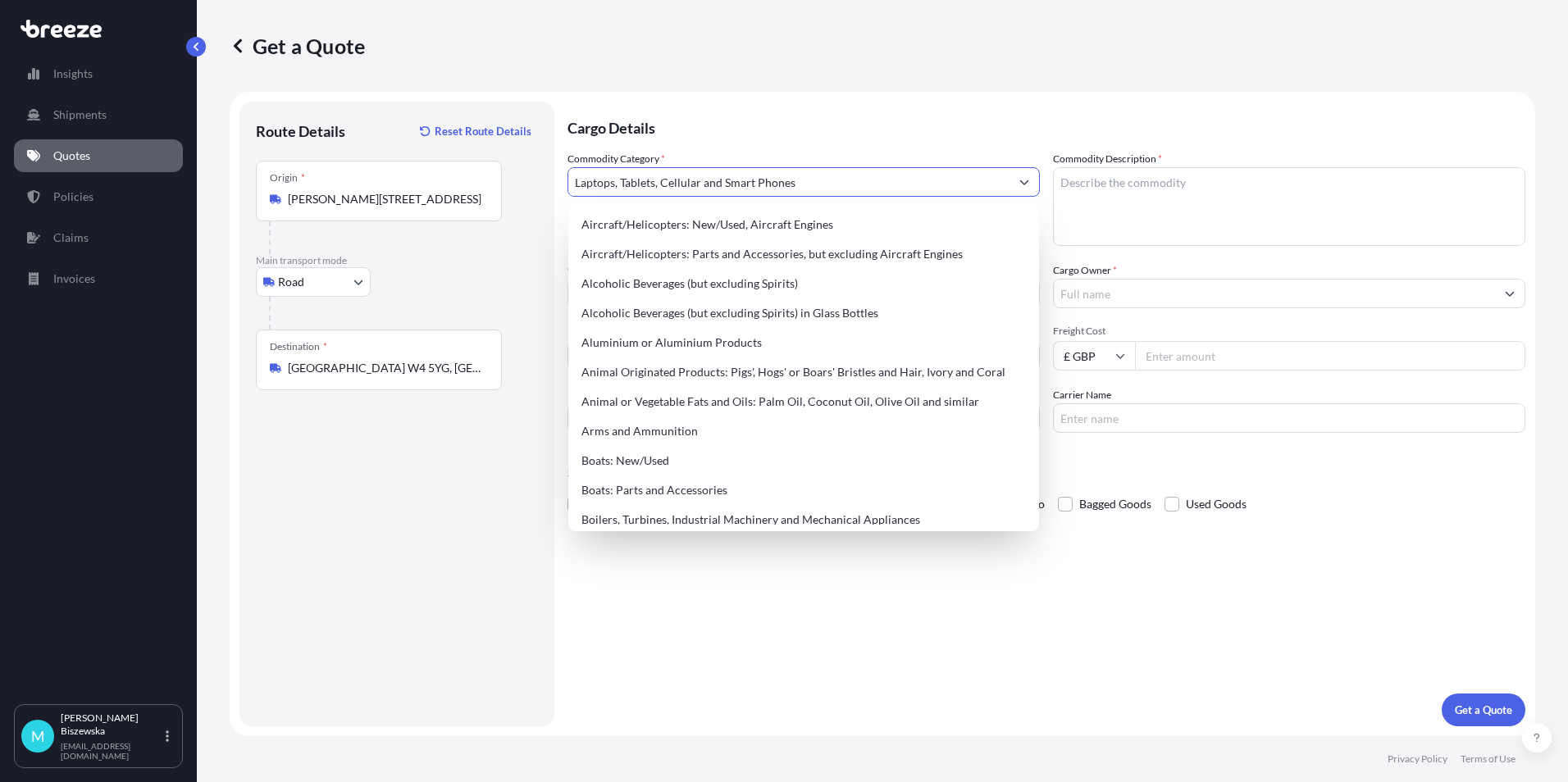
click at [847, 133] on p "Cargo Details" at bounding box center [1046, 127] width 958 height 49
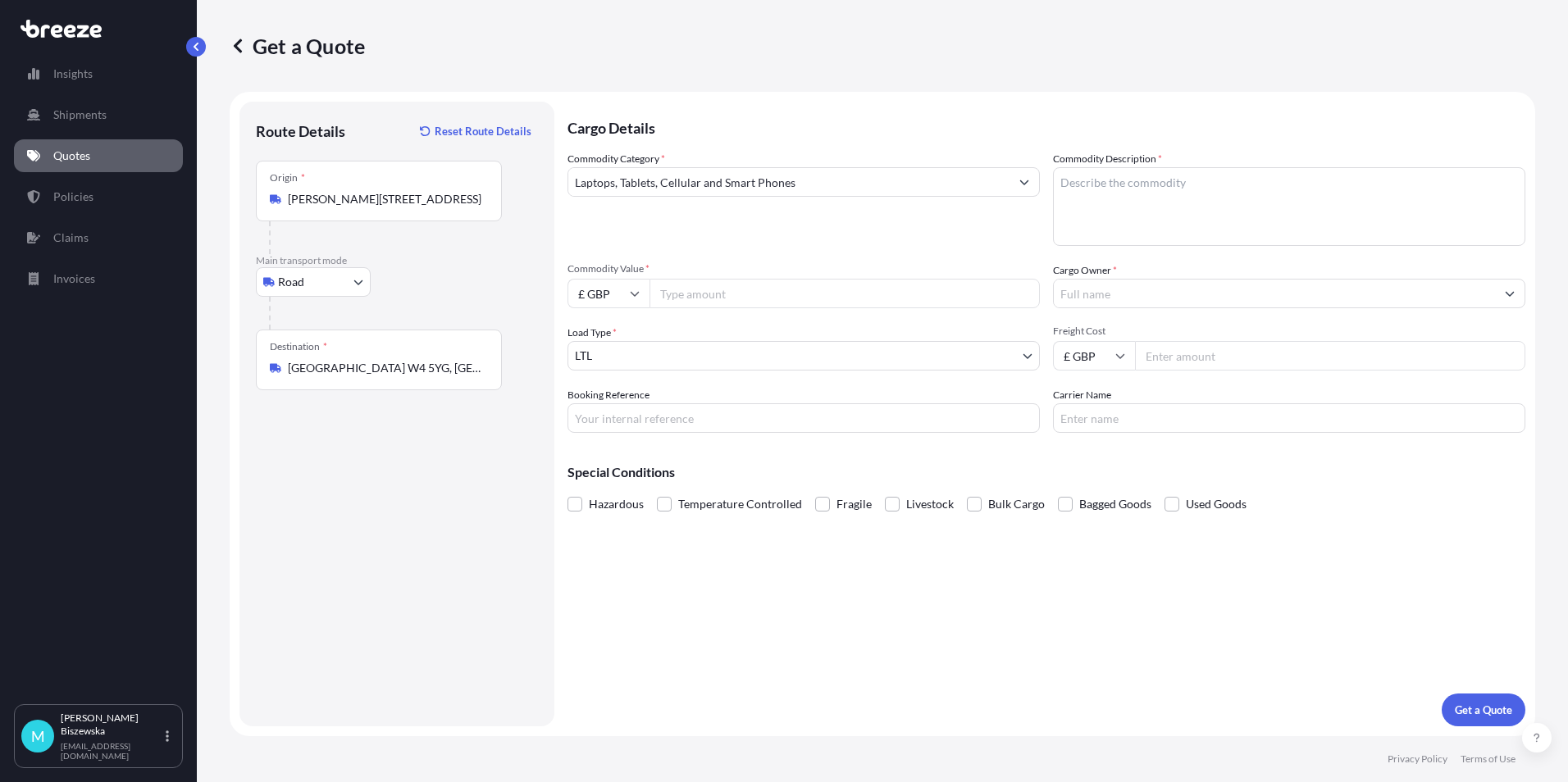
click at [769, 289] on input "Commodity Value *" at bounding box center [845, 293] width 391 height 29
type input "1200"
click at [770, 246] on div "Commodity Category * Laptops, Tablets, Cellular and Smart Phones Commodity Desc…" at bounding box center [1046, 292] width 958 height 283
click at [630, 415] on input "Booking Reference" at bounding box center [803, 418] width 472 height 29
paste input "2218775"
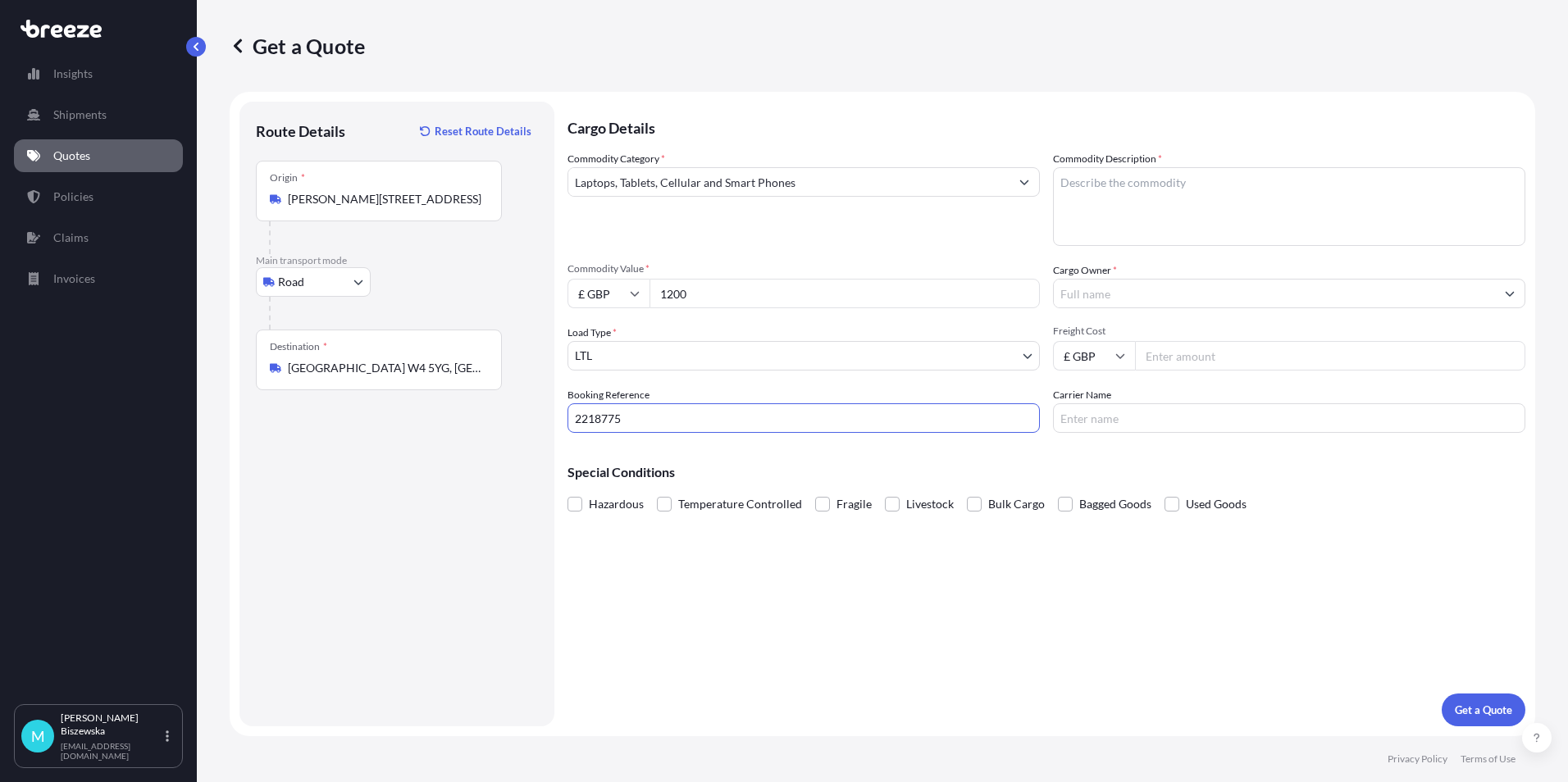
type input "2218775"
click at [712, 588] on div "Cargo Details Commodity Category * Laptops, Tablets, Cellular and Smart Phones …" at bounding box center [1046, 414] width 958 height 625
click at [1076, 178] on textarea "Commodity Description *" at bounding box center [1288, 207] width 472 height 78
paste textarea "3 laptops and a phone"
type textarea "3 laptops and a phone"
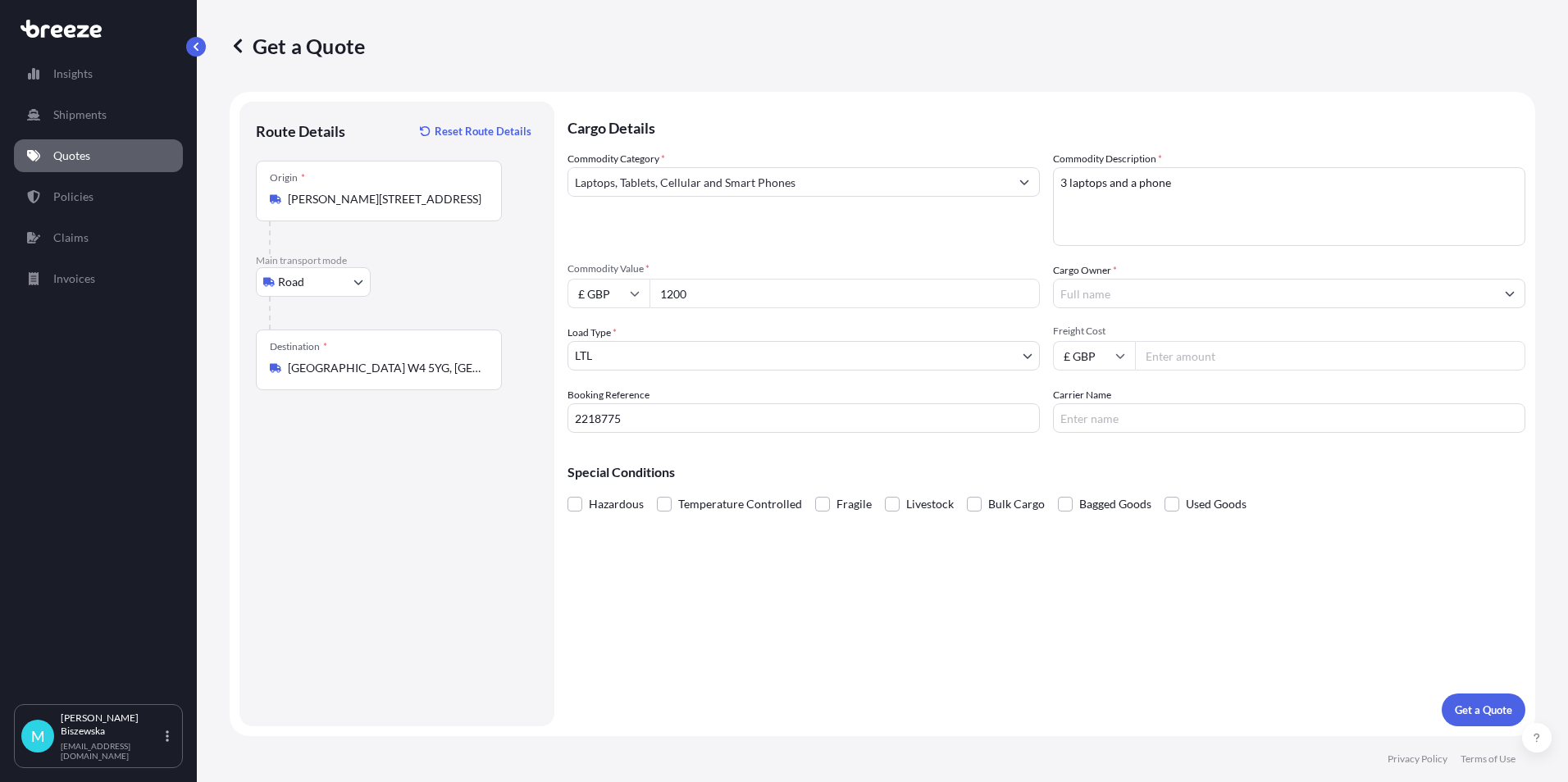
click at [1002, 251] on div "Commodity Category * Laptops, Tablets, Cellular and Smart Phones Commodity Desc…" at bounding box center [1046, 292] width 958 height 283
click at [1130, 293] on input "Cargo Owner *" at bounding box center [1275, 293] width 442 height 29
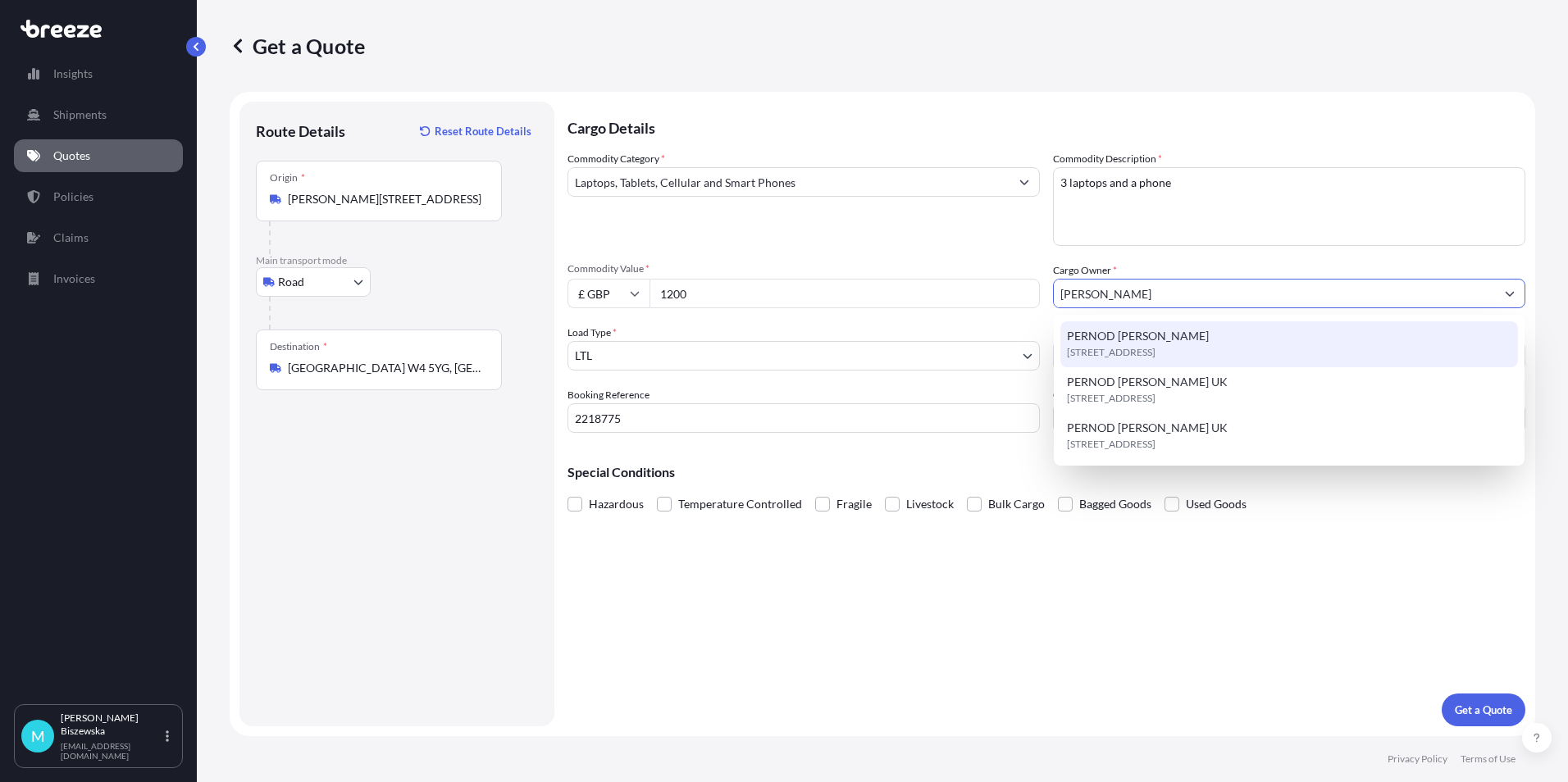
click at [1133, 341] on span "PERNOD [PERSON_NAME]" at bounding box center [1138, 336] width 142 height 17
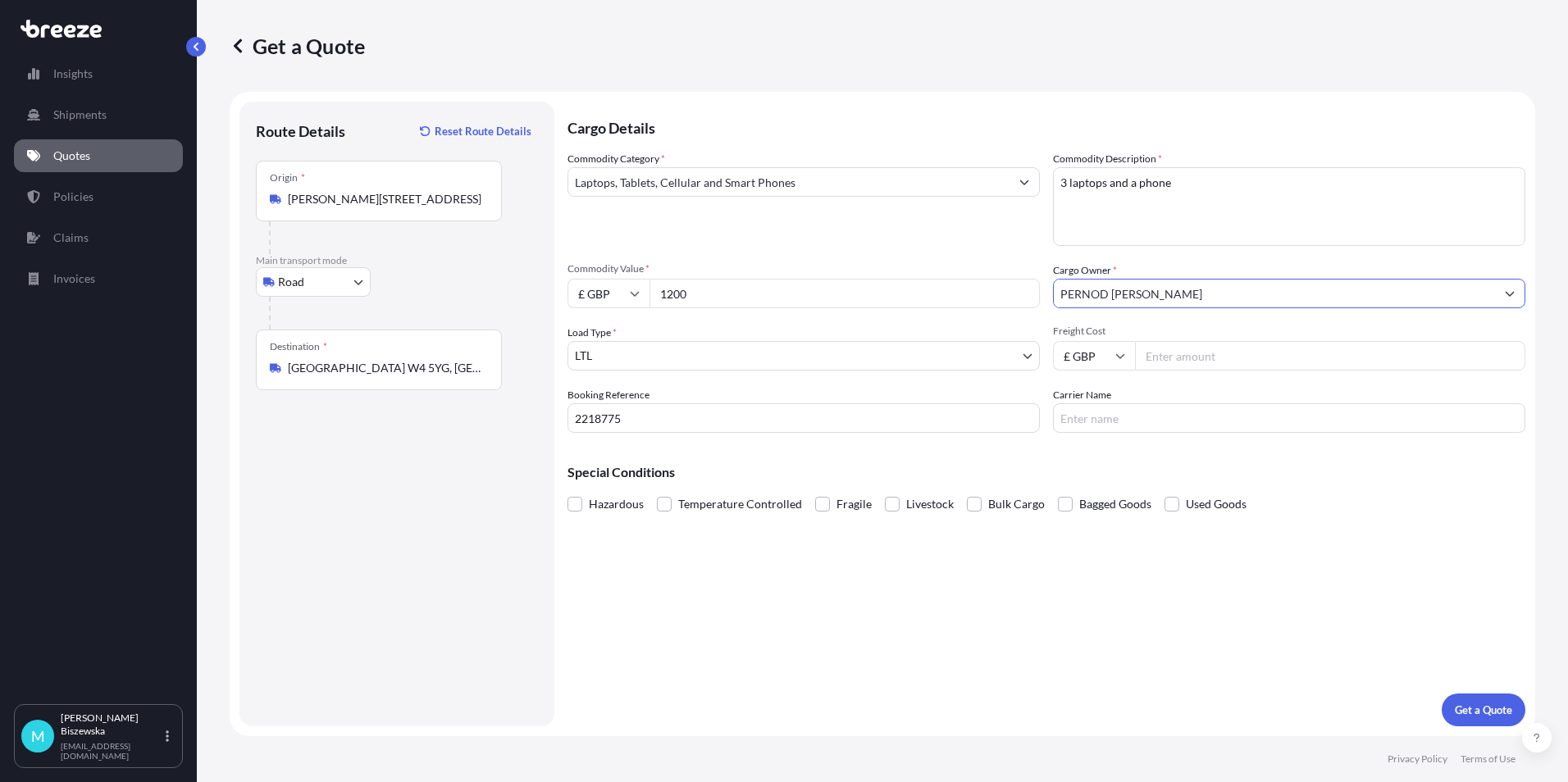
type input "PERNOD [PERSON_NAME]"
click at [1007, 218] on div "Commodity Category * Laptops, Tablets, Cellular and Smart Phones" at bounding box center [803, 198] width 472 height 95
click at [1176, 360] on input "Freight Cost" at bounding box center [1331, 356] width 391 height 29
type input "18.48"
click at [1162, 449] on div "Special Conditions Hazardous Temperature Controlled Fragile Livestock Bulk Carg…" at bounding box center [1046, 482] width 958 height 71
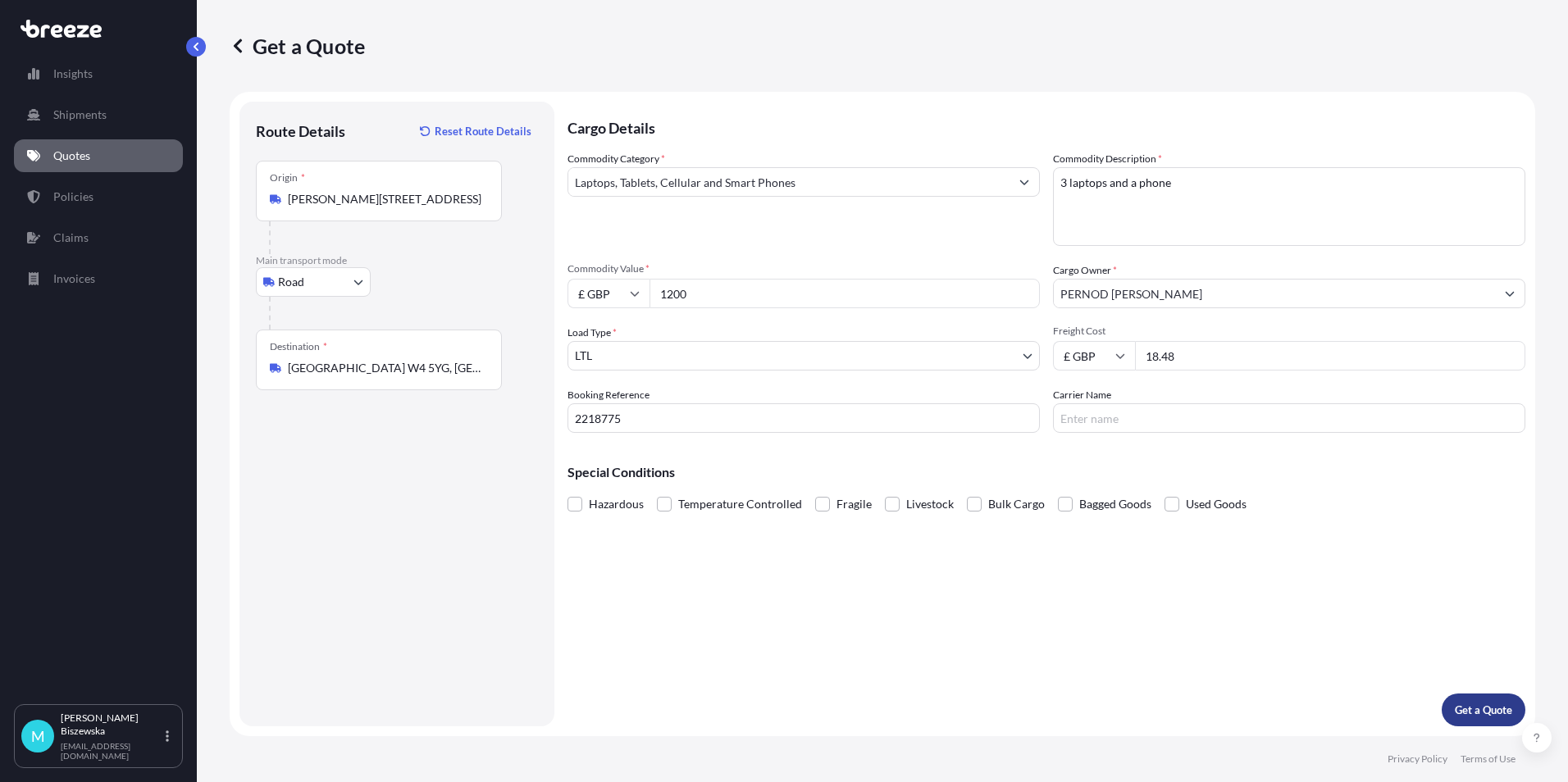
click at [1492, 710] on p "Get a Quote" at bounding box center [1484, 710] width 58 height 17
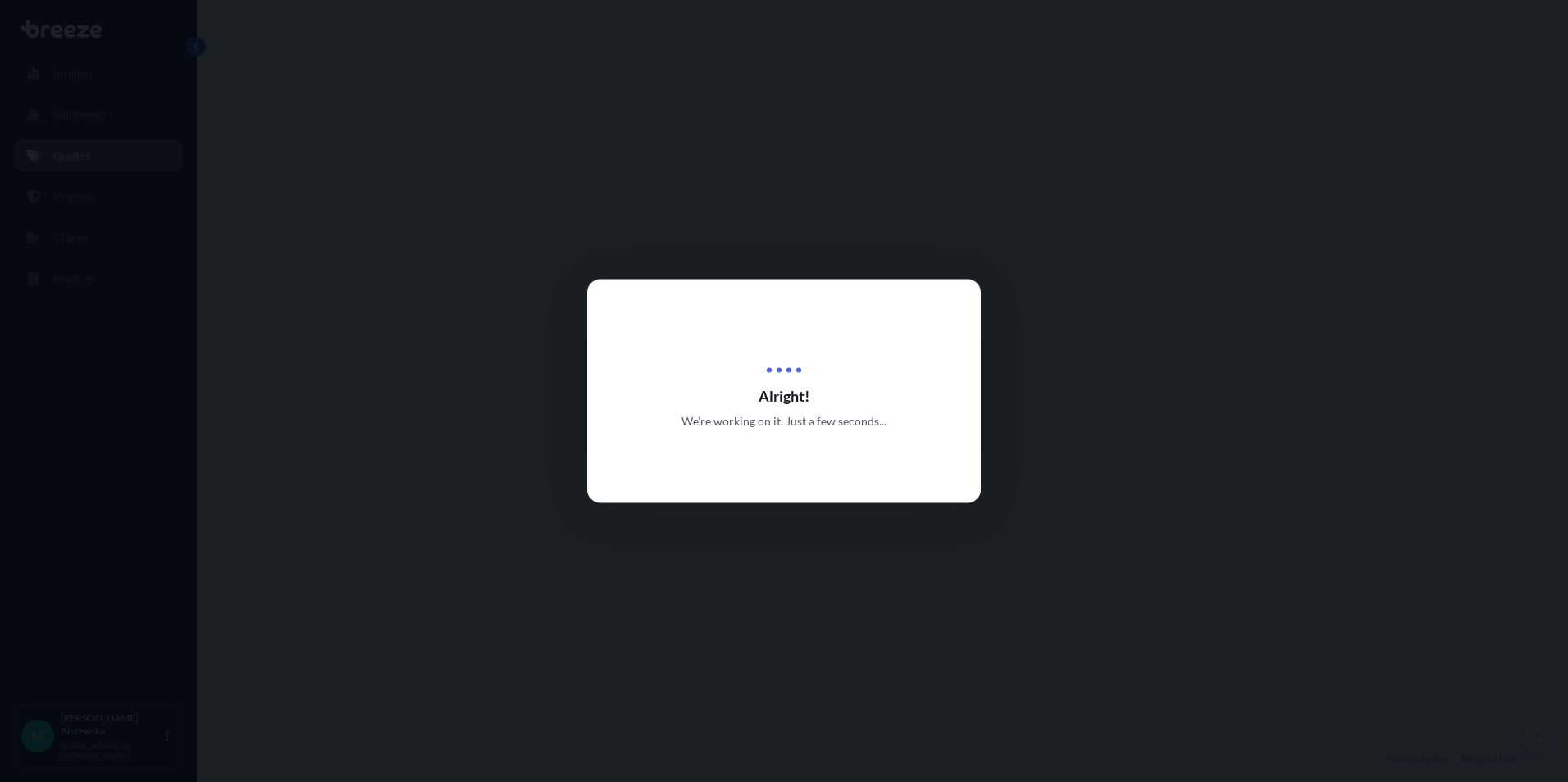
select select "Road"
select select "1"
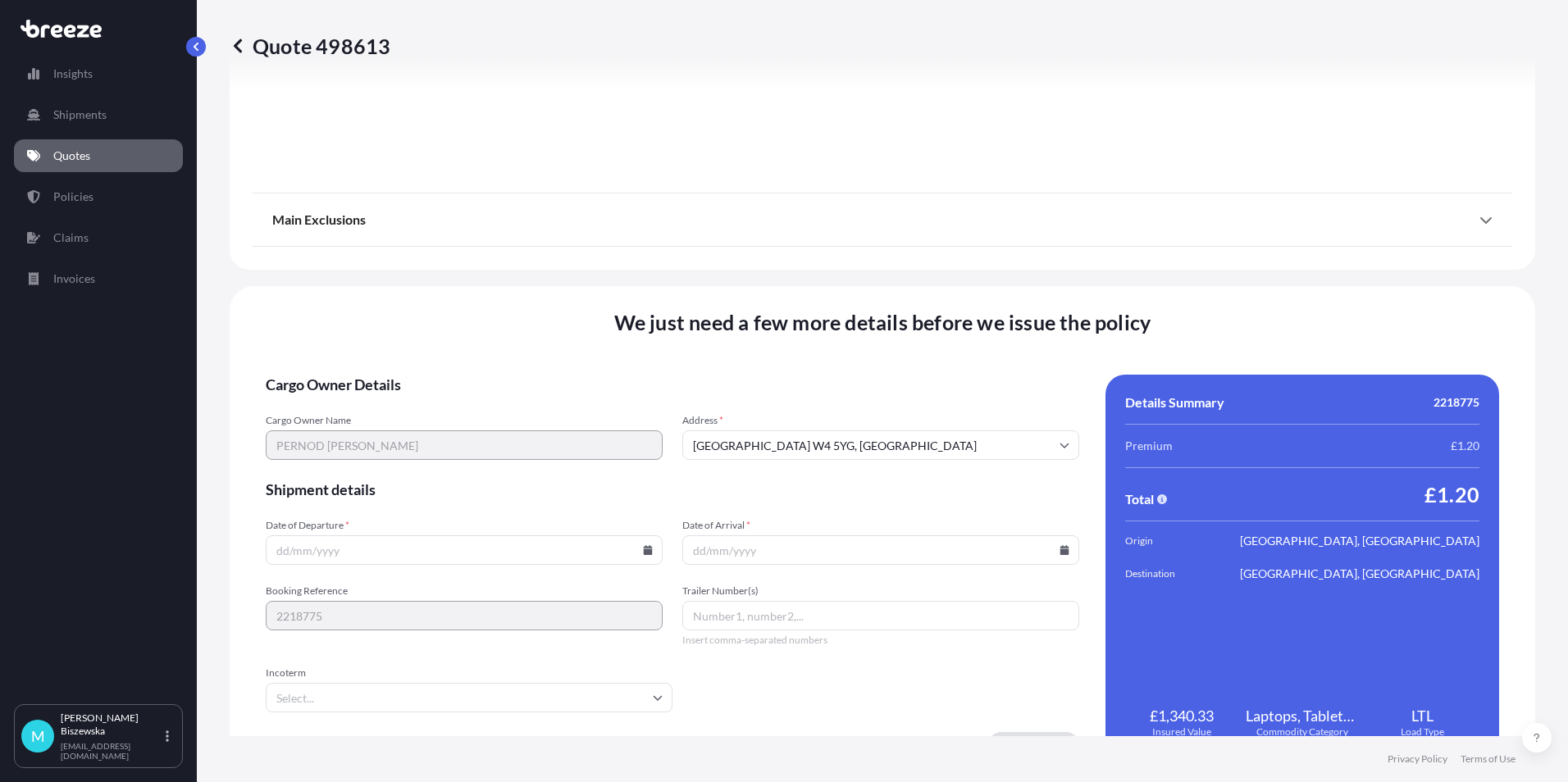
scroll to position [1821, 0]
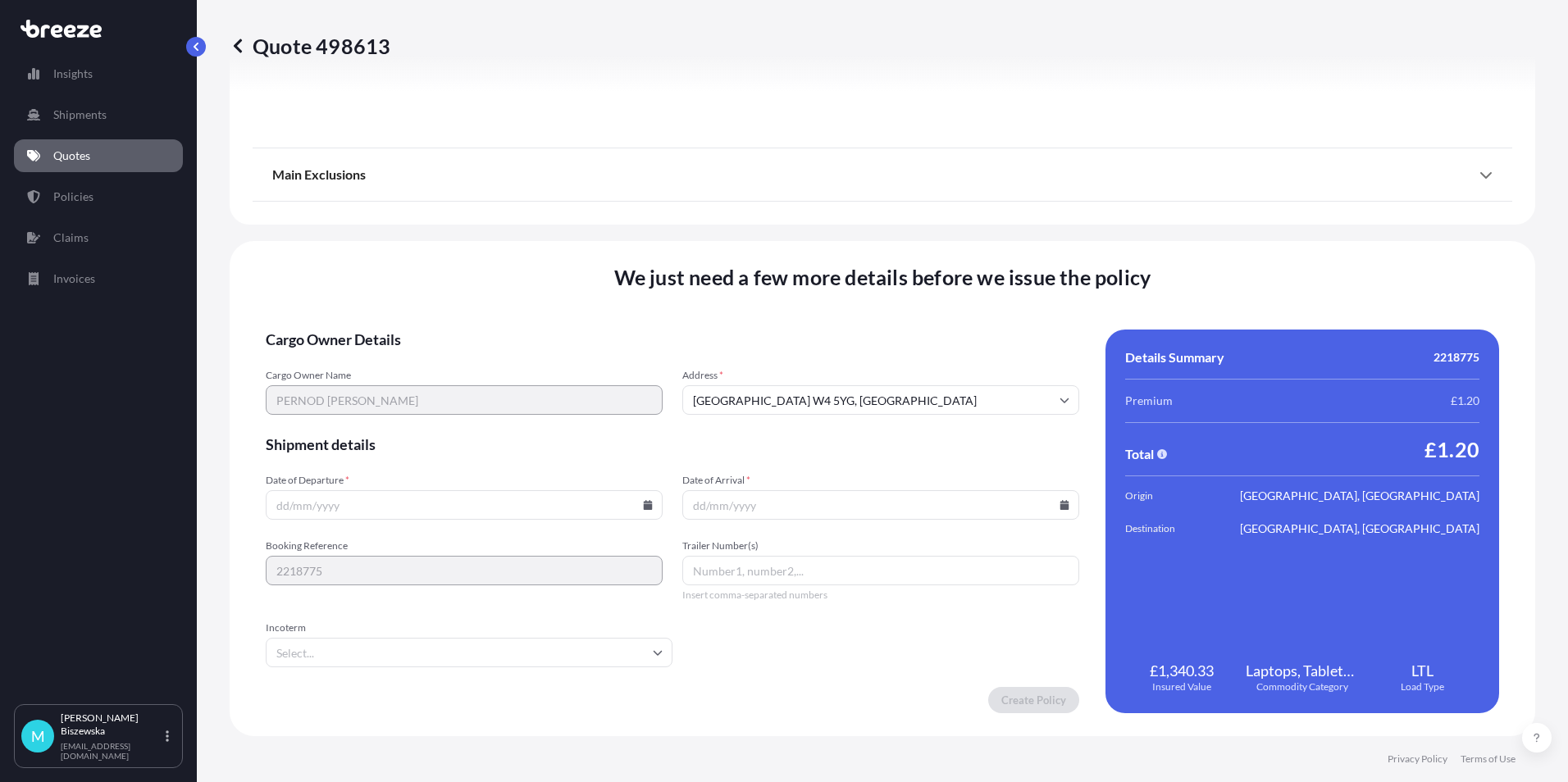
click at [643, 503] on icon at bounding box center [648, 505] width 10 height 10
click at [420, 328] on button "10" at bounding box center [424, 328] width 26 height 26
type input "[DATE]"
click at [1061, 505] on icon at bounding box center [1065, 505] width 9 height 10
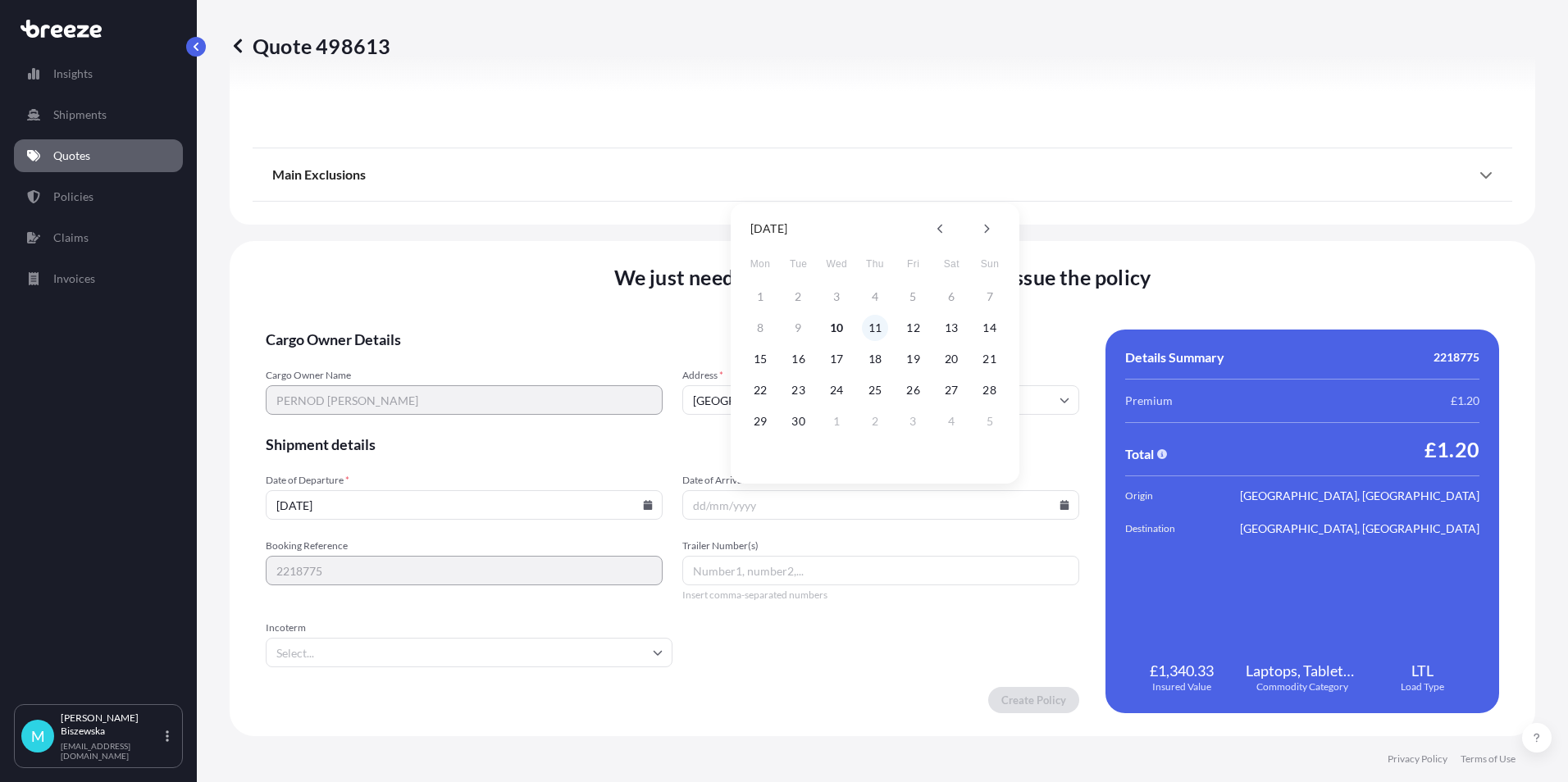
click at [875, 323] on button "11" at bounding box center [875, 328] width 26 height 26
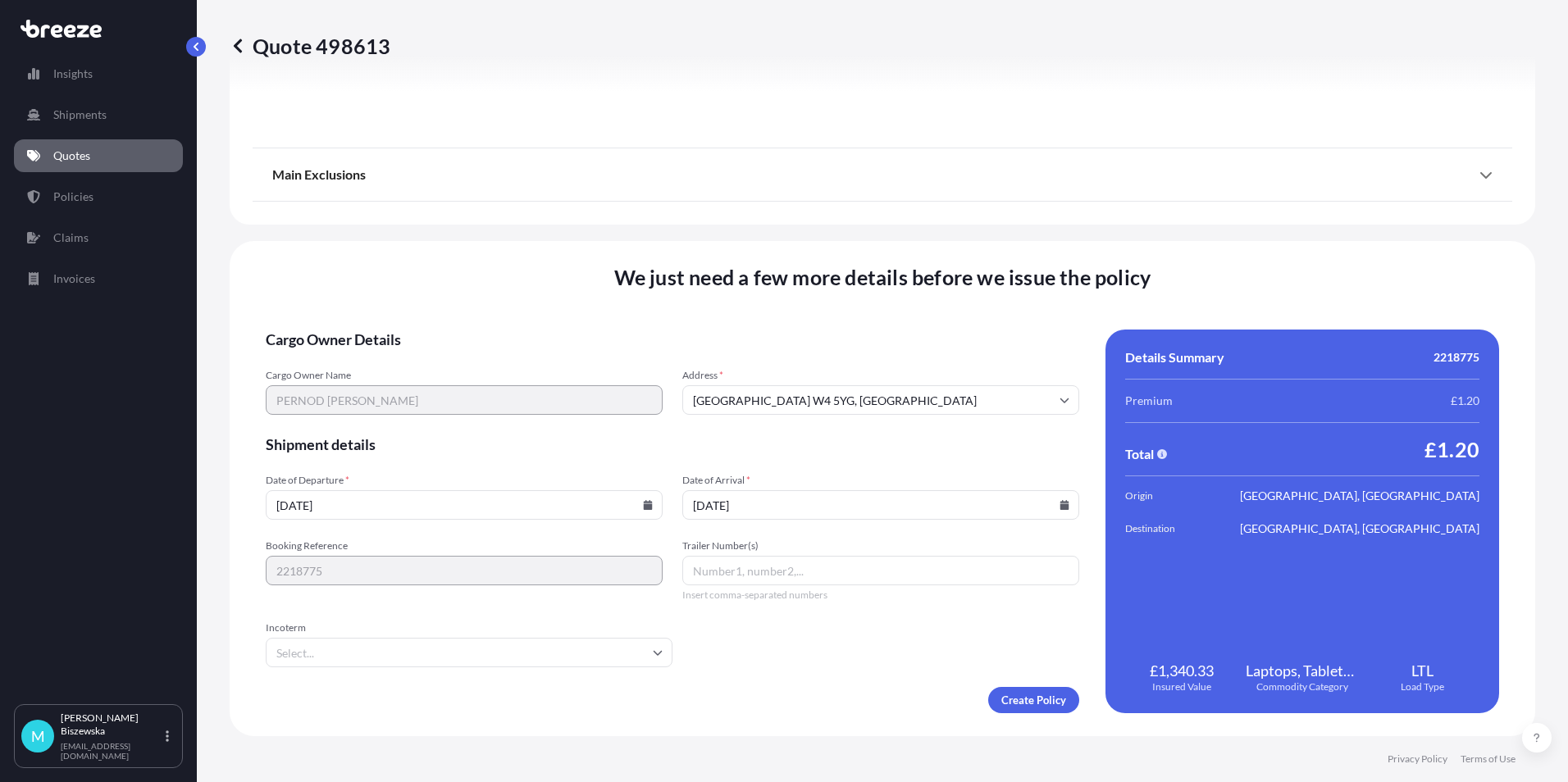
type input "[DATE]"
click at [803, 677] on form "Cargo Owner Details Cargo Owner Name PERNOD [PERSON_NAME] Address * [GEOGRAPHIC…" at bounding box center [672, 521] width 813 height 384
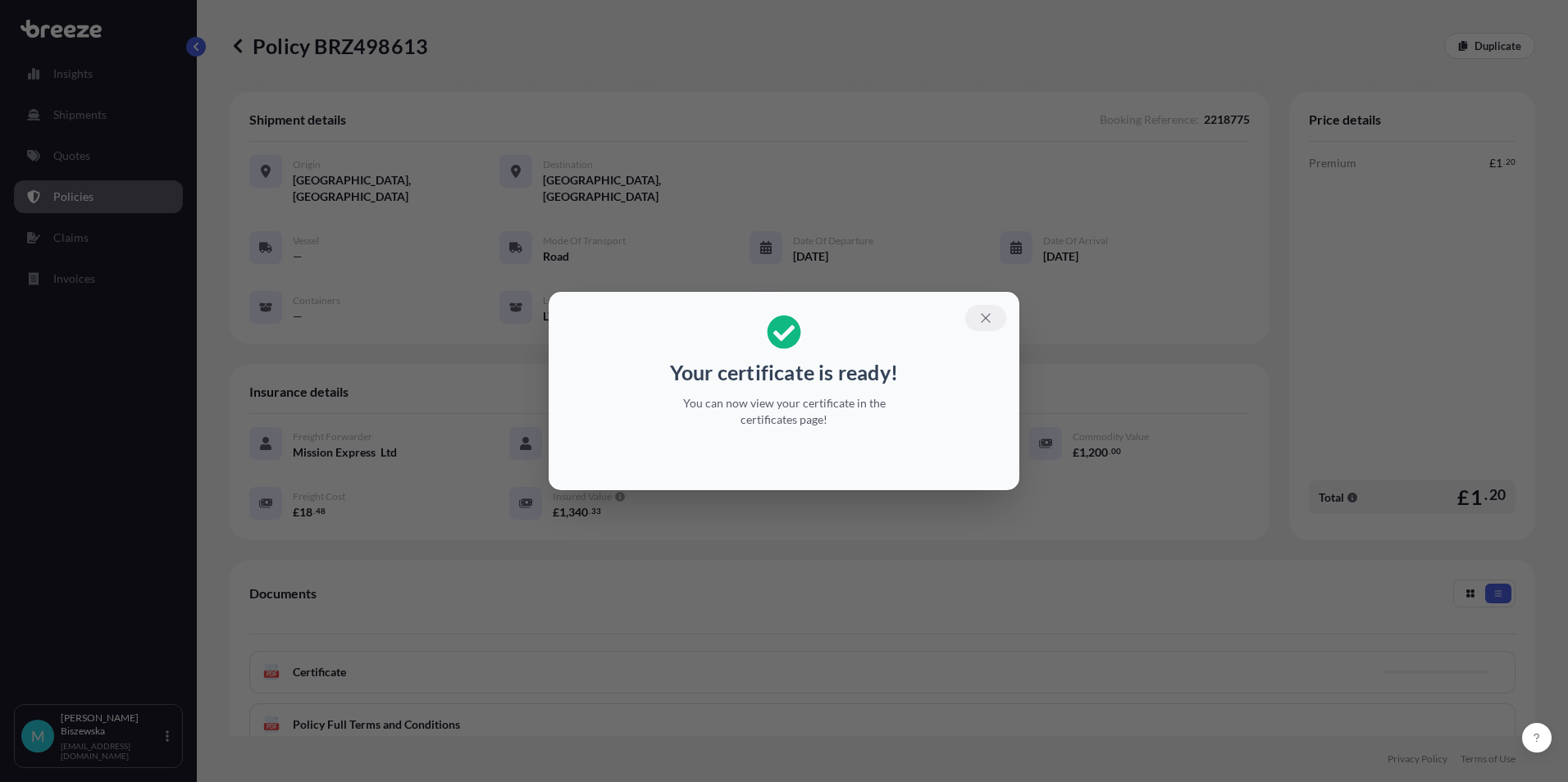
click at [984, 316] on icon "button" at bounding box center [985, 318] width 15 height 15
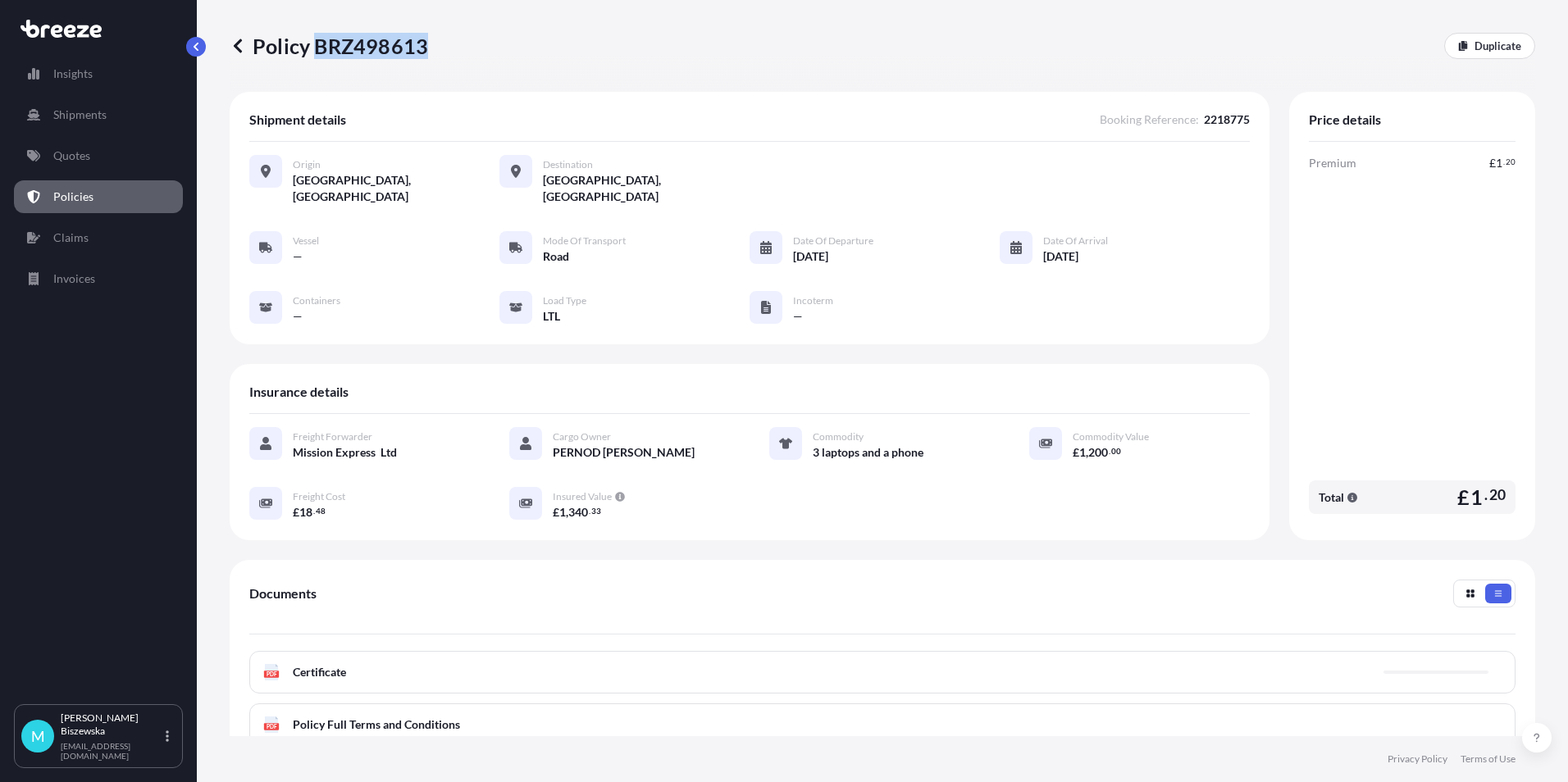
drag, startPoint x: 315, startPoint y: 48, endPoint x: 423, endPoint y: 48, distance: 108.0
click at [423, 48] on p "Policy BRZ498613" at bounding box center [329, 45] width 198 height 26
drag, startPoint x: 423, startPoint y: 48, endPoint x: 407, endPoint y: 43, distance: 16.8
copy p "BRZ498613"
click at [73, 138] on div "Insights Shipments Quotes Policies Claims Invoices" at bounding box center [98, 373] width 169 height 662
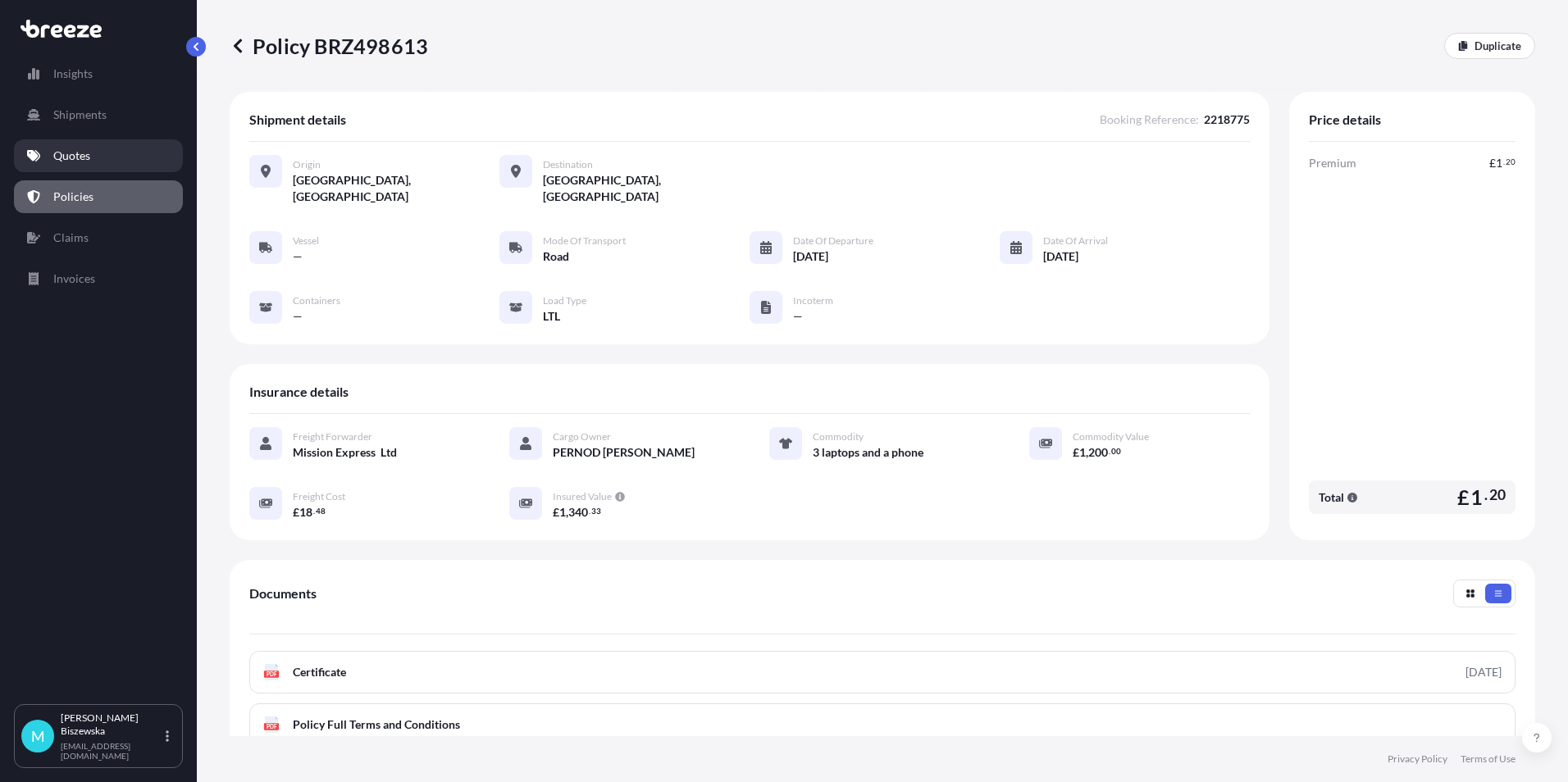
click at [84, 158] on p "Quotes" at bounding box center [72, 155] width 37 height 17
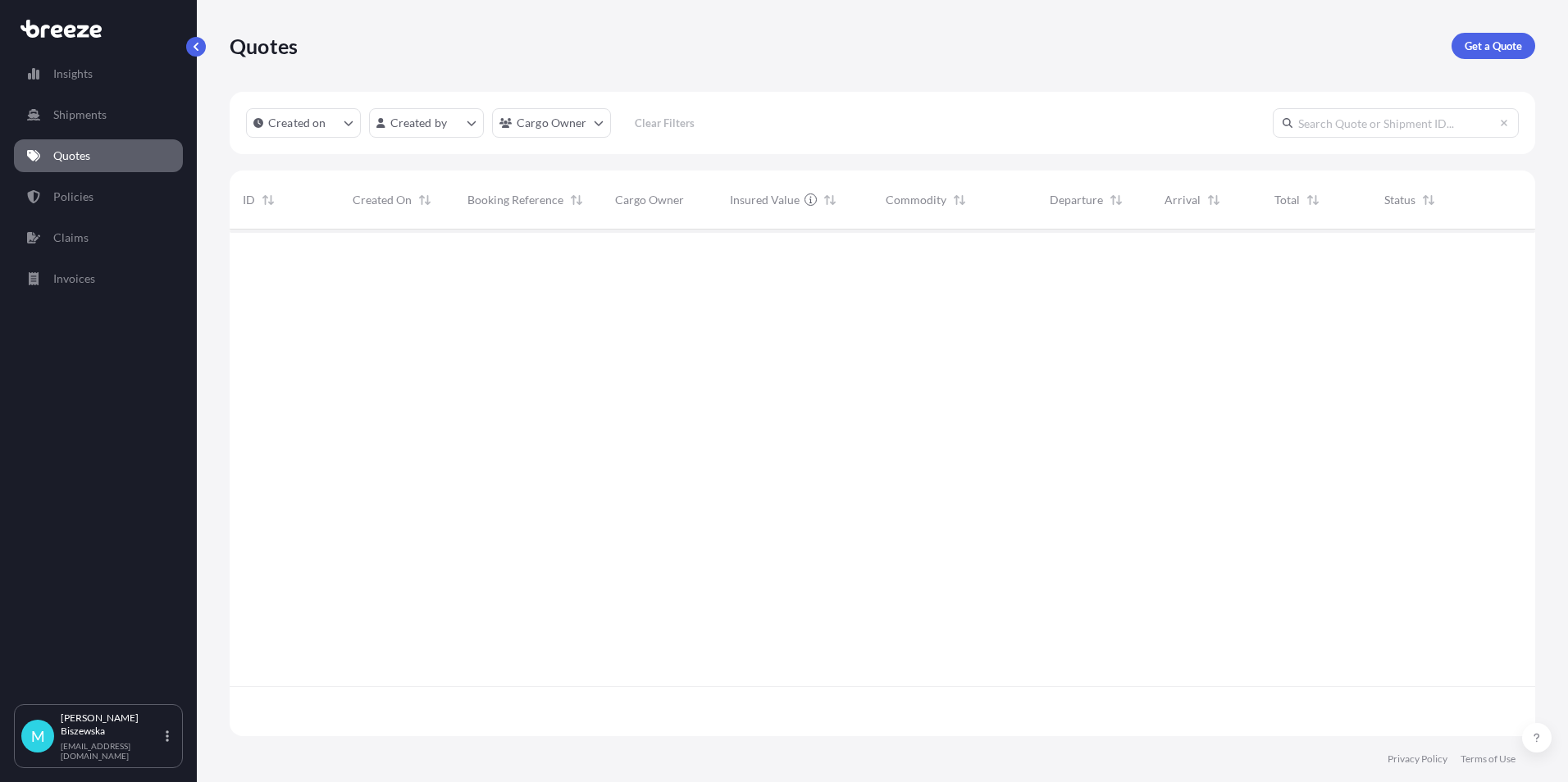
scroll to position [503, 1293]
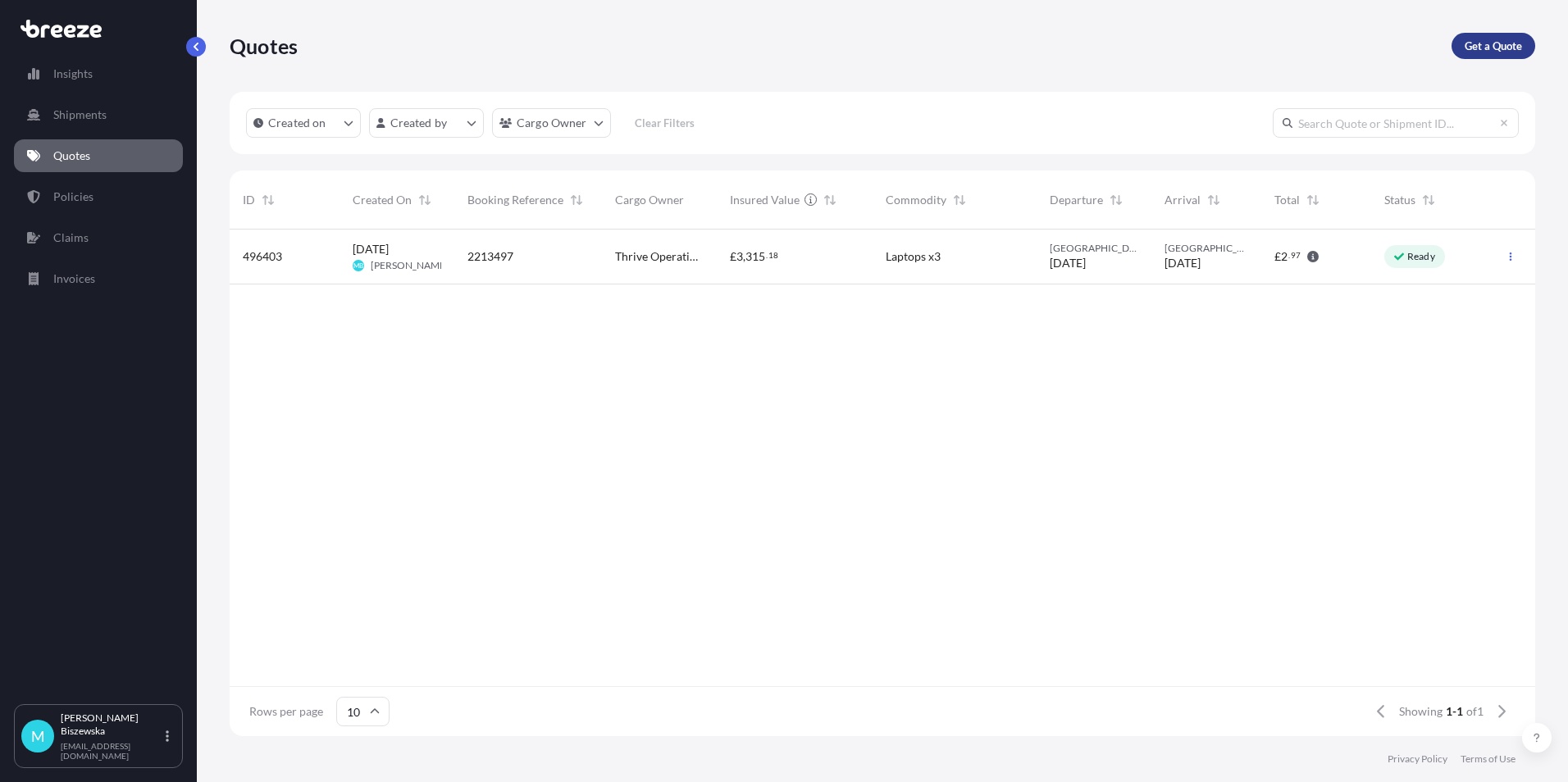
click at [1485, 34] on link "Get a Quote" at bounding box center [1493, 45] width 83 height 26
select select "Sea"
select select "1"
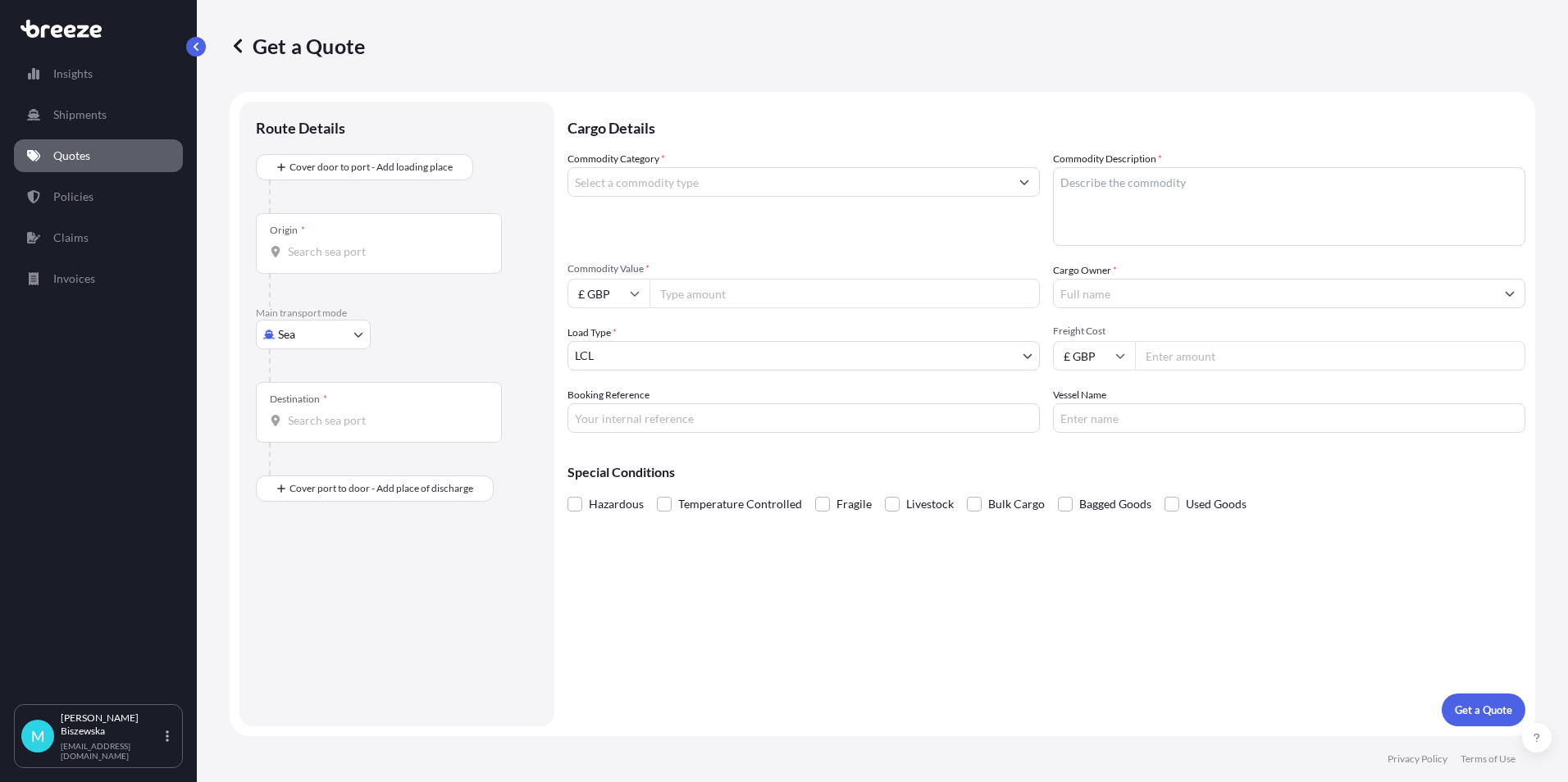
click at [316, 329] on body "Insights Shipments Quotes Policies Claims Invoices M [PERSON_NAME] [PERSON_NAME…" at bounding box center [784, 391] width 1568 height 782
click at [302, 433] on span "Road" at bounding box center [300, 436] width 26 height 17
select select "Road"
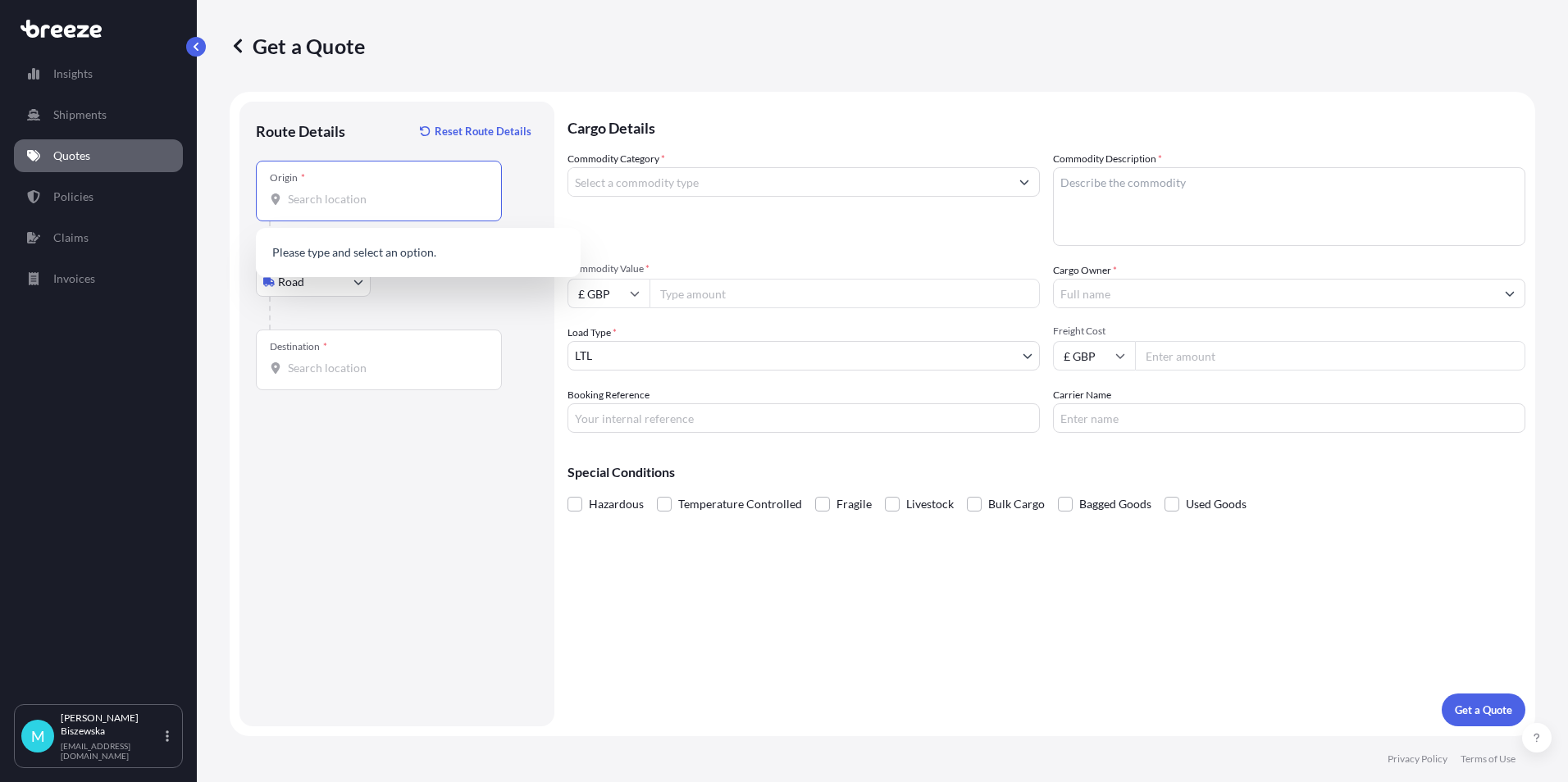
paste input "NW1 7AW"
click at [389, 265] on div "London NW1 7AW , [GEOGRAPHIC_DATA]" at bounding box center [418, 257] width 312 height 46
type input "London NW1 7AW, [GEOGRAPHIC_DATA]"
drag, startPoint x: 433, startPoint y: 287, endPoint x: 587, endPoint y: 230, distance: 164.2
click at [435, 287] on div "Road Sea Air Road Rail" at bounding box center [397, 283] width 283 height 29
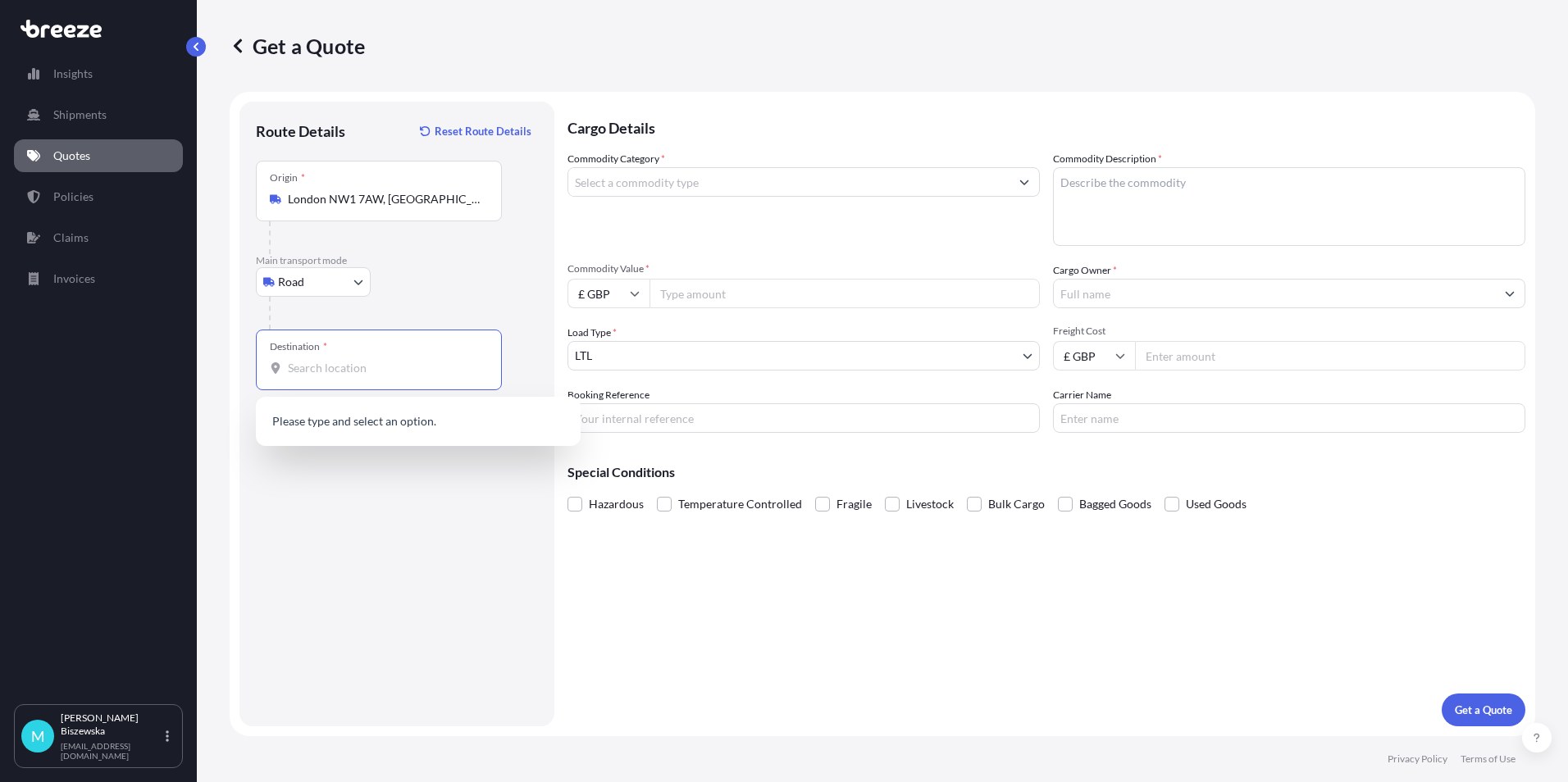
click at [323, 370] on input "Destination *" at bounding box center [384, 368] width 193 height 17
drag, startPoint x: 323, startPoint y: 370, endPoint x: 331, endPoint y: 374, distance: 8.9
paste input "EX4 2NB"
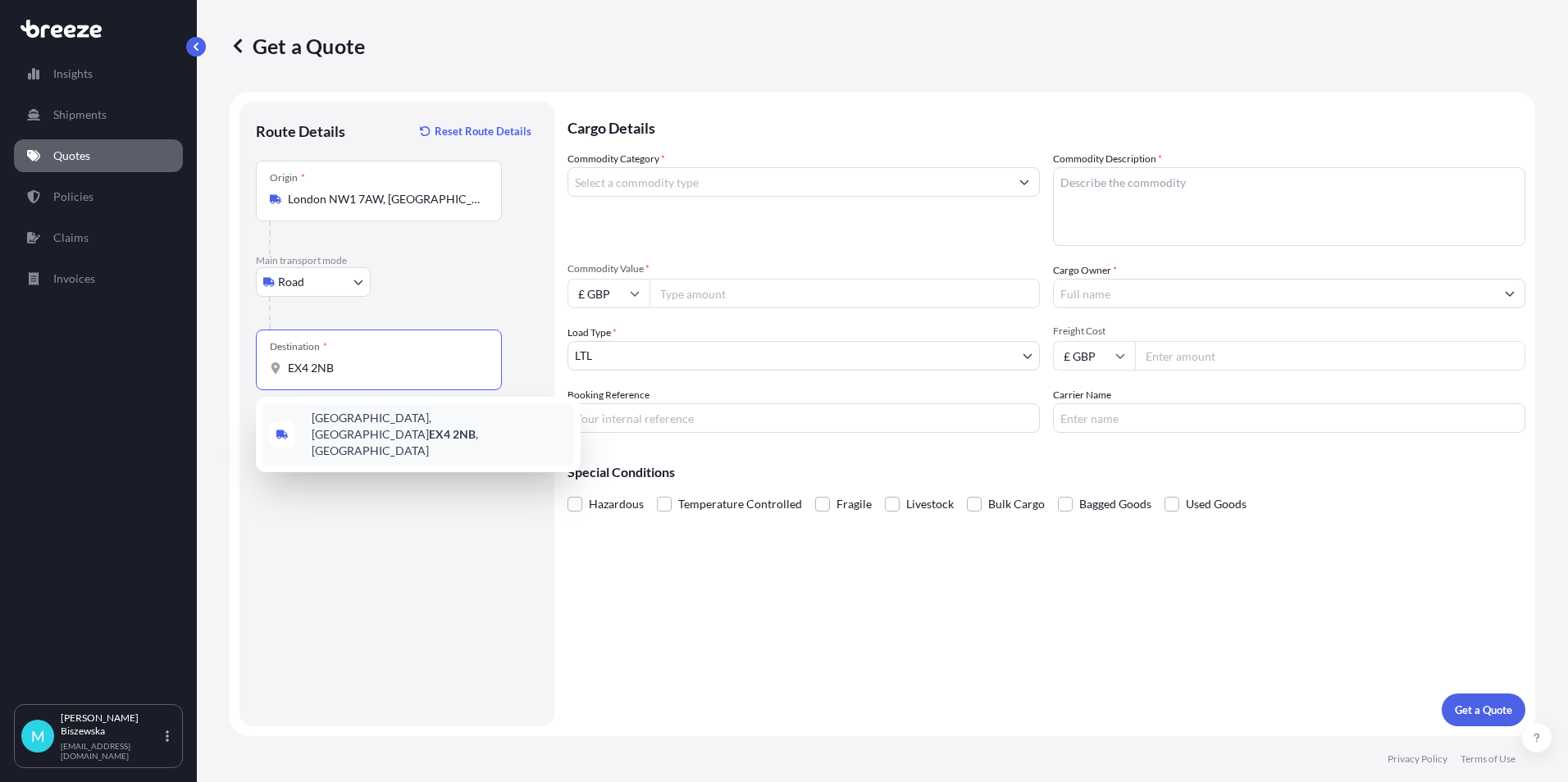
click at [369, 430] on span "[STREET_ADDRESS]" at bounding box center [440, 435] width 256 height 49
type input "[STREET_ADDRESS]"
click at [653, 593] on div "Cargo Details Commodity Category * Commodity Description * Commodity Value * £ …" at bounding box center [1046, 414] width 958 height 625
click at [686, 184] on input "Commodity Category *" at bounding box center [789, 182] width 442 height 29
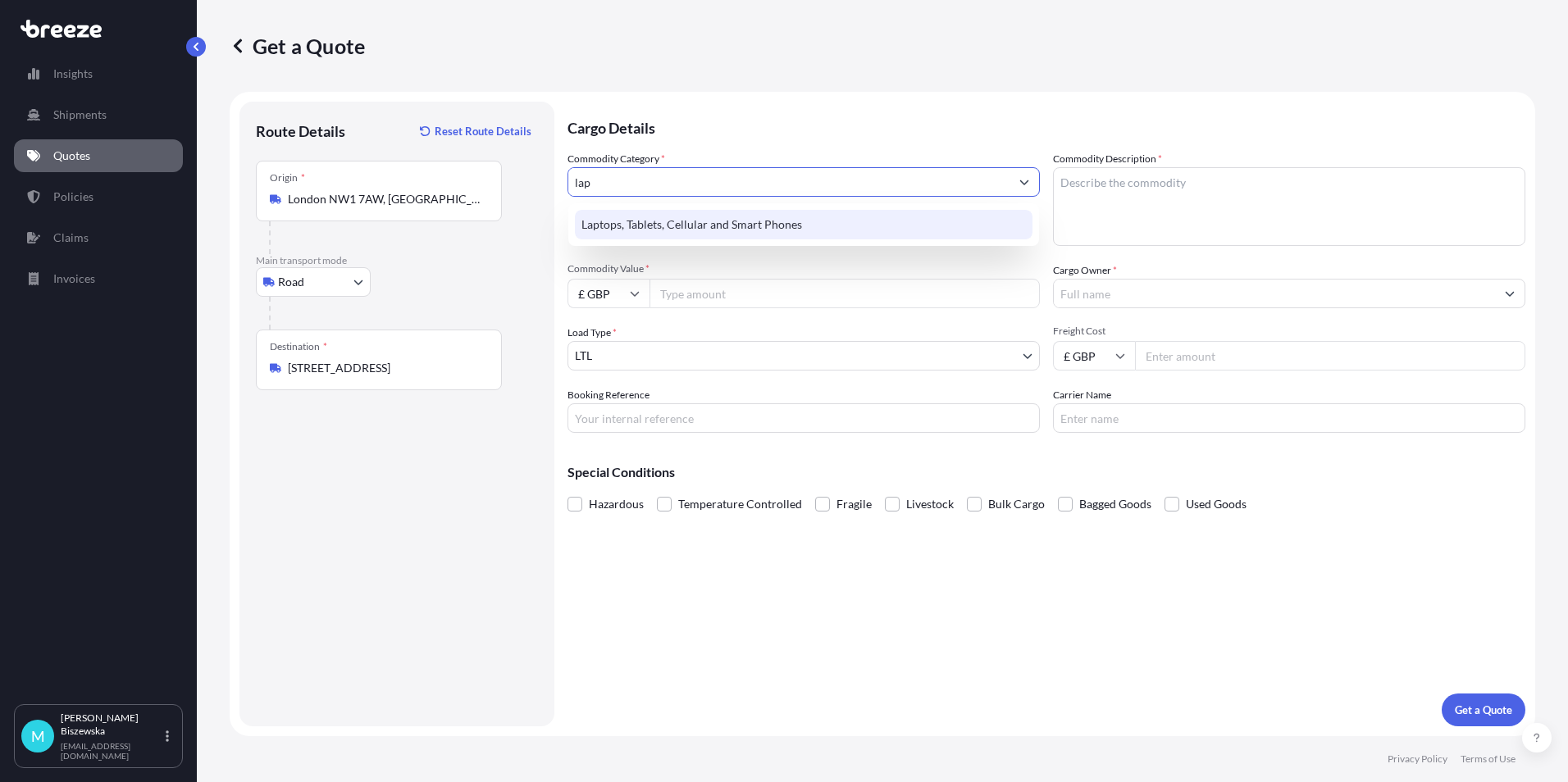
click at [691, 228] on div "Laptops, Tablets, Cellular and Smart Phones" at bounding box center [804, 225] width 457 height 29
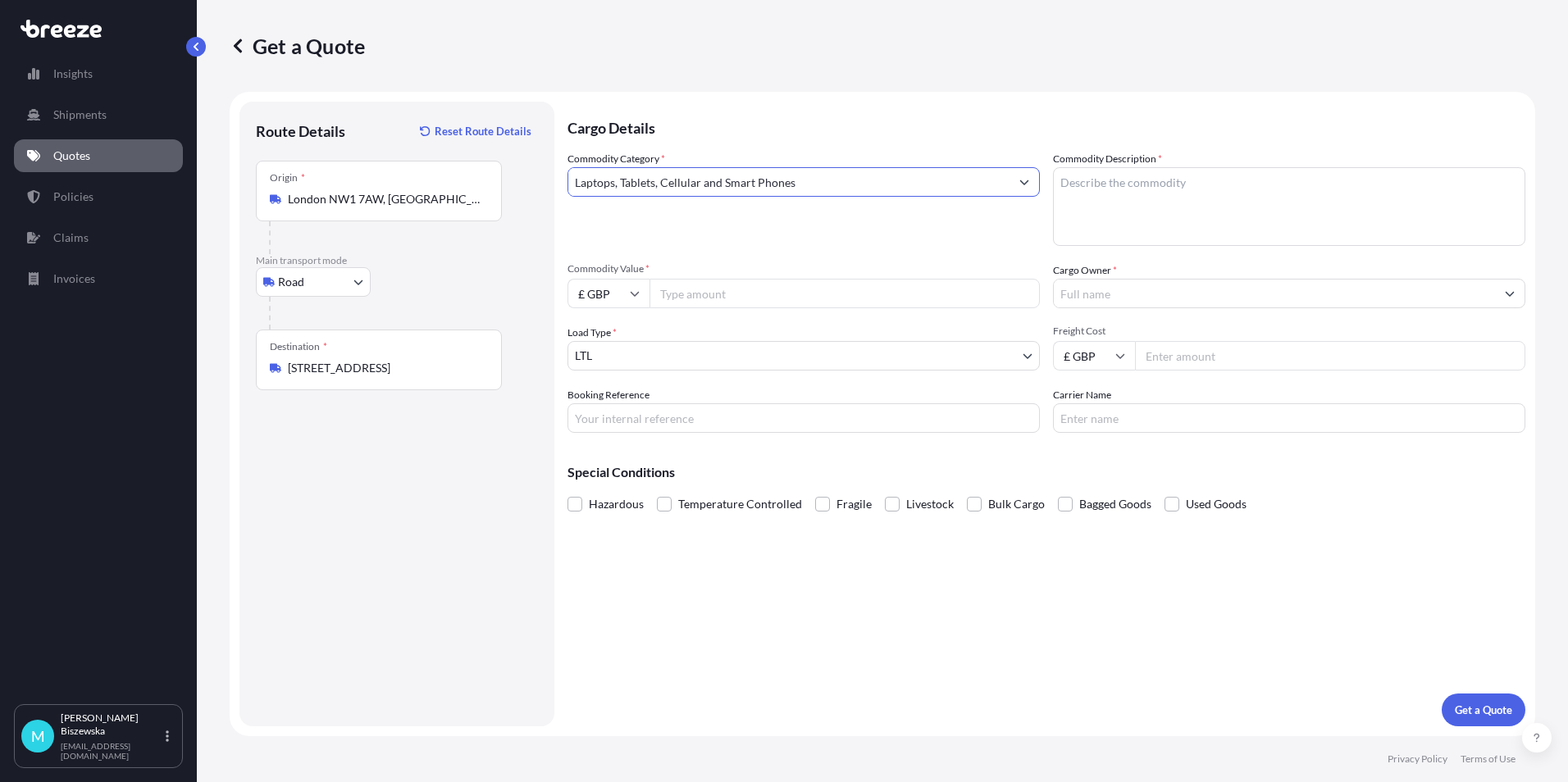
type input "Laptops, Tablets, Cellular and Smart Phones"
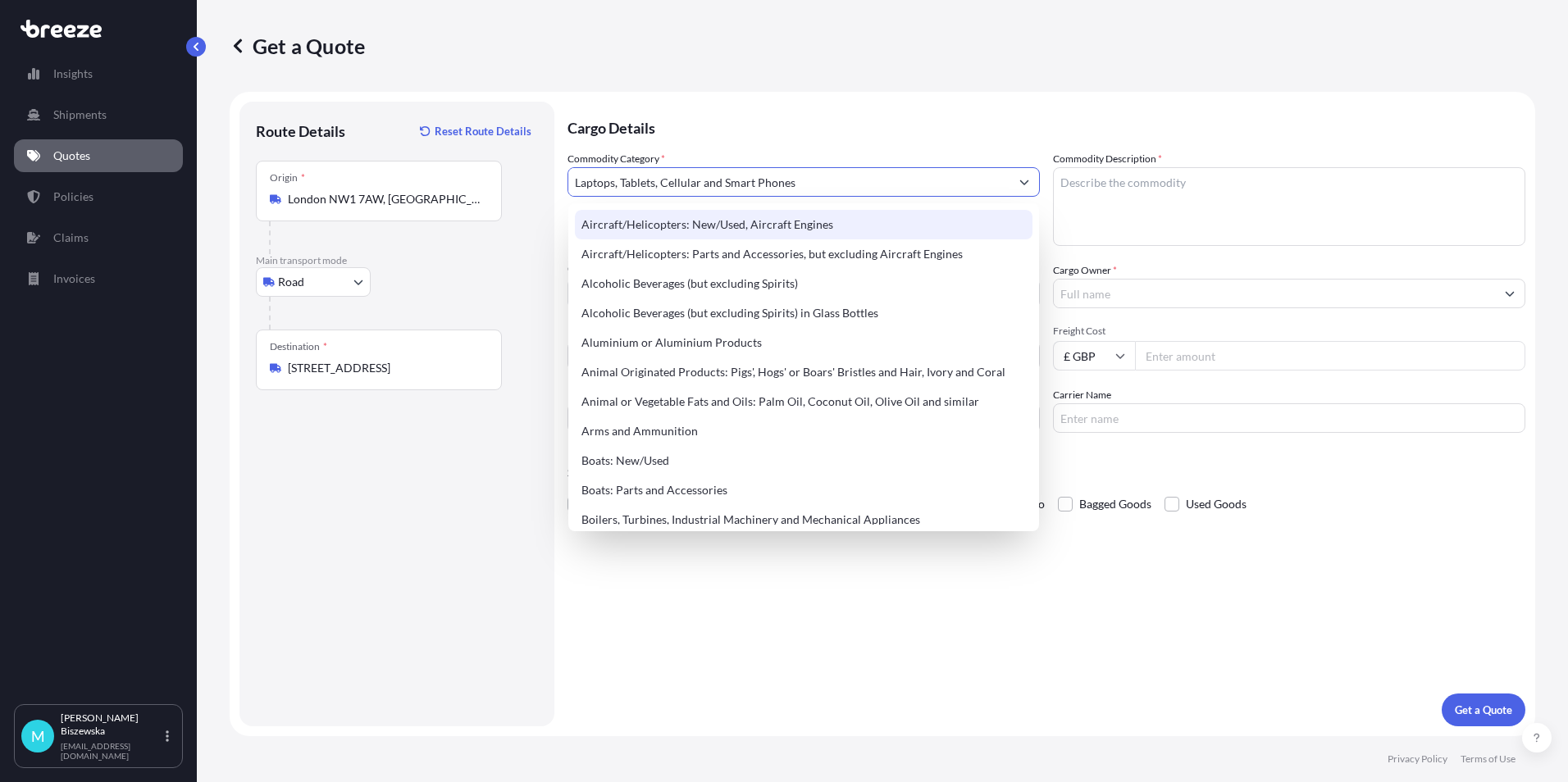
click at [767, 136] on p "Cargo Details" at bounding box center [1046, 127] width 958 height 49
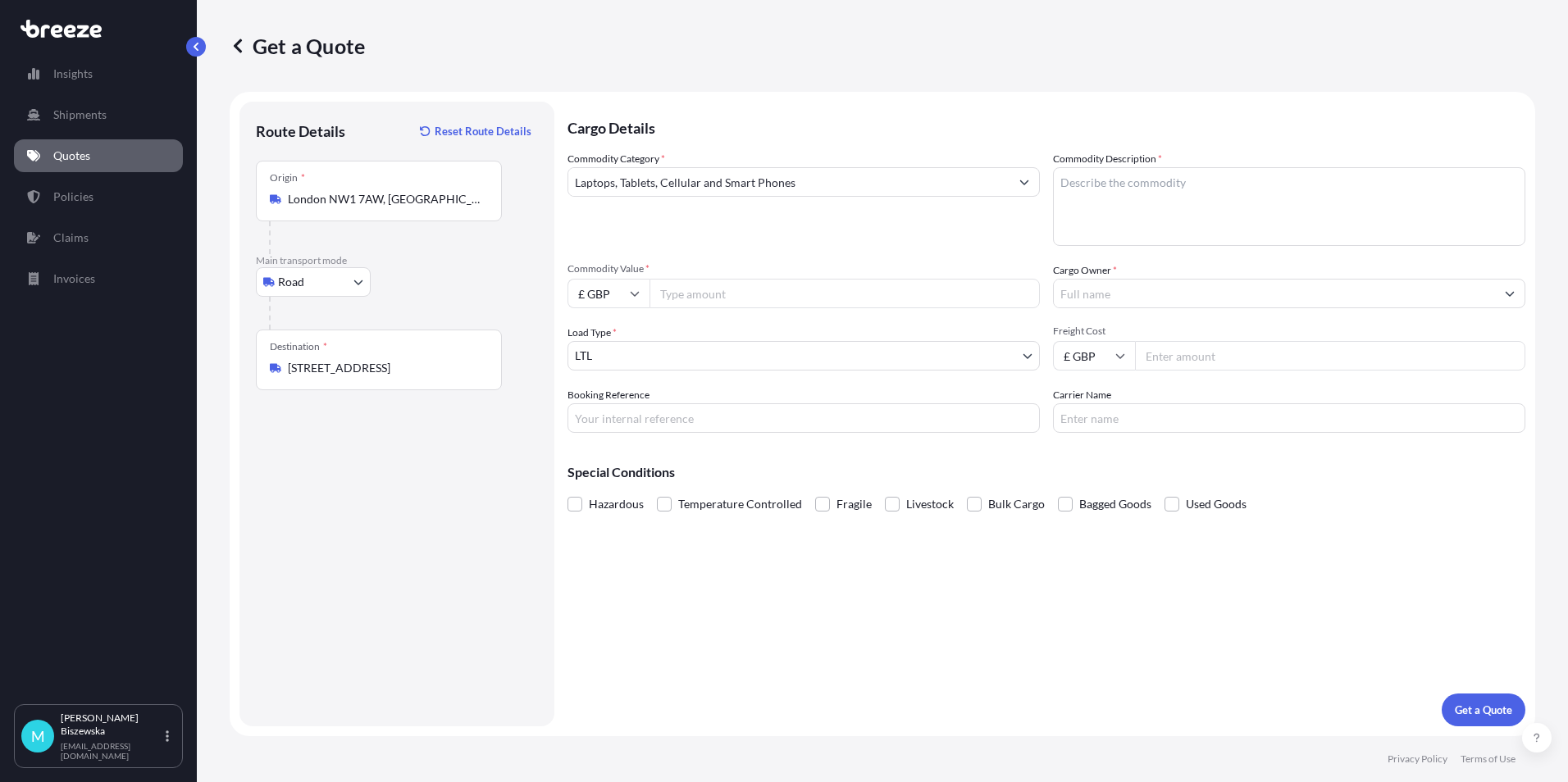
click at [707, 292] on input "Commodity Value *" at bounding box center [845, 293] width 391 height 29
type input "850"
click at [723, 248] on div "Commodity Category * Laptops, Tablets, Cellular and Smart Phones Commodity Desc…" at bounding box center [1046, 292] width 958 height 283
click at [623, 425] on input "Booking Reference" at bounding box center [803, 418] width 472 height 29
paste input "2218082"
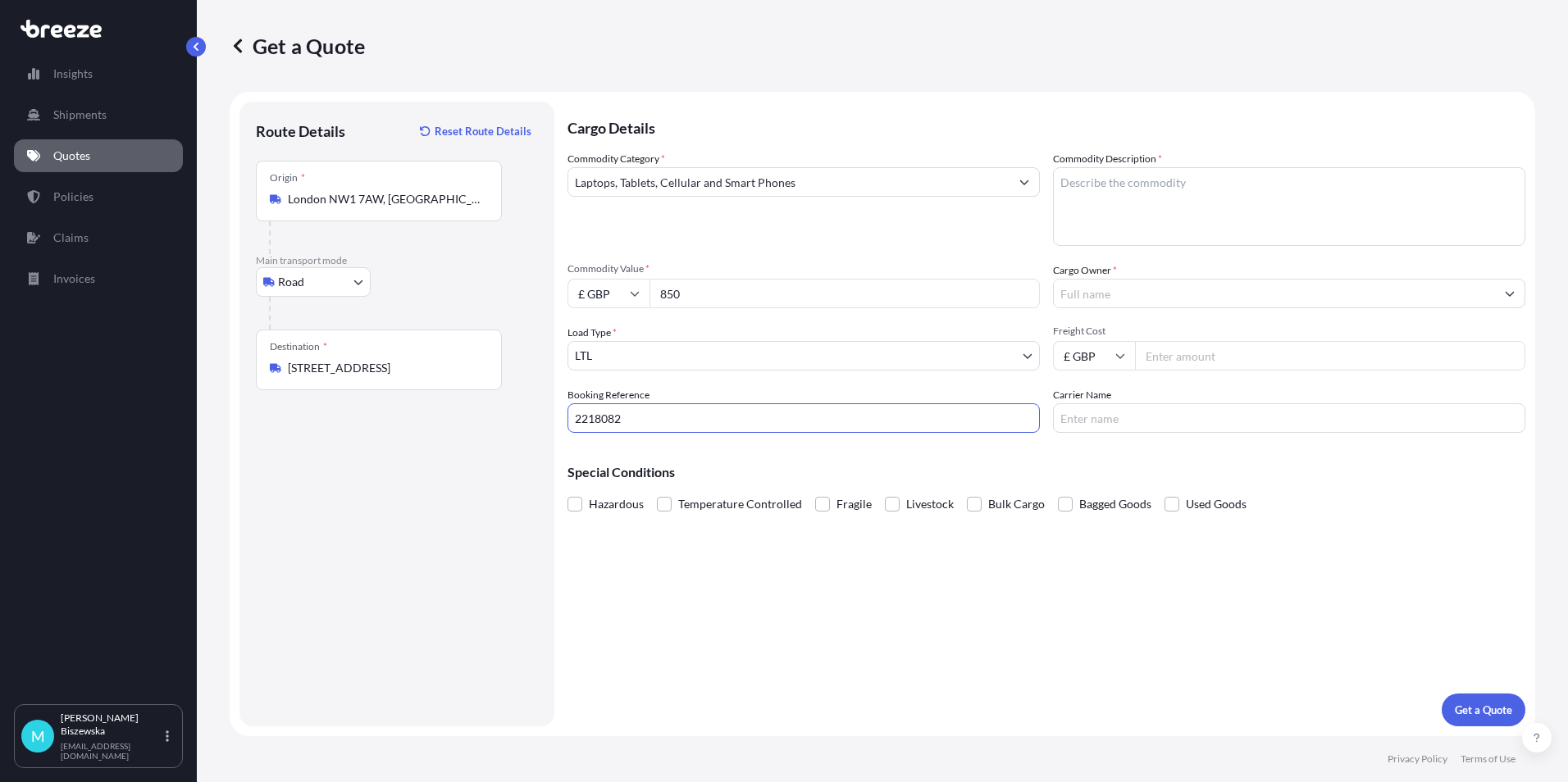
type input "2218082"
click at [720, 588] on div "Cargo Details Commodity Category * Laptops, Tablets, Cellular and Smart Phones …" at bounding box center [1046, 414] width 958 height 625
drag, startPoint x: 1077, startPoint y: 196, endPoint x: 1082, endPoint y: 187, distance: 10.3
click at [1077, 195] on textarea "Commodity Description *" at bounding box center [1288, 207] width 472 height 78
paste textarea "1x laptop"
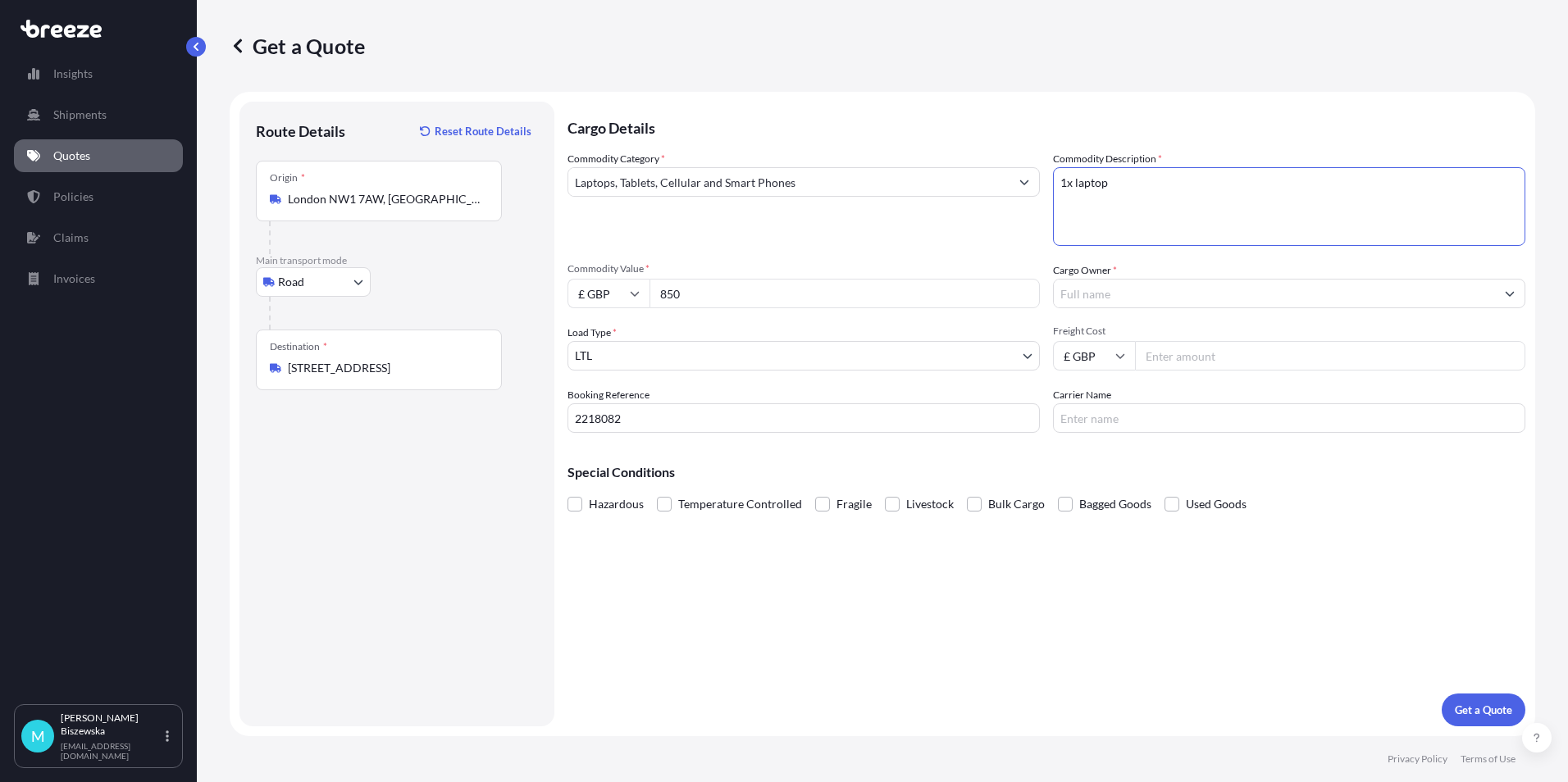
type textarea "1x laptop"
click at [1000, 262] on span "Commodity Value *" at bounding box center [803, 268] width 472 height 13
click at [1000, 279] on input "850" at bounding box center [845, 293] width 391 height 29
click at [1092, 291] on input "Cargo Owner *" at bounding box center [1275, 293] width 442 height 29
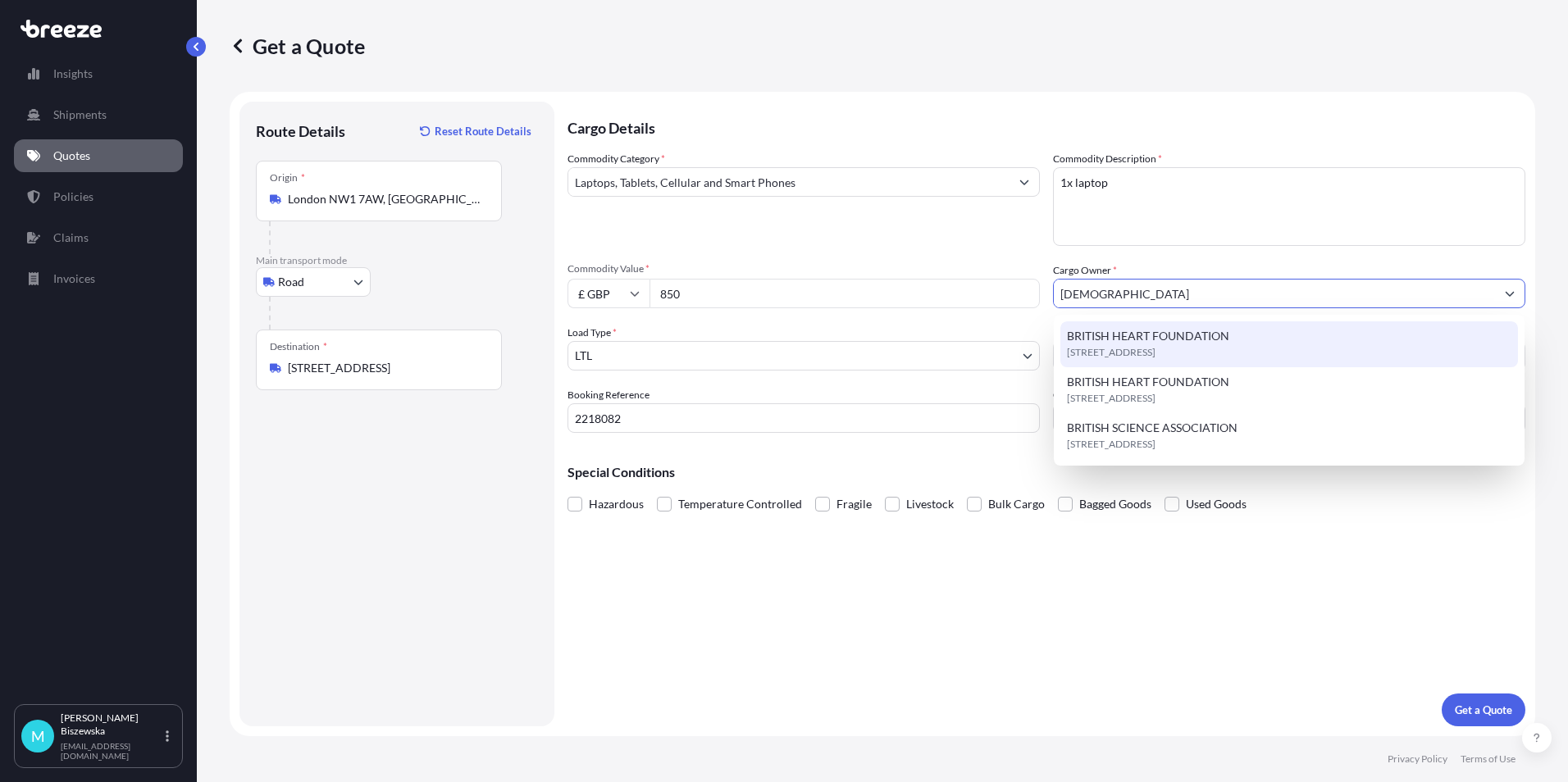
click at [1123, 342] on span "BRITISH HEART FOUNDATION" at bounding box center [1149, 336] width 163 height 17
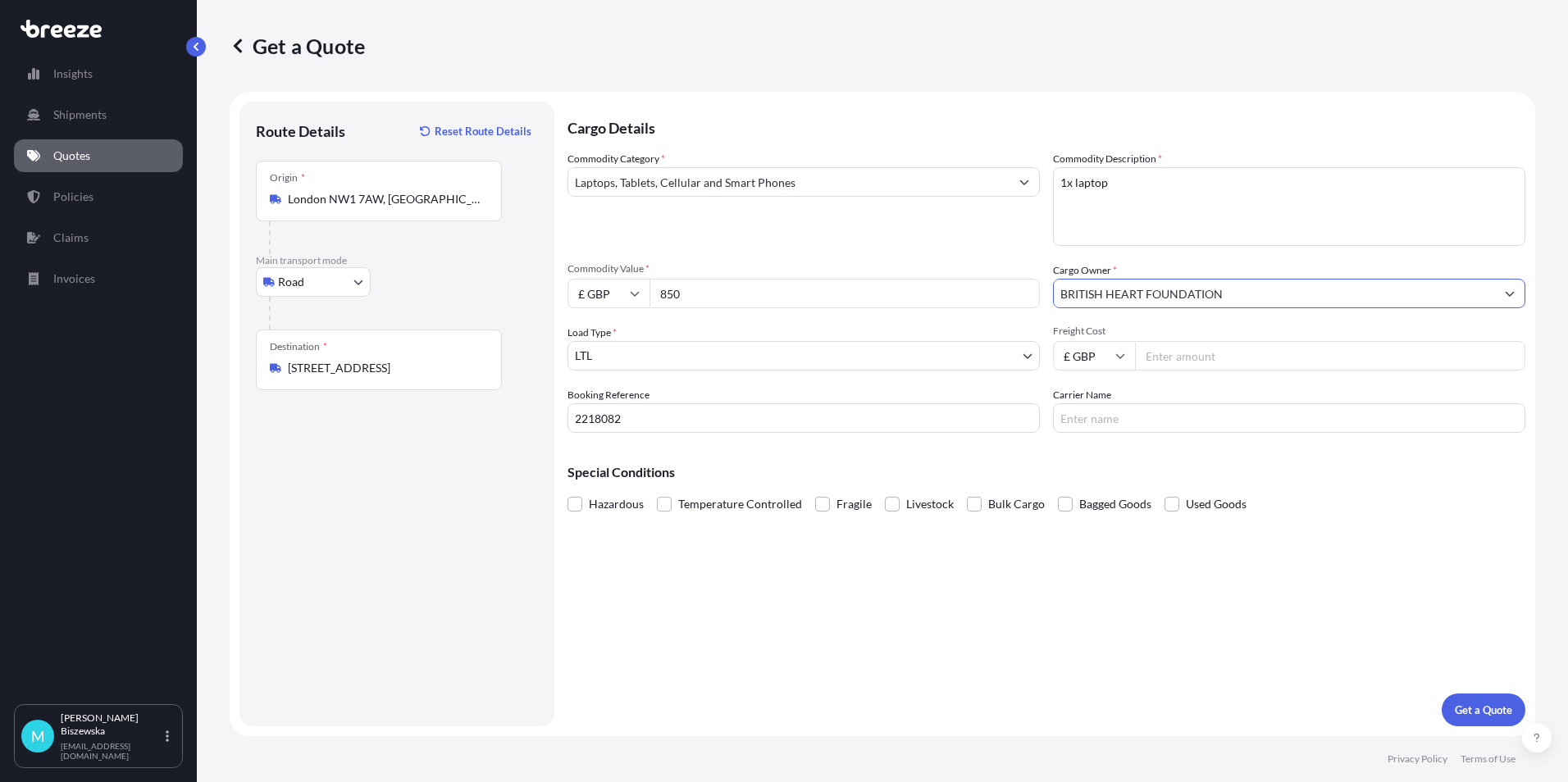
type input "BRITISH HEART FOUNDATION"
click at [1019, 262] on span "Commodity Value *" at bounding box center [803, 268] width 472 height 13
click at [1019, 279] on input "850" at bounding box center [845, 293] width 391 height 29
click at [1181, 357] on input "Freight Cost" at bounding box center [1331, 356] width 391 height 29
type input "15.43"
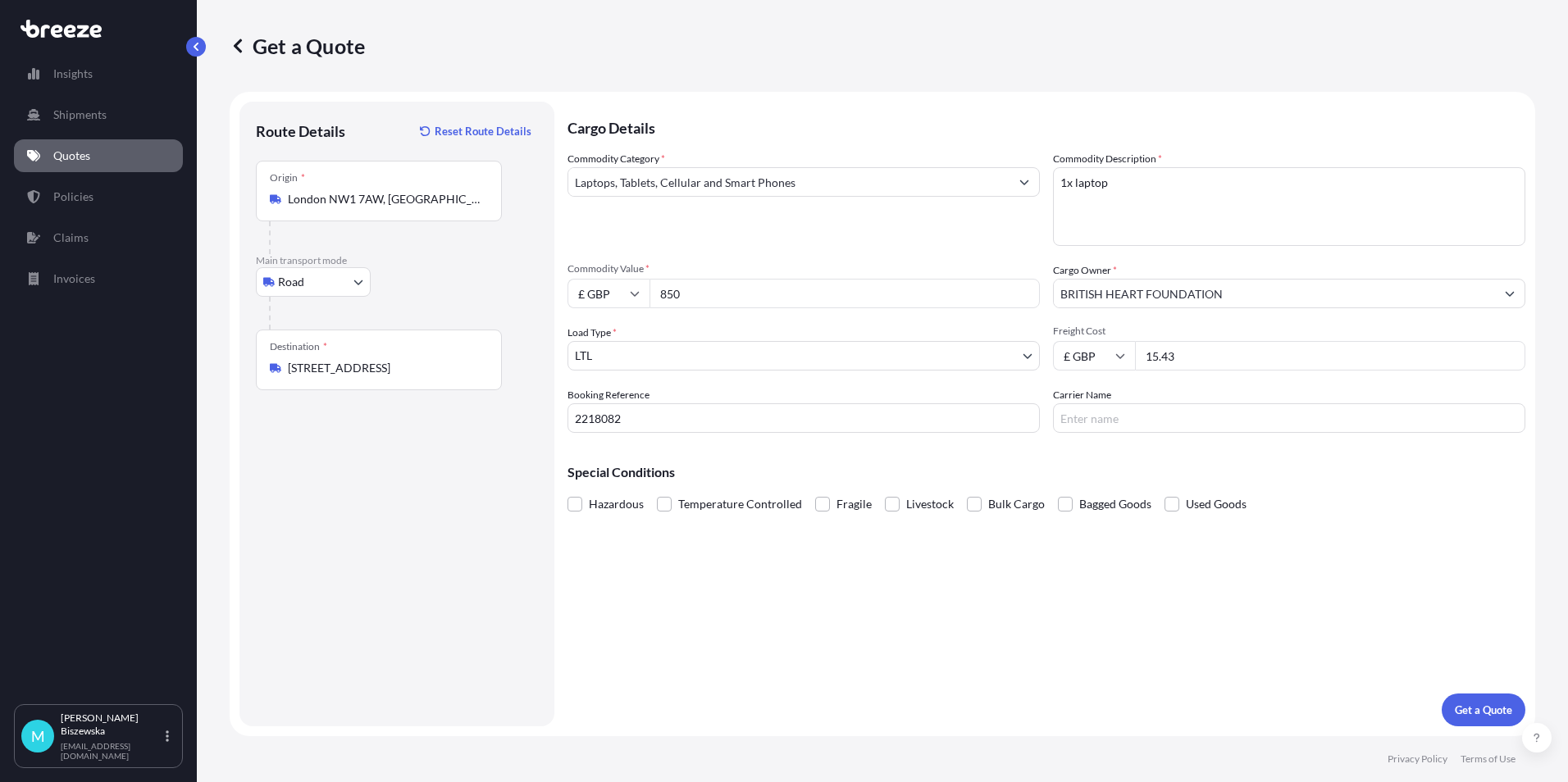
click at [1139, 447] on div "Special Conditions Hazardous Temperature Controlled Fragile Livestock Bulk Carg…" at bounding box center [1046, 482] width 958 height 71
click at [1478, 713] on p "Get a Quote" at bounding box center [1484, 710] width 58 height 17
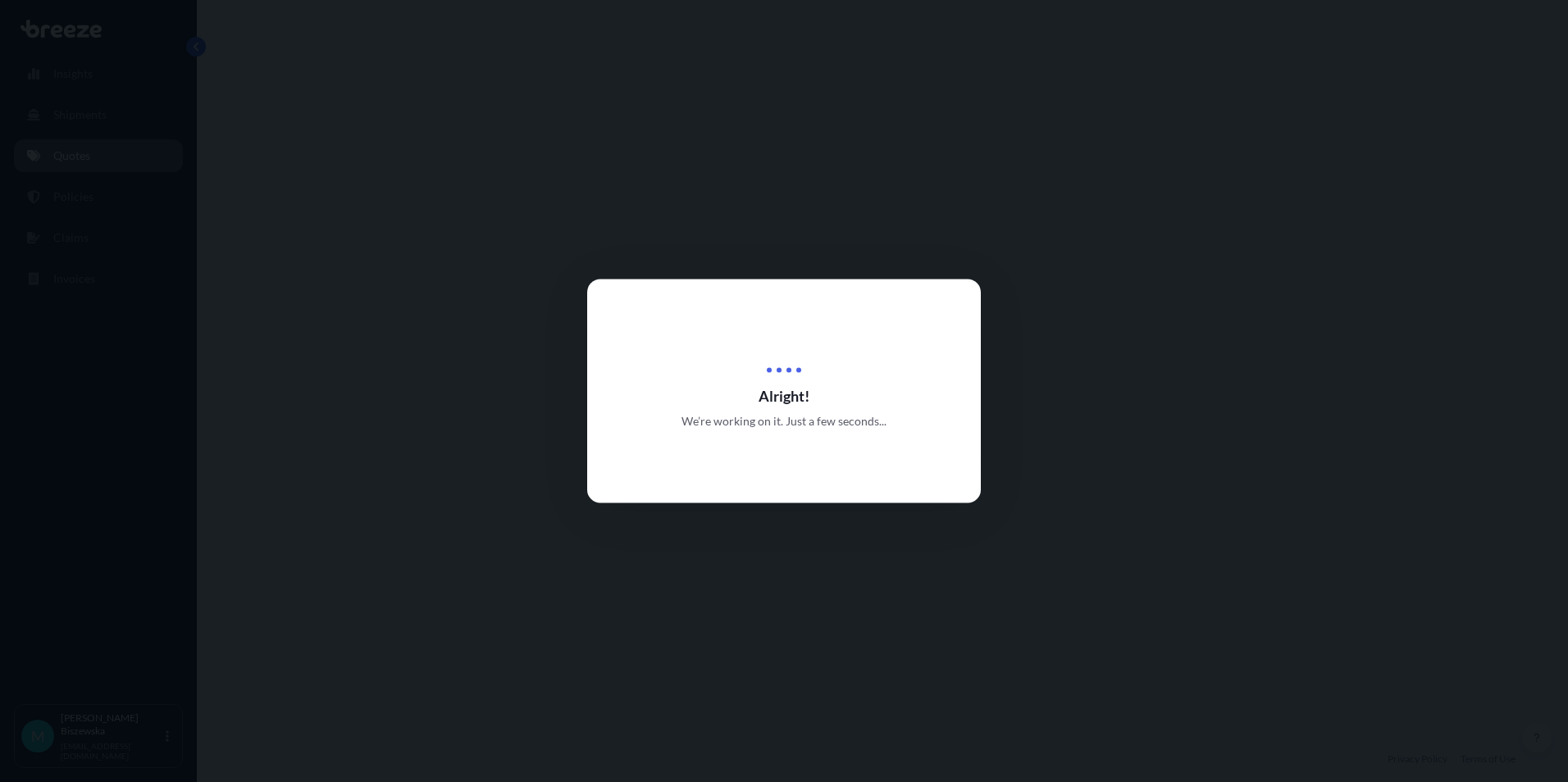
select select "Road"
select select "1"
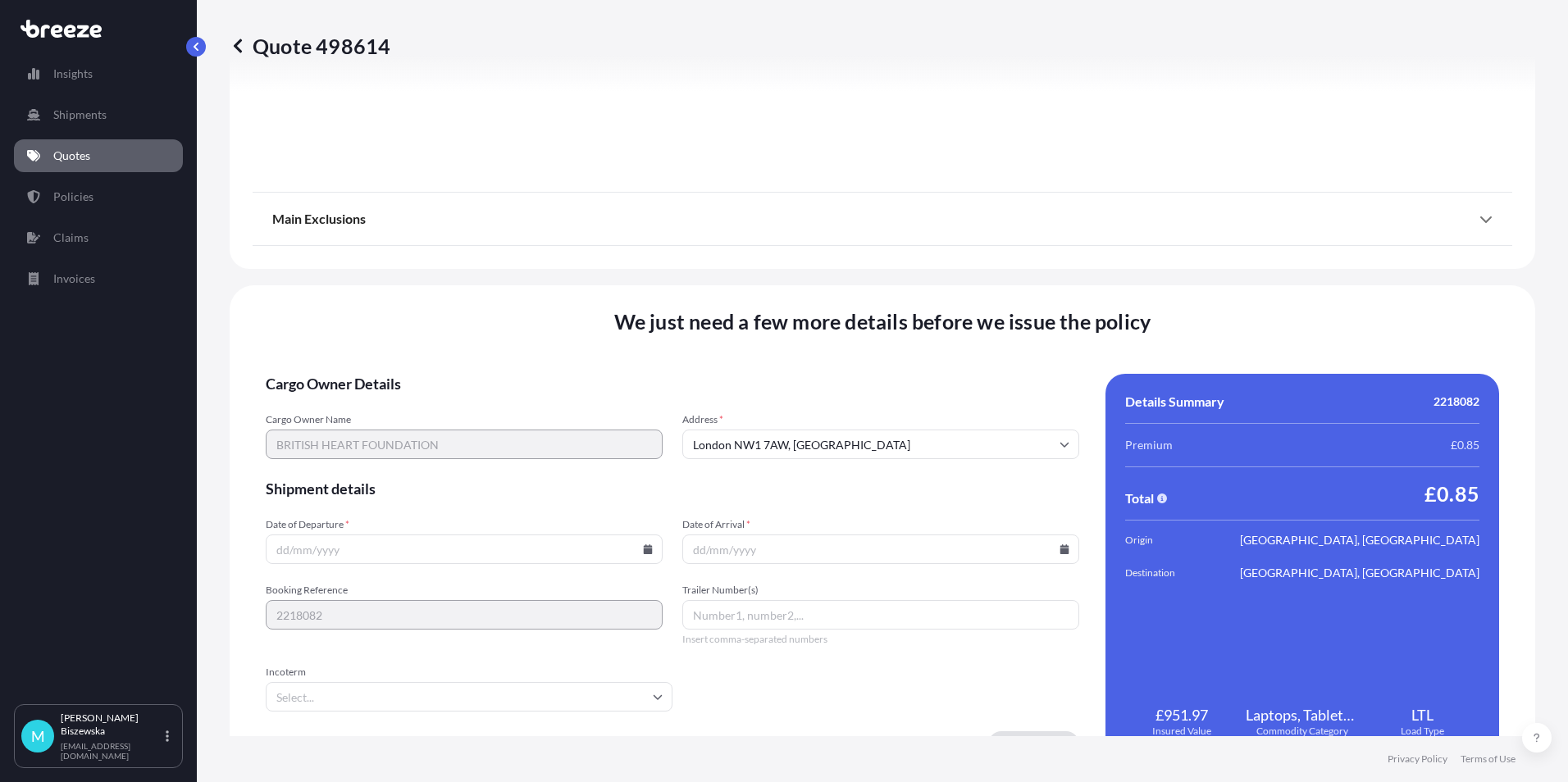
scroll to position [1821, 0]
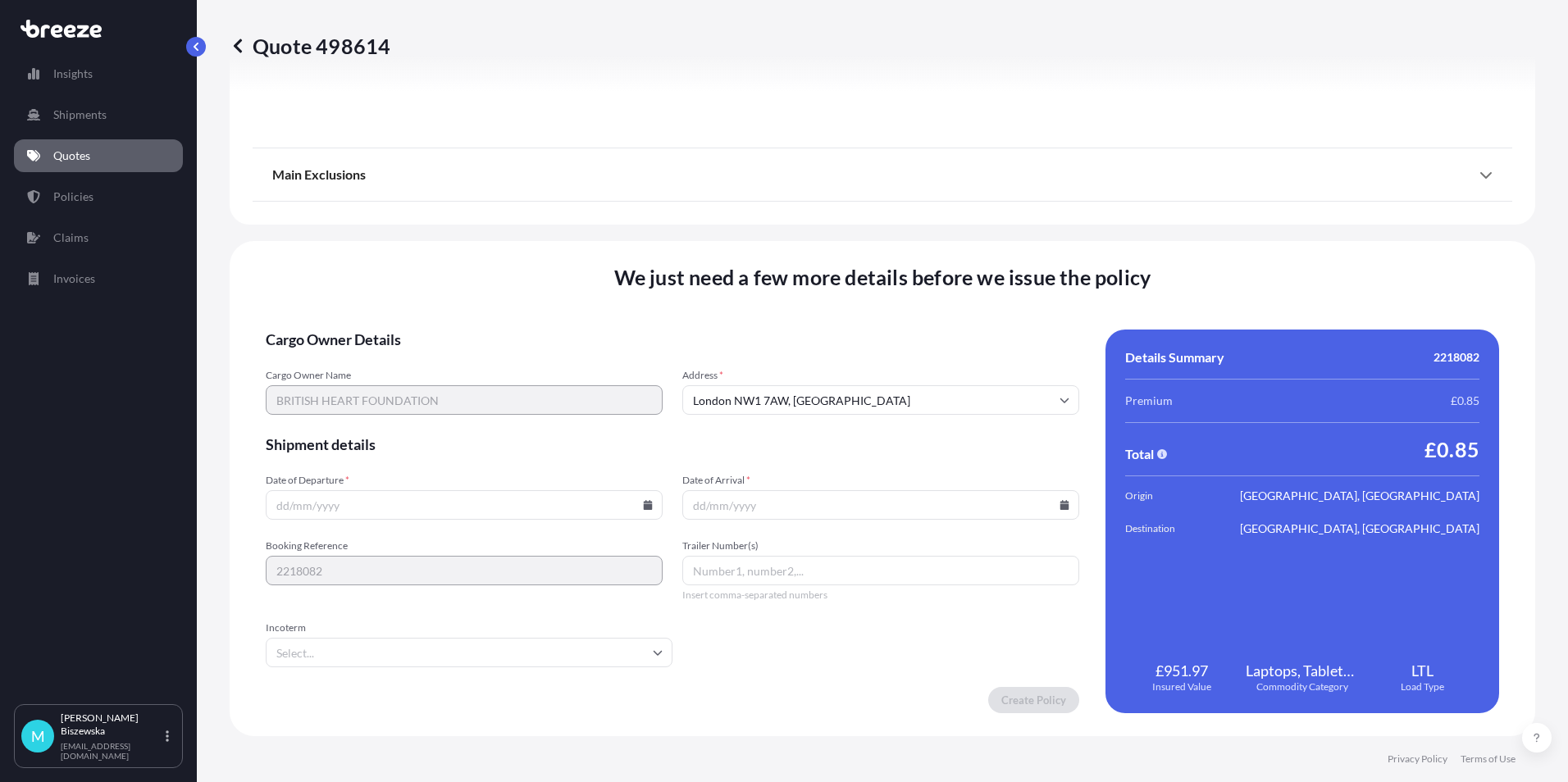
click at [646, 504] on icon at bounding box center [648, 505] width 9 height 10
drag, startPoint x: 418, startPoint y: 326, endPoint x: 880, endPoint y: 495, distance: 491.9
click at [419, 326] on button "10" at bounding box center [424, 328] width 26 height 26
type input "[DATE]"
click at [1061, 504] on icon at bounding box center [1065, 505] width 9 height 10
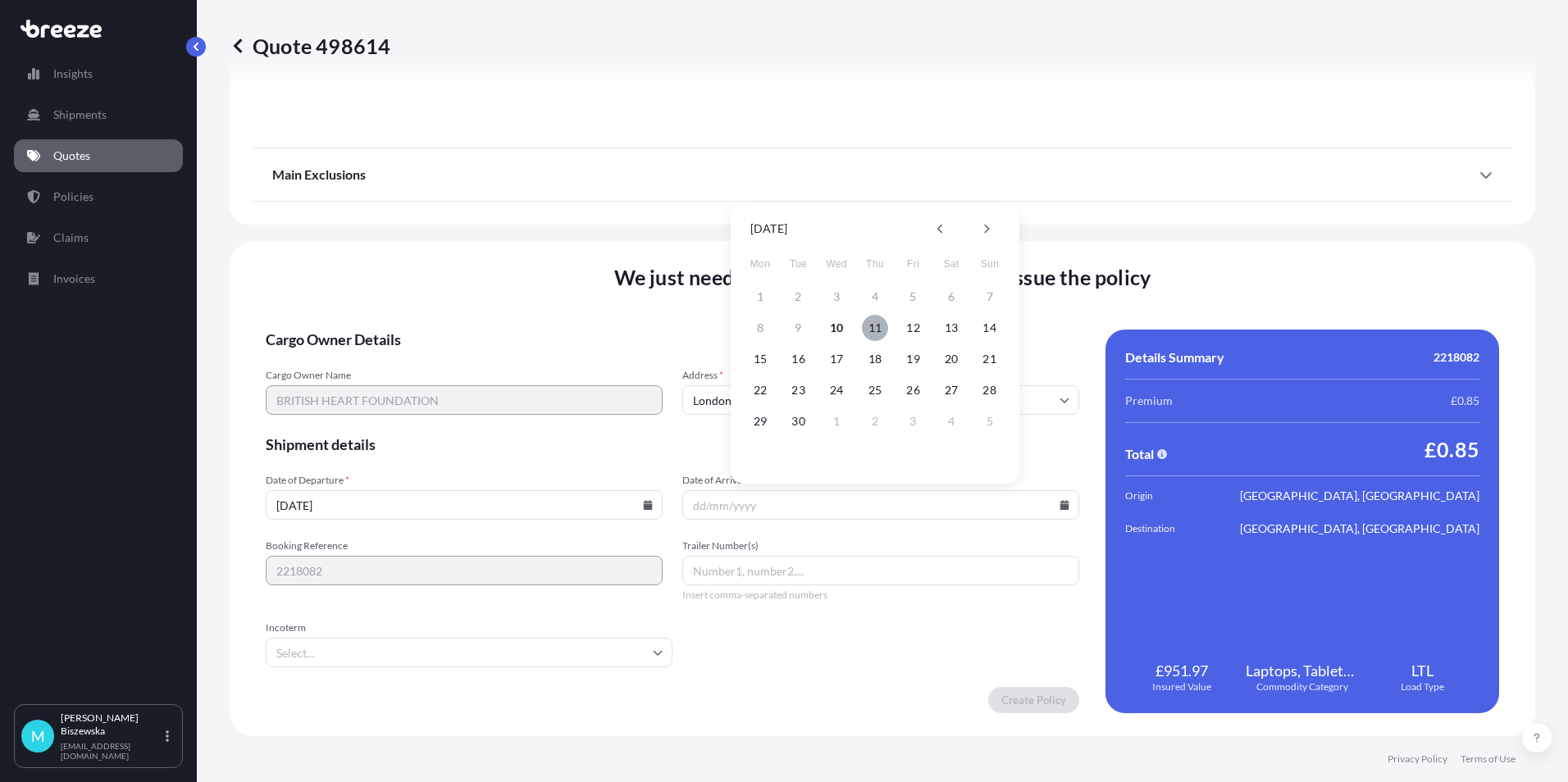
click at [881, 324] on button "11" at bounding box center [875, 328] width 26 height 26
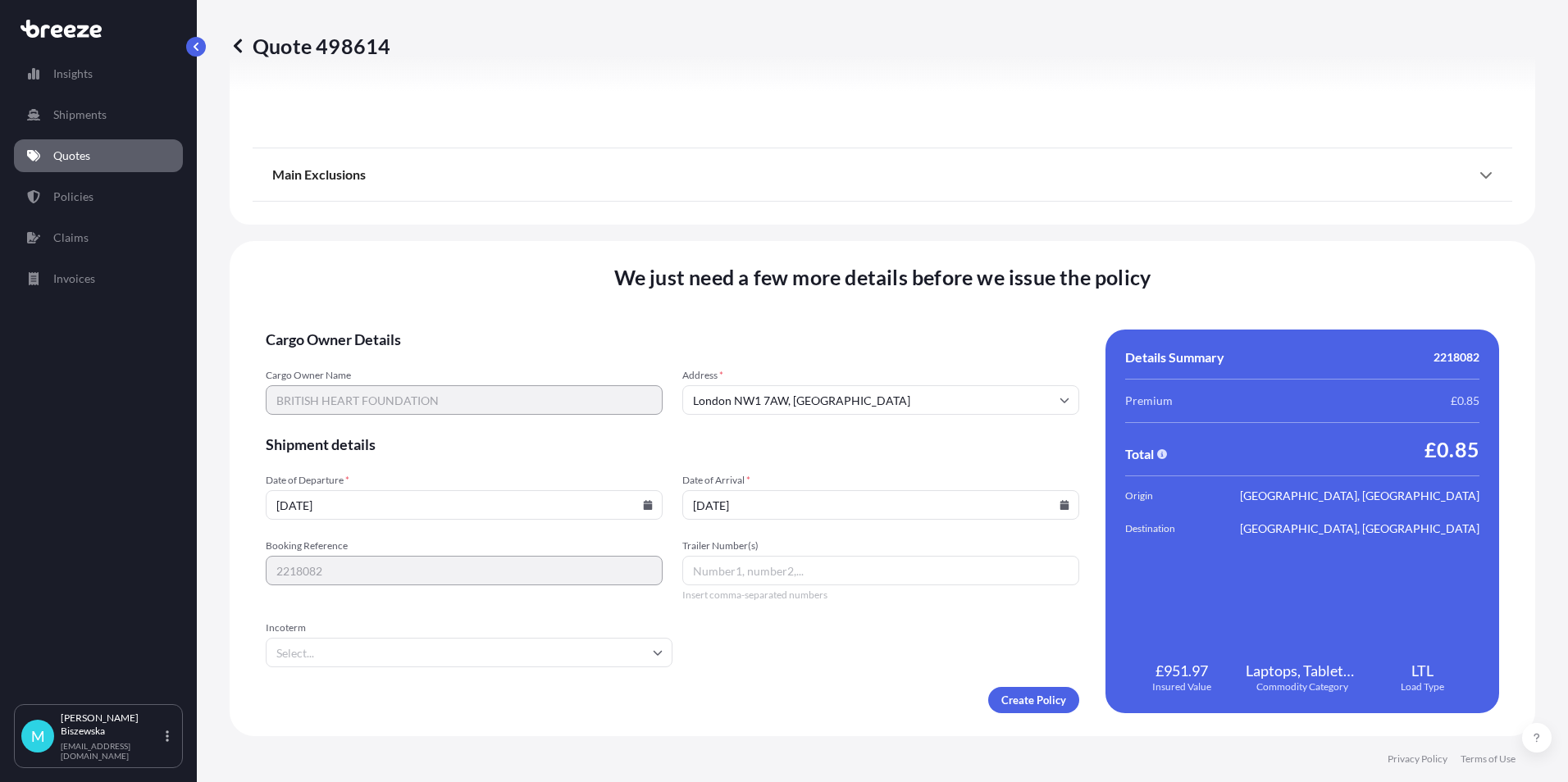
type input "[DATE]"
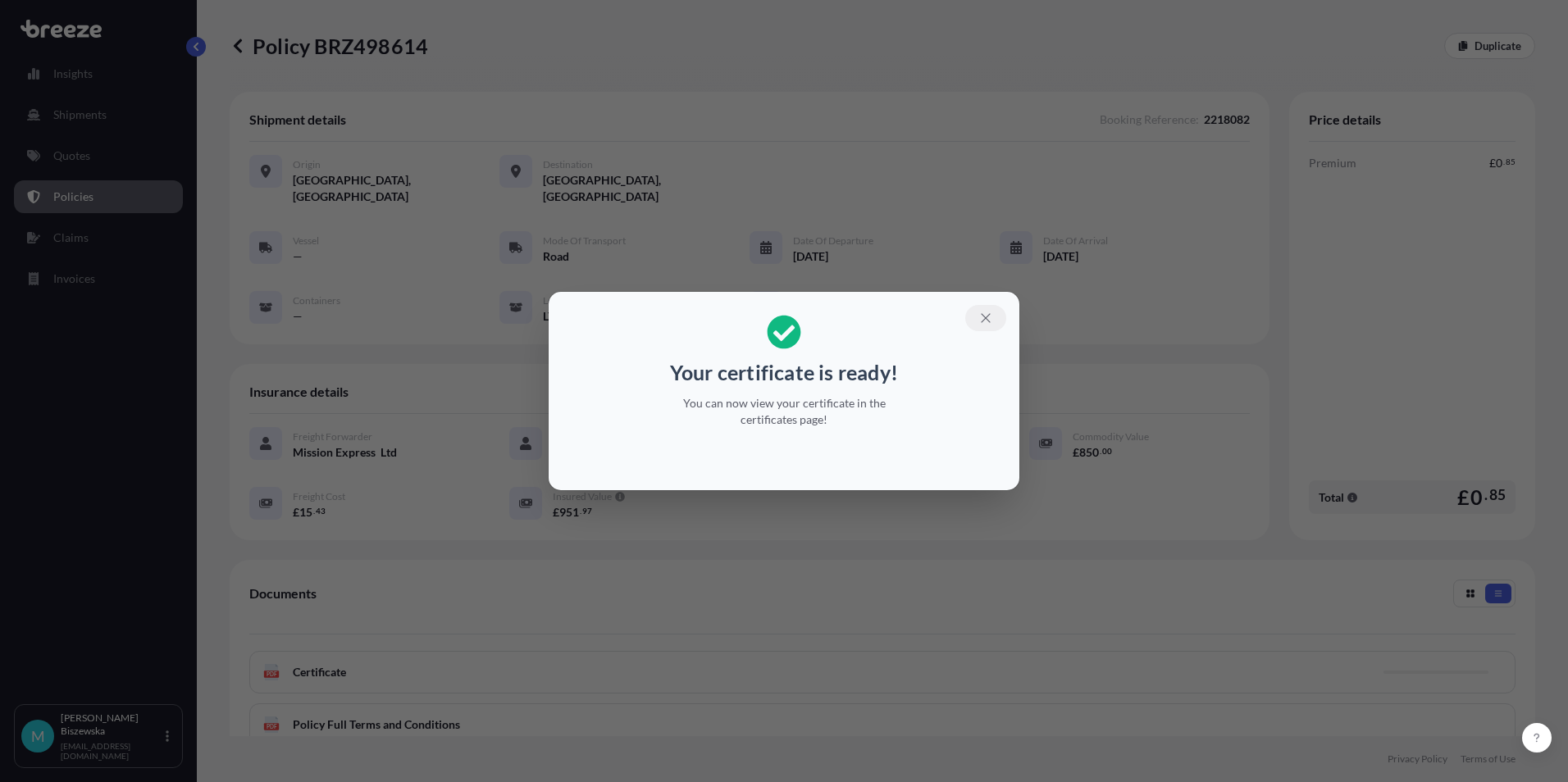
click at [984, 320] on icon "button" at bounding box center [985, 317] width 9 height 9
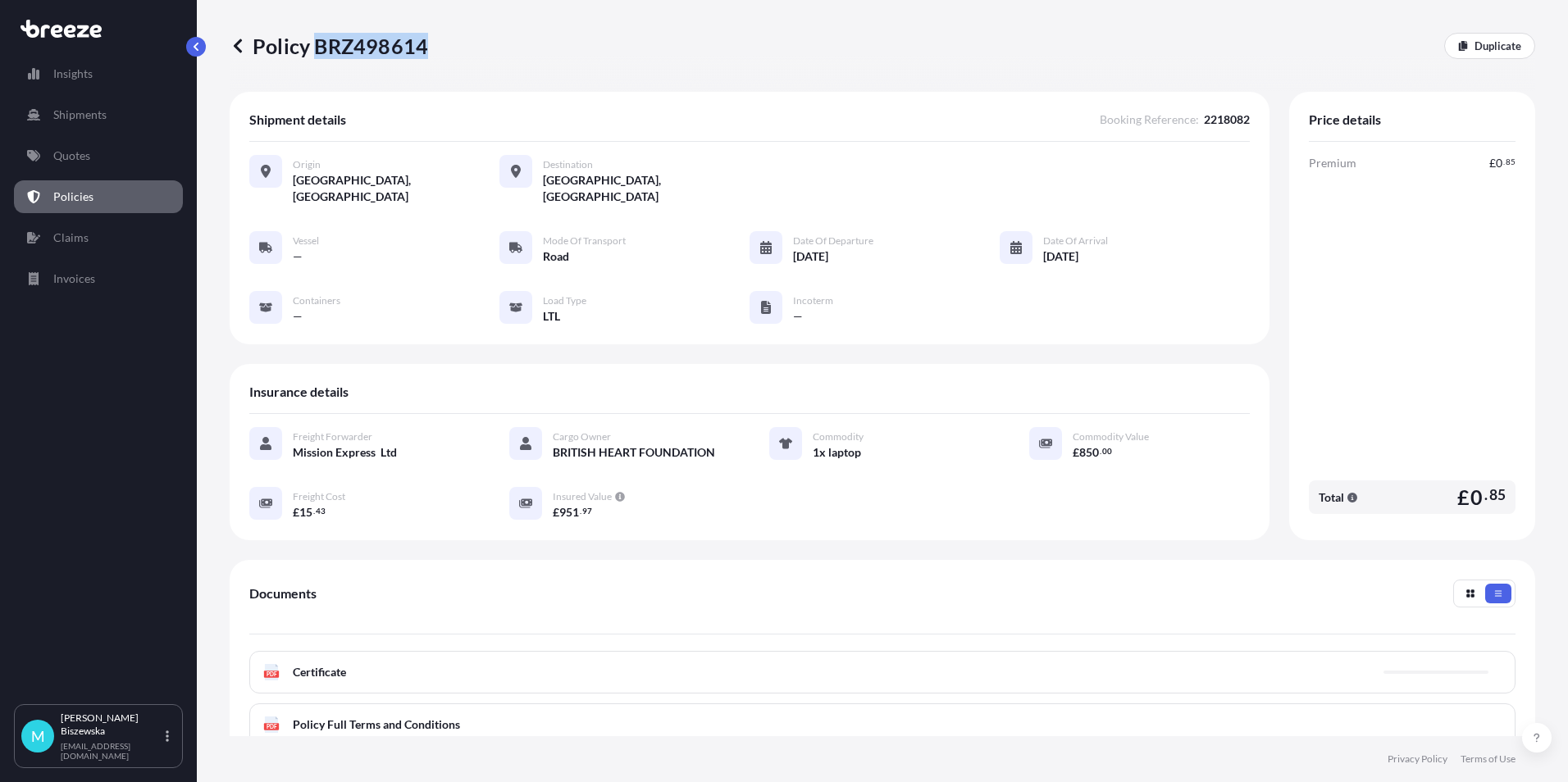
drag, startPoint x: 312, startPoint y: 42, endPoint x: 423, endPoint y: 41, distance: 111.0
click at [423, 41] on p "Policy BRZ498614" at bounding box center [329, 45] width 198 height 26
drag, startPoint x: 423, startPoint y: 41, endPoint x: 392, endPoint y: 41, distance: 31.0
copy p "BRZ498614"
